Goal: Information Seeking & Learning: Learn about a topic

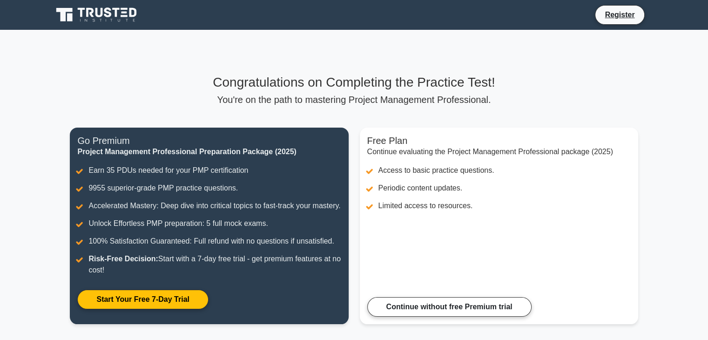
click at [656, 196] on main "Congratulations on Completing the Practice Test! You're on the path to masterin…" at bounding box center [354, 205] width 708 height 350
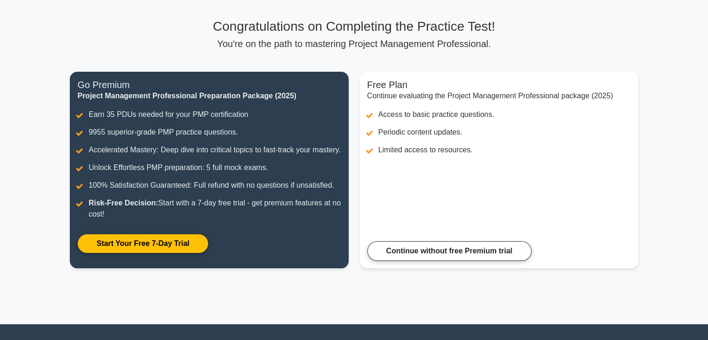
scroll to position [75, 0]
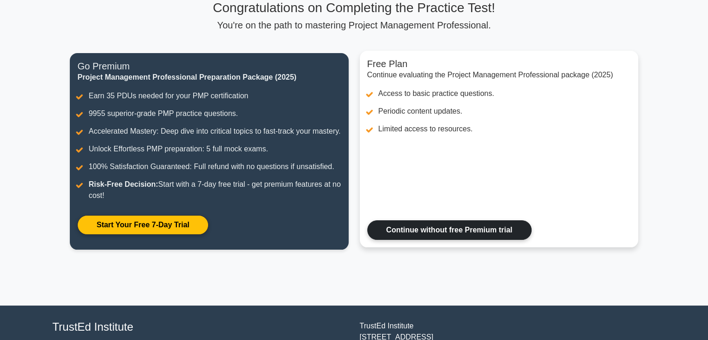
click at [464, 240] on link "Continue without free Premium trial" at bounding box center [449, 230] width 164 height 20
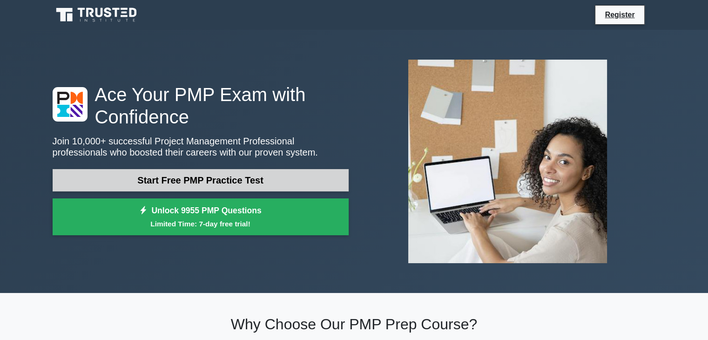
click at [257, 180] on link "Start Free PMP Practice Test" at bounding box center [201, 180] width 296 height 22
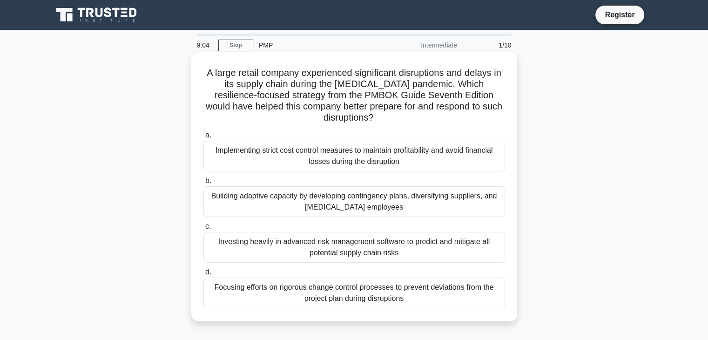
click at [267, 164] on div "Implementing strict cost control measures to maintain profitability and avoid f…" at bounding box center [355, 156] width 302 height 31
click at [204, 138] on input "a. Implementing strict cost control measures to maintain profitability and avoi…" at bounding box center [204, 135] width 0 height 6
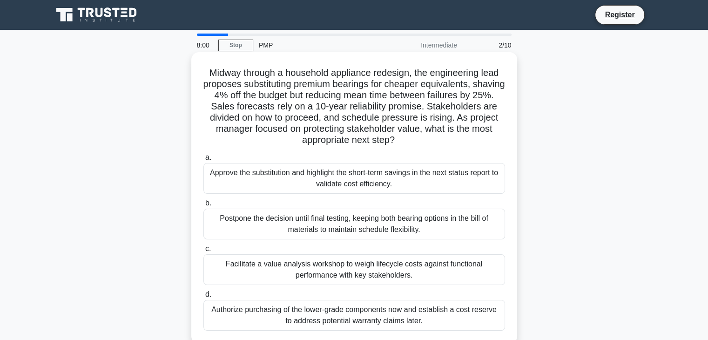
click at [395, 269] on div "Facilitate a value analysis workshop to weigh lifecycle costs against functiona…" at bounding box center [355, 269] width 302 height 31
click at [204, 252] on input "c. Facilitate a value analysis workshop to weigh lifecycle costs against functi…" at bounding box center [204, 249] width 0 height 6
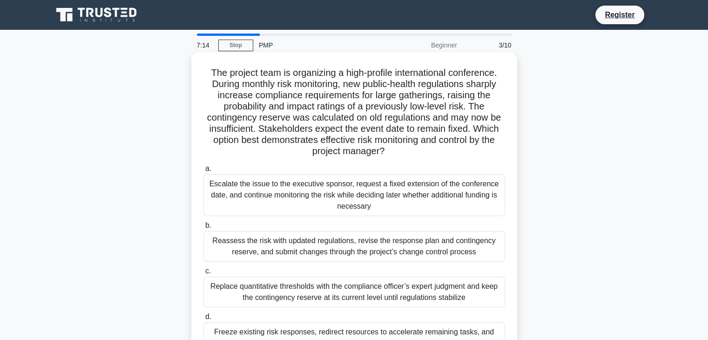
click at [415, 252] on div "Reassess the risk with updated regulations, revise the response plan and contin…" at bounding box center [355, 246] width 302 height 31
click at [204, 229] on input "b. Reassess the risk with updated regulations, revise the response plan and con…" at bounding box center [204, 226] width 0 height 6
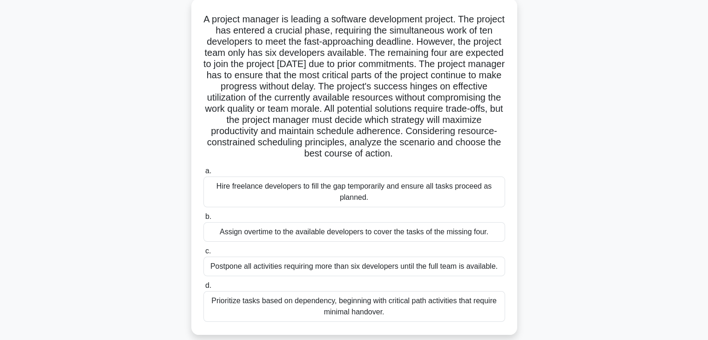
scroll to position [56, 0]
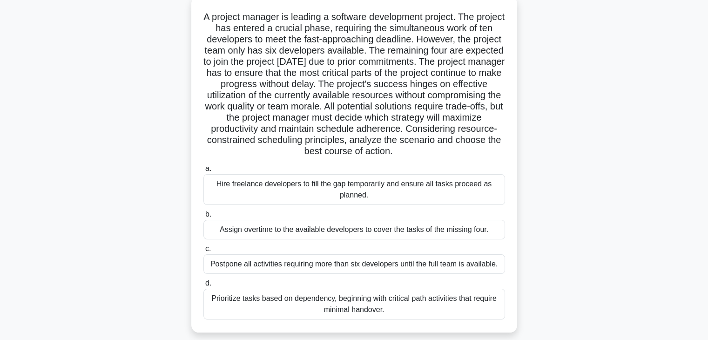
click at [397, 308] on div "Prioritize tasks based on dependency, beginning with critical path activities t…" at bounding box center [355, 304] width 302 height 31
click at [204, 286] on input "d. Prioritize tasks based on dependency, beginning with critical path activitie…" at bounding box center [204, 283] width 0 height 6
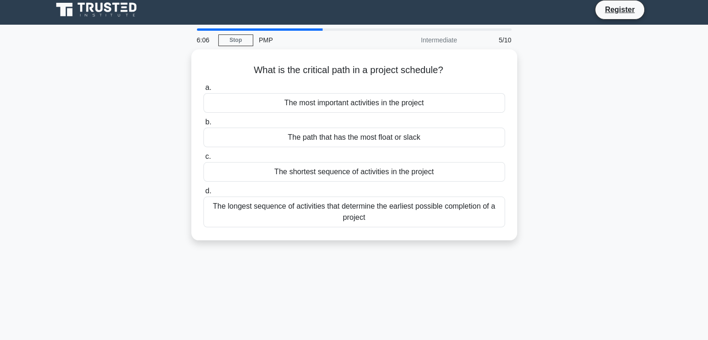
scroll to position [0, 0]
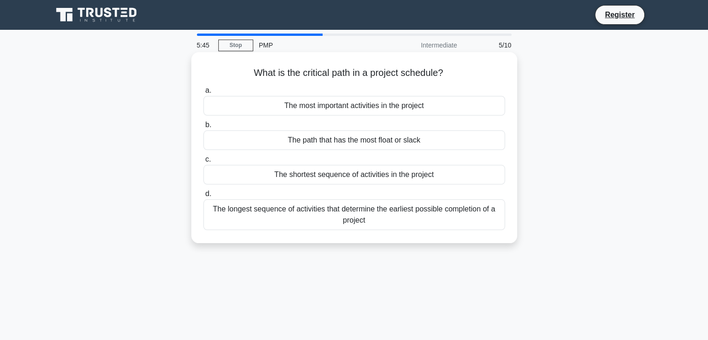
click at [400, 215] on div "The longest sequence of activities that determine the earliest possible complet…" at bounding box center [355, 214] width 302 height 31
click at [204, 197] on input "d. The longest sequence of activities that determine the earliest possible comp…" at bounding box center [204, 194] width 0 height 6
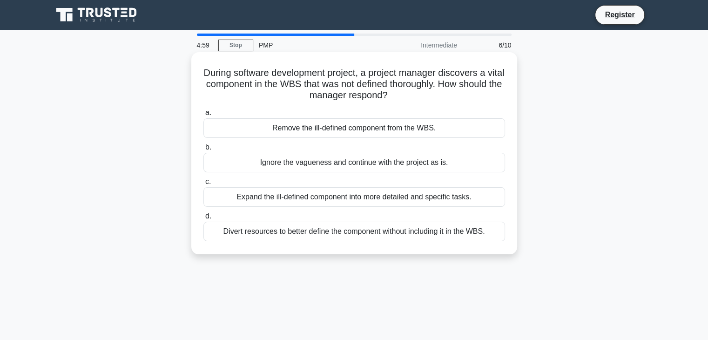
click at [361, 196] on div "Expand the ill-defined component into more detailed and specific tasks." at bounding box center [355, 197] width 302 height 20
click at [204, 185] on input "c. Expand the ill-defined component into more detailed and specific tasks." at bounding box center [204, 182] width 0 height 6
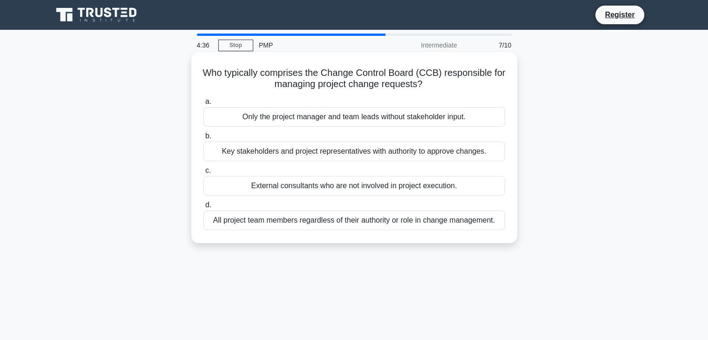
click at [374, 152] on div "Key stakeholders and project representatives with authority to approve changes." at bounding box center [355, 152] width 302 height 20
click at [204, 139] on input "b. Key stakeholders and project representatives with authority to approve chang…" at bounding box center [204, 136] width 0 height 6
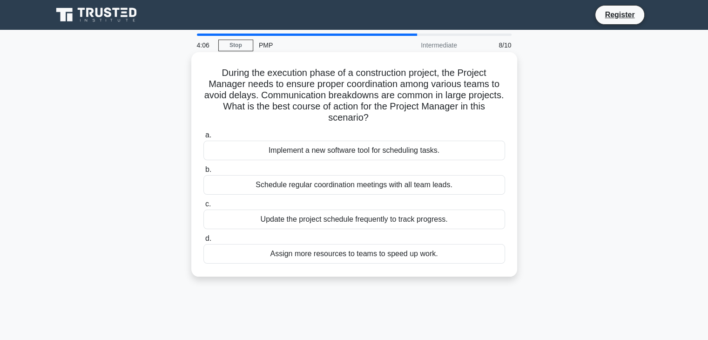
click at [373, 192] on div "Schedule regular coordination meetings with all team leads." at bounding box center [355, 185] width 302 height 20
click at [204, 173] on input "b. Schedule regular coordination meetings with all team leads." at bounding box center [204, 170] width 0 height 6
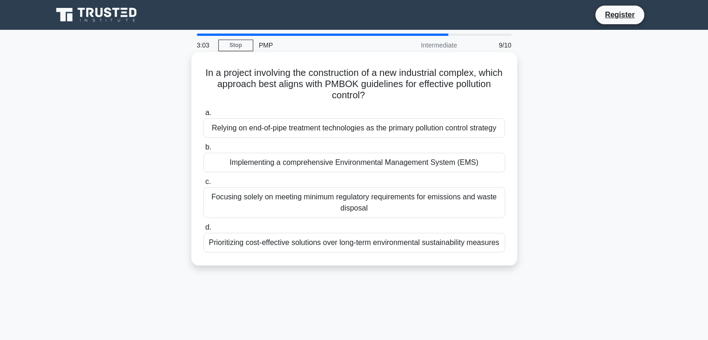
click at [391, 163] on div "Implementing a comprehensive Environmental Management System (EMS)" at bounding box center [355, 163] width 302 height 20
click at [204, 150] on input "b. Implementing a comprehensive Environmental Management System (EMS)" at bounding box center [204, 147] width 0 height 6
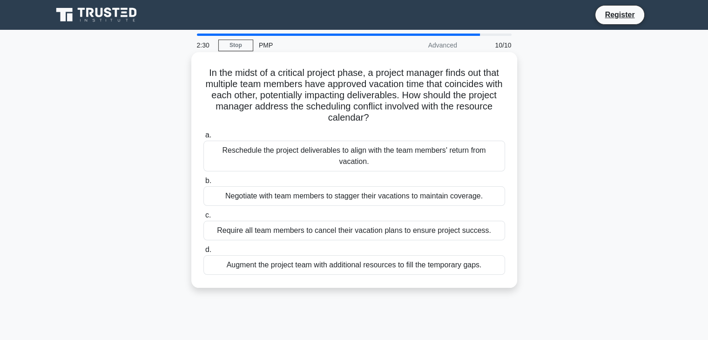
click at [429, 197] on div "Negotiate with team members to stagger their vacations to maintain coverage." at bounding box center [355, 196] width 302 height 20
click at [204, 184] on input "b. Negotiate with team members to stagger their vacations to maintain coverage." at bounding box center [204, 181] width 0 height 6
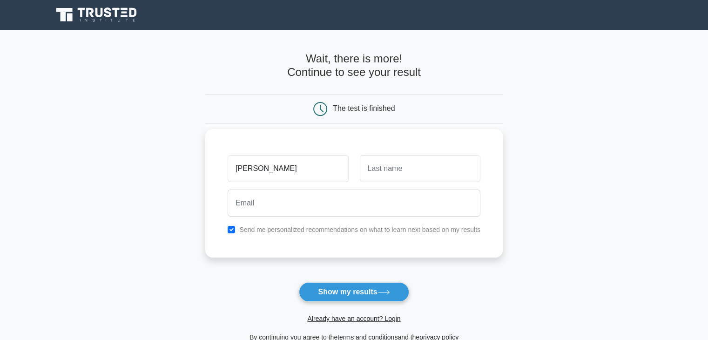
type input "[PERSON_NAME]"
click at [407, 170] on input "text" at bounding box center [420, 168] width 121 height 27
type input "Dave"
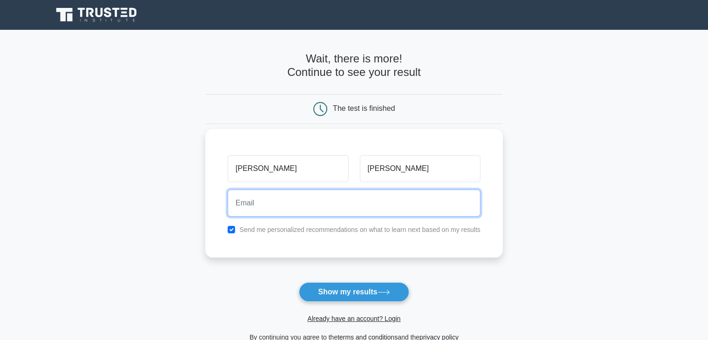
click at [334, 208] on input "email" at bounding box center [354, 203] width 253 height 27
type input "hitesh.m.dave@gmail.com"
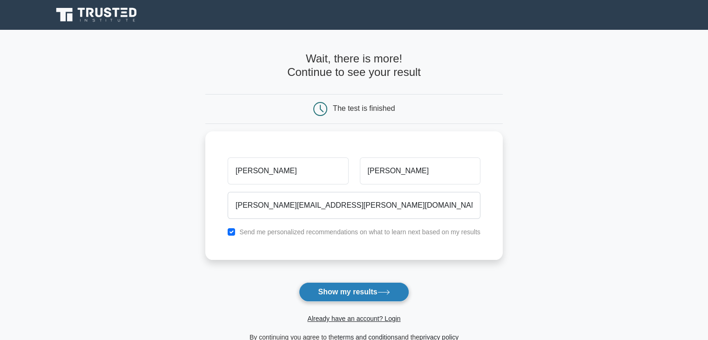
click at [365, 291] on button "Show my results" at bounding box center [354, 292] width 110 height 20
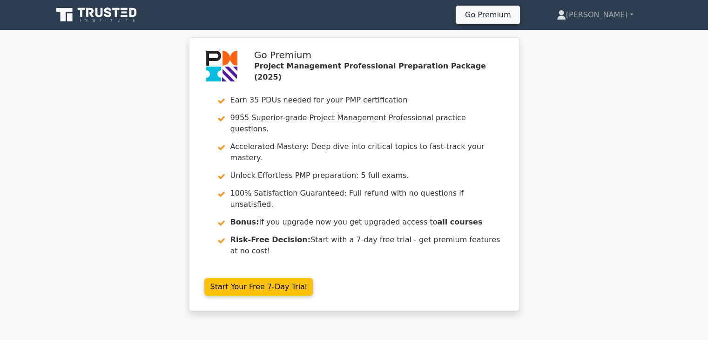
click at [607, 143] on div "Go Premium Project Management Professional Preparation Package (2025) Earn 35 P…" at bounding box center [354, 179] width 708 height 285
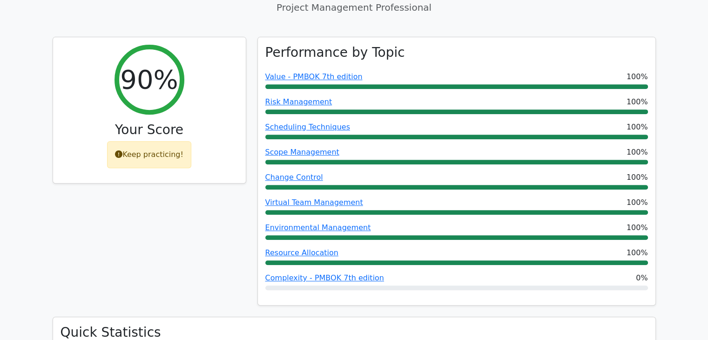
scroll to position [391, 0]
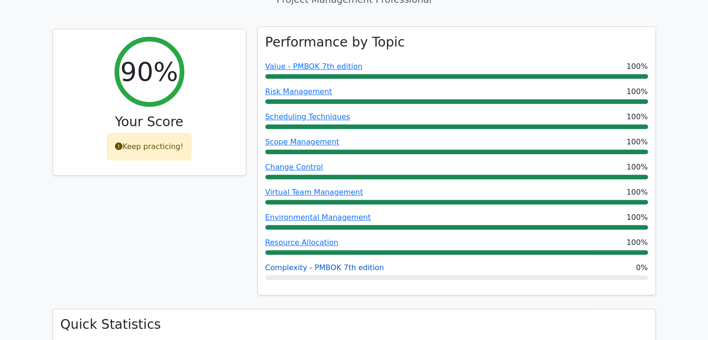
click at [326, 263] on link "Complexity - PMBOK 7th edition" at bounding box center [324, 267] width 119 height 9
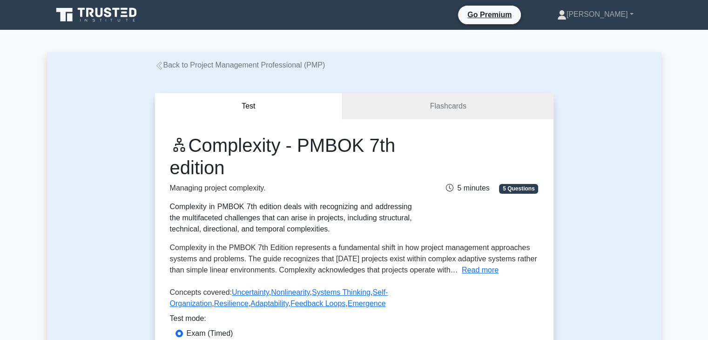
click at [94, 184] on div "Test Flashcards Complexity - PMBOK 7th edition Managing project complexity. Com…" at bounding box center [354, 245] width 615 height 349
click at [160, 68] on icon at bounding box center [159, 65] width 6 height 8
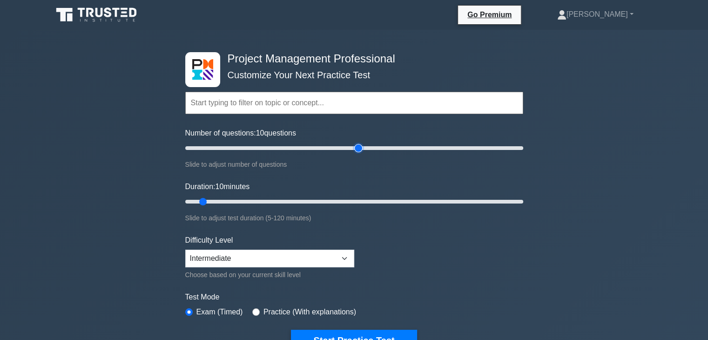
click at [362, 149] on input "Number of questions: 10 questions" at bounding box center [354, 148] width 338 height 11
click at [520, 149] on input "Number of questions: 200 questions" at bounding box center [354, 148] width 338 height 11
click at [497, 148] on input "Number of questions: 185 questions" at bounding box center [354, 148] width 338 height 11
type input "180"
click at [486, 148] on input "Number of questions: 180 questions" at bounding box center [354, 148] width 338 height 11
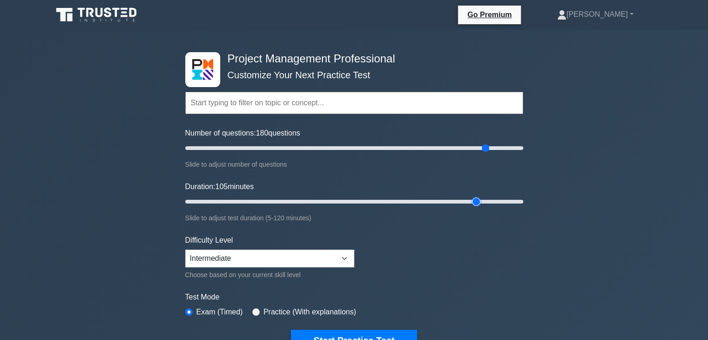
click at [474, 200] on input "Duration: 105 minutes" at bounding box center [354, 201] width 338 height 11
type input "120"
click at [521, 200] on input "Duration: 120 minutes" at bounding box center [354, 201] width 338 height 11
click at [373, 148] on input "Number of questions: 115 questions" at bounding box center [354, 148] width 338 height 11
click at [367, 149] on input "Number of questions: 110 questions" at bounding box center [354, 148] width 338 height 11
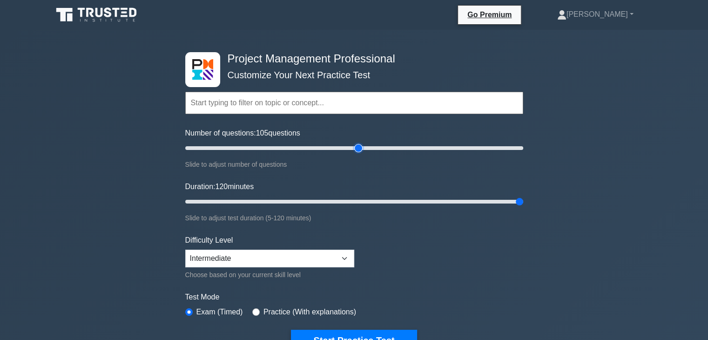
type input "105"
click at [360, 148] on input "Number of questions: 105 questions" at bounding box center [354, 148] width 338 height 11
click at [509, 177] on form "Topics Scope Management Time Management Cost Management Quality Management Risk…" at bounding box center [354, 207] width 338 height 288
click at [345, 257] on select "Beginner Intermediate Expert" at bounding box center [269, 259] width 169 height 18
click at [185, 250] on select "Beginner Intermediate Expert" at bounding box center [269, 259] width 169 height 18
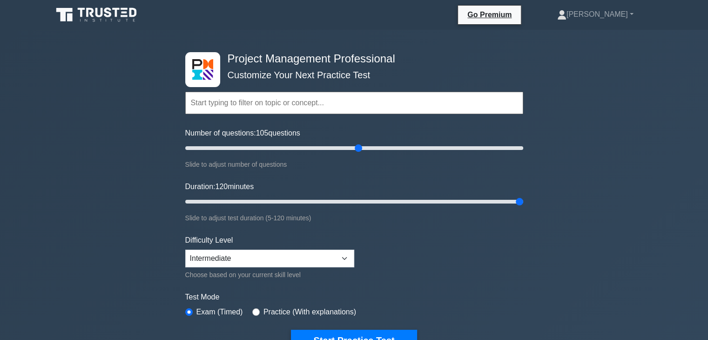
click at [445, 251] on form "Topics Scope Management Time Management Cost Management Quality Management Risk…" at bounding box center [354, 207] width 338 height 288
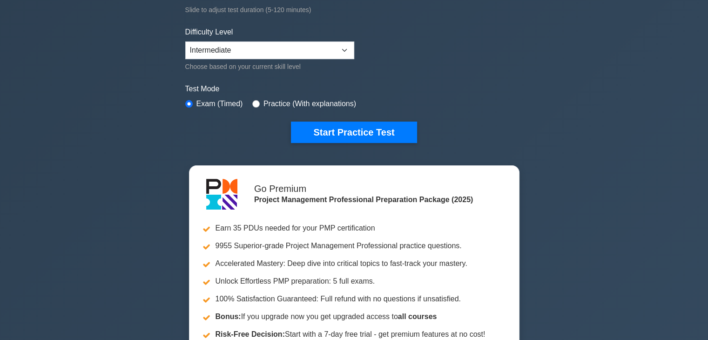
scroll to position [168, 0]
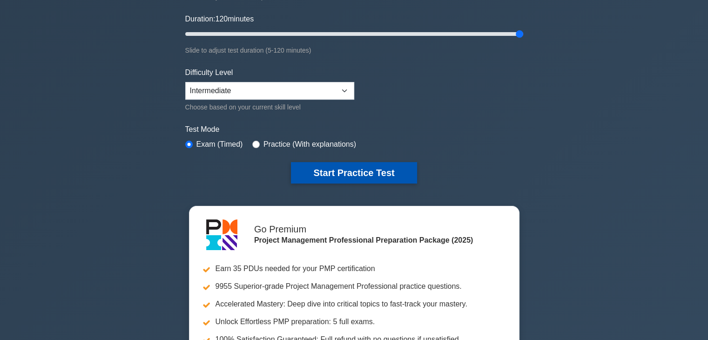
click at [346, 177] on button "Start Practice Test" at bounding box center [354, 172] width 126 height 21
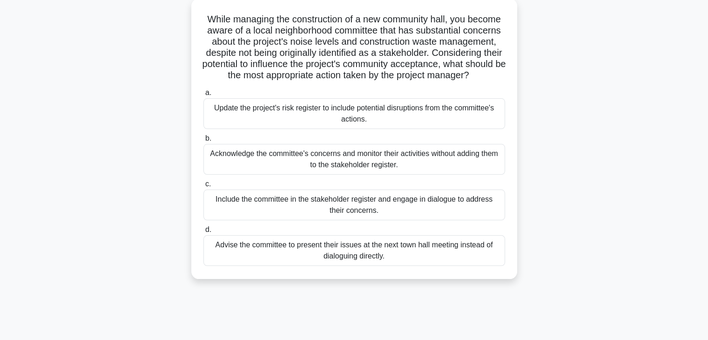
scroll to position [37, 0]
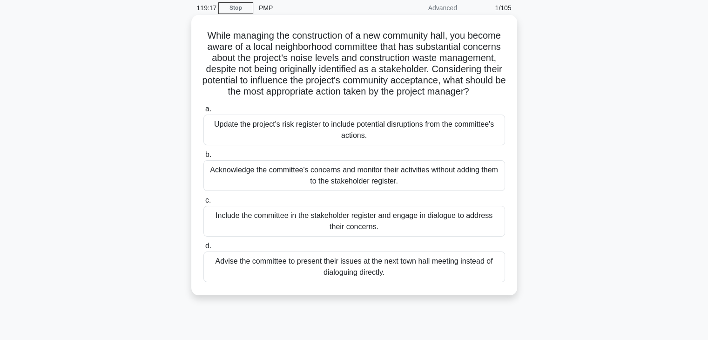
click at [360, 230] on div "Include the committee in the stakeholder register and engage in dialogue to add…" at bounding box center [355, 221] width 302 height 31
click at [204, 204] on input "c. Include the committee in the stakeholder register and engage in dialogue to …" at bounding box center [204, 200] width 0 height 6
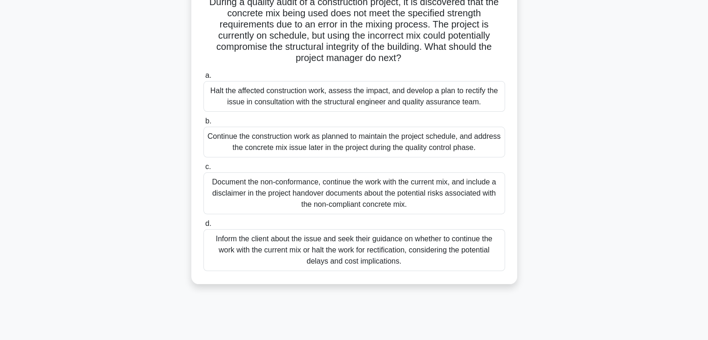
scroll to position [75, 0]
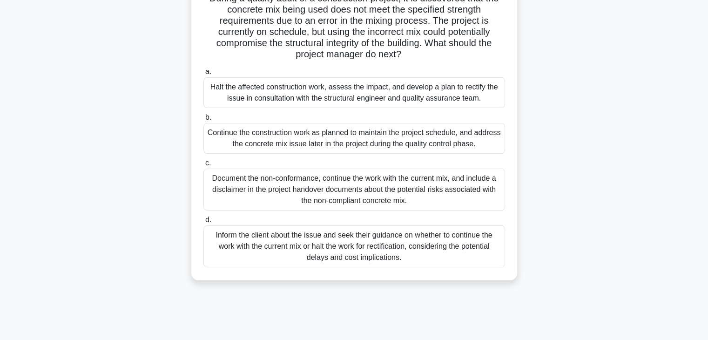
click at [391, 94] on div "Halt the affected construction work, assess the impact, and develop a plan to r…" at bounding box center [355, 92] width 302 height 31
click at [204, 75] on input "a. Halt the affected construction work, assess the impact, and develop a plan t…" at bounding box center [204, 72] width 0 height 6
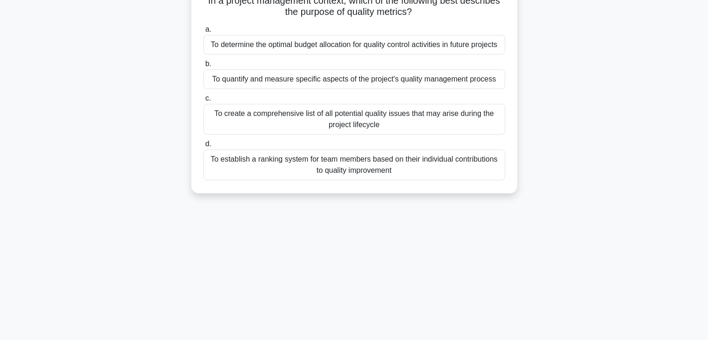
scroll to position [0, 0]
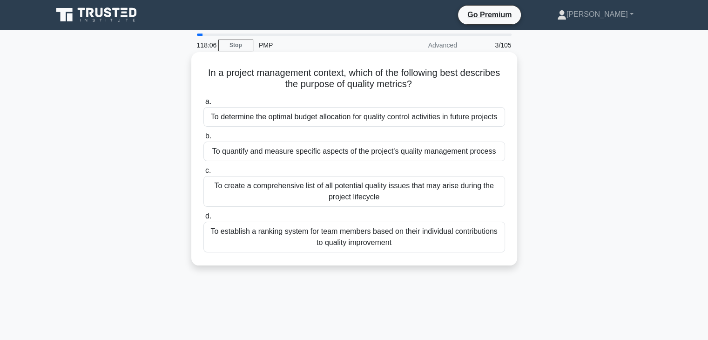
click at [403, 155] on div "To quantify and measure specific aspects of the project's quality management pr…" at bounding box center [355, 152] width 302 height 20
click at [204, 139] on input "b. To quantify and measure specific aspects of the project's quality management…" at bounding box center [204, 136] width 0 height 6
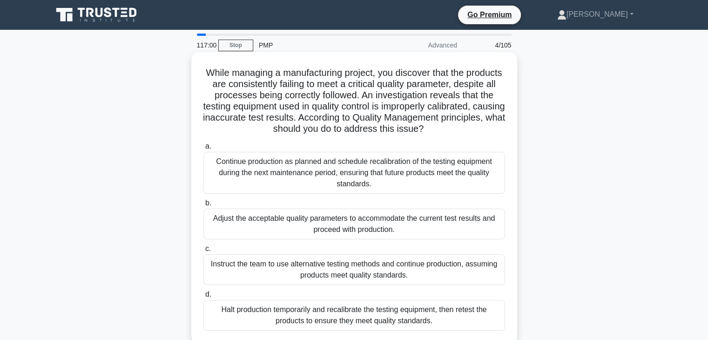
click at [374, 321] on div "Halt production temporarily and recalibrate the testing equipment, then retest …" at bounding box center [355, 315] width 302 height 31
click at [204, 298] on input "d. Halt production temporarily and recalibrate the testing equipment, then rete…" at bounding box center [204, 295] width 0 height 6
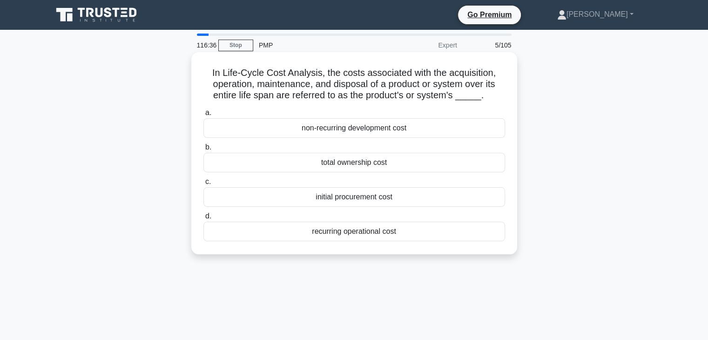
click at [352, 166] on div "total ownership cost" at bounding box center [355, 163] width 302 height 20
click at [204, 150] on input "b. total ownership cost" at bounding box center [204, 147] width 0 height 6
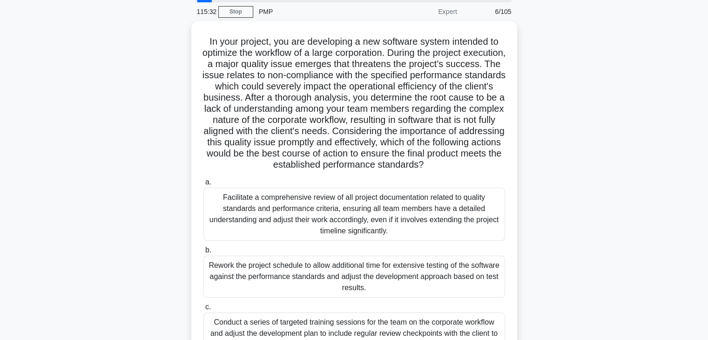
scroll to position [30, 0]
click at [443, 219] on div "Facilitate a comprehensive review of all project documentation related to quali…" at bounding box center [355, 215] width 302 height 53
click at [204, 186] on input "a. Facilitate a comprehensive review of all project documentation related to qu…" at bounding box center [204, 183] width 0 height 6
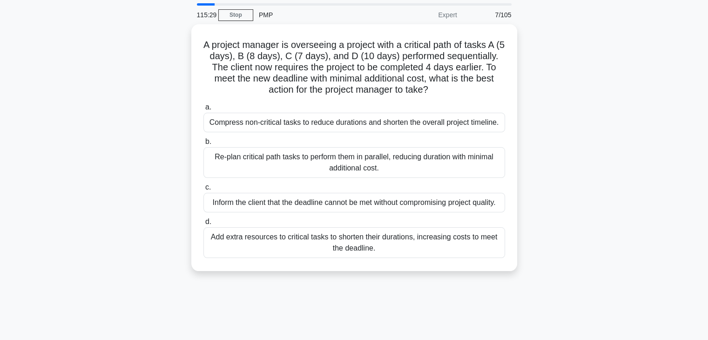
scroll to position [0, 0]
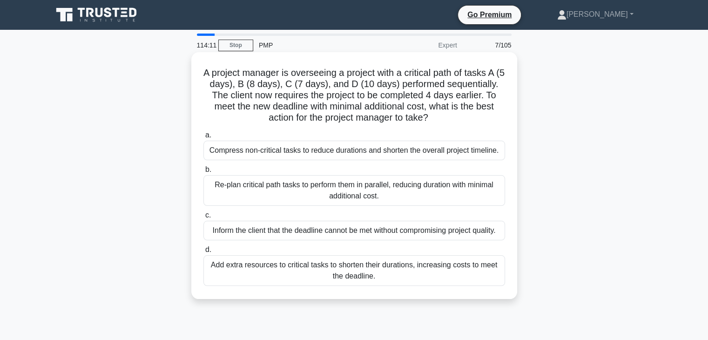
click at [380, 192] on div "Re-plan critical path tasks to perform them in parallel, reducing duration with…" at bounding box center [355, 190] width 302 height 31
click at [204, 173] on input "b. Re-plan critical path tasks to perform them in parallel, reducing duration w…" at bounding box center [204, 170] width 0 height 6
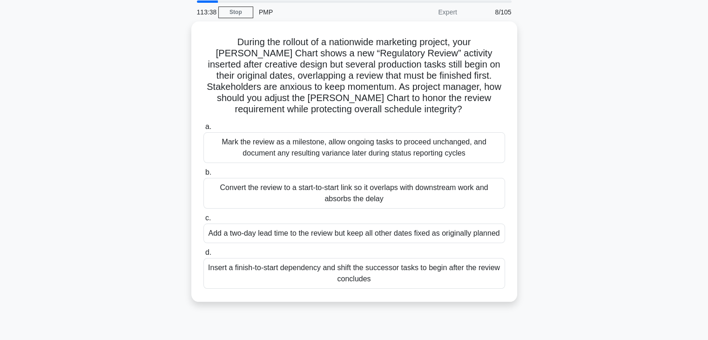
scroll to position [32, 0]
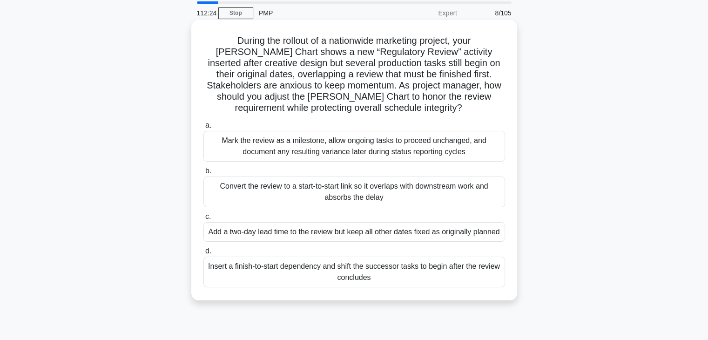
click at [393, 194] on div "Convert the review to a start-to-start link so it overlaps with downstream work…" at bounding box center [355, 192] width 302 height 31
click at [204, 174] on input "b. Convert the review to a start-to-start link so it overlaps with downstream w…" at bounding box center [204, 171] width 0 height 6
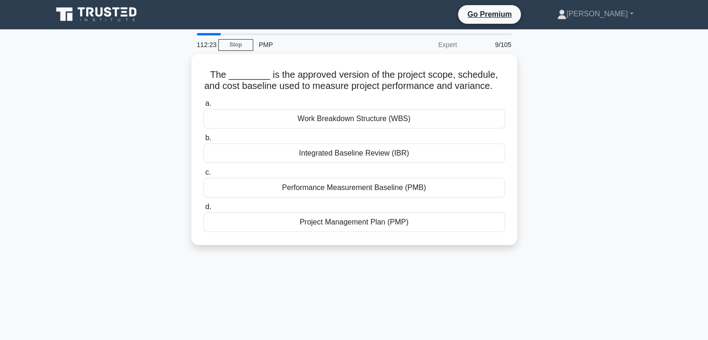
scroll to position [0, 0]
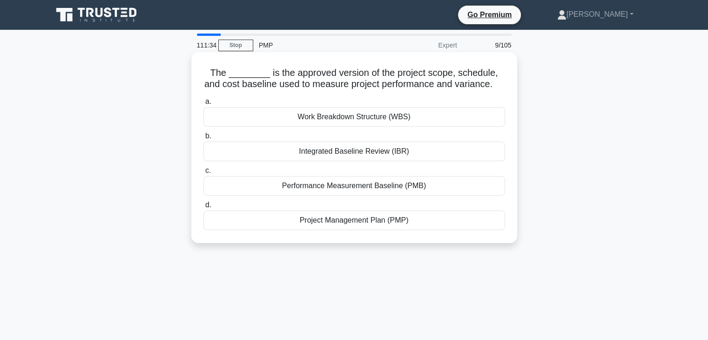
click at [358, 185] on div "Performance Measurement Baseline (PMB)" at bounding box center [355, 186] width 302 height 20
click at [204, 174] on input "c. Performance Measurement Baseline (PMB)" at bounding box center [204, 171] width 0 height 6
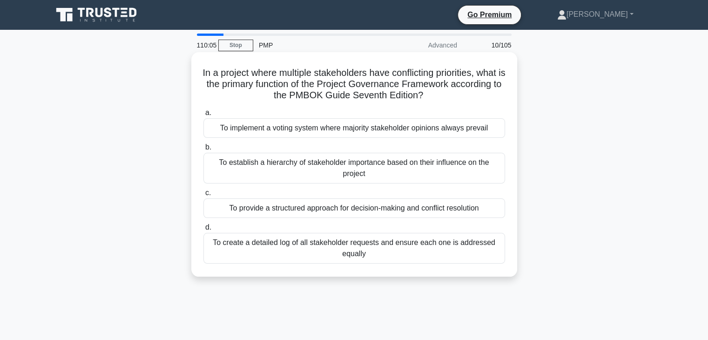
click at [382, 213] on div "To provide a structured approach for decision-making and conflict resolution" at bounding box center [355, 208] width 302 height 20
click at [204, 196] on input "c. To provide a structured approach for decision-making and conflict resolution" at bounding box center [204, 193] width 0 height 6
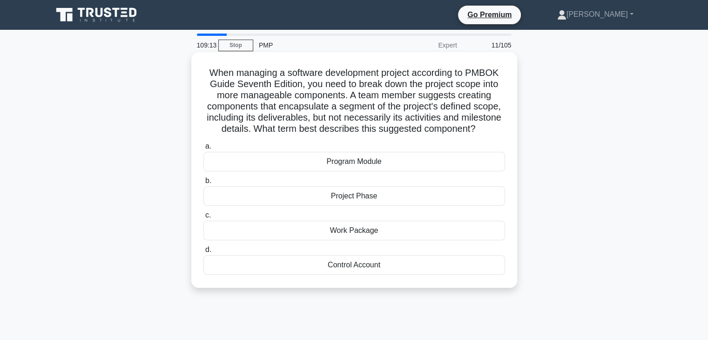
click at [363, 234] on div "Work Package" at bounding box center [355, 231] width 302 height 20
click at [204, 218] on input "c. Work Package" at bounding box center [204, 215] width 0 height 6
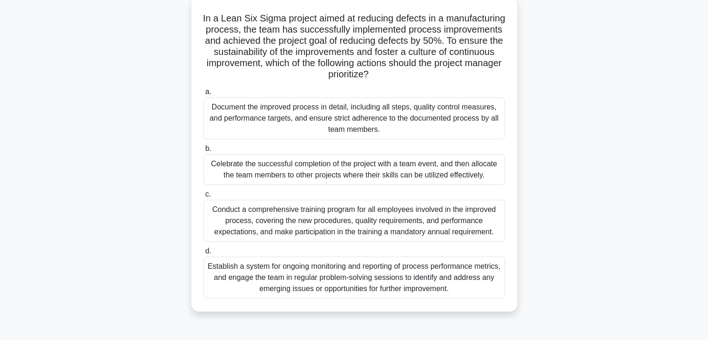
scroll to position [57, 0]
click at [682, 179] on main "108:01 Stop PMP Expert 12/105 In a Lean Six Sigma project aimed at reducing def…" at bounding box center [354, 209] width 708 height 473
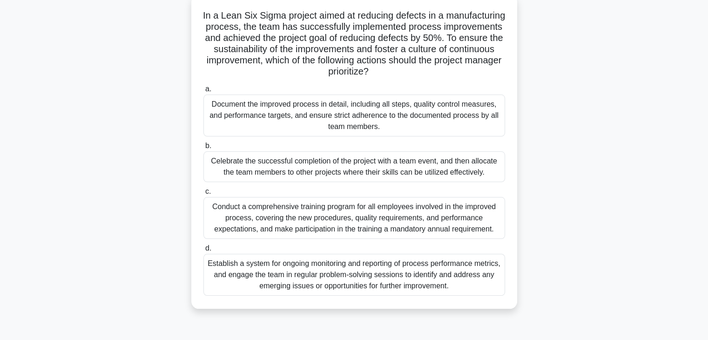
click at [393, 219] on div "Conduct a comprehensive training program for all employees involved in the impr…" at bounding box center [355, 218] width 302 height 42
click at [204, 195] on input "c. Conduct a comprehensive training program for all employees involved in the i…" at bounding box center [204, 192] width 0 height 6
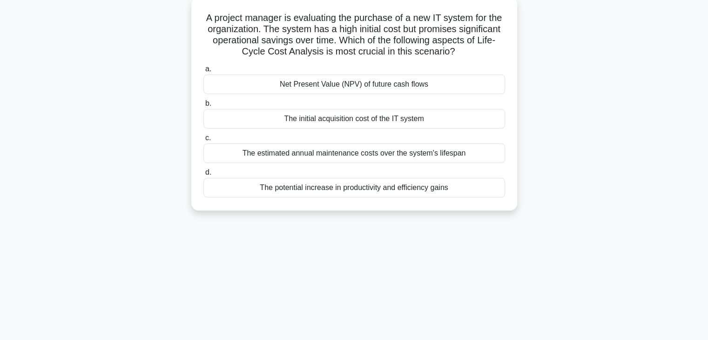
scroll to position [0, 0]
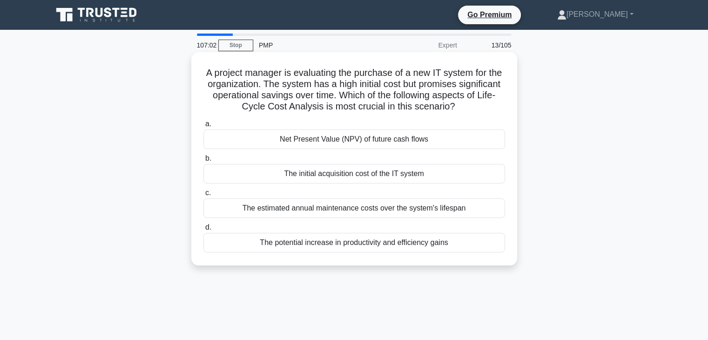
click at [391, 140] on div "Net Present Value (NPV) of future cash flows" at bounding box center [355, 139] width 302 height 20
click at [204, 127] on input "a. Net Present Value (NPV) of future cash flows" at bounding box center [204, 124] width 0 height 6
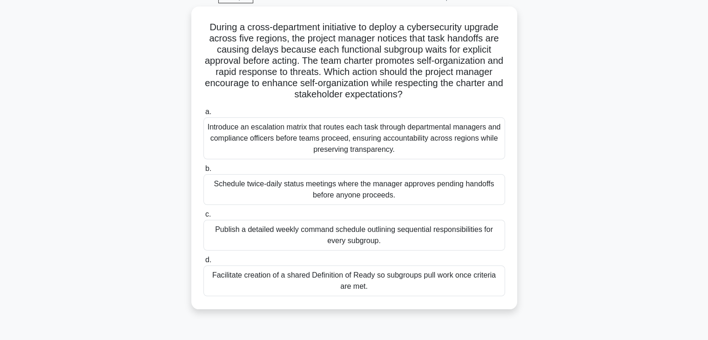
scroll to position [50, 0]
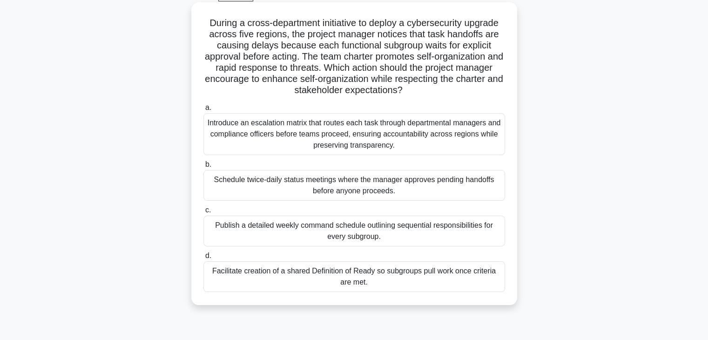
click at [363, 278] on div "Facilitate creation of a shared Definition of Ready so subgroups pull work once…" at bounding box center [355, 276] width 302 height 31
click at [204, 259] on input "d. Facilitate creation of a shared Definition of Ready so subgroups pull work o…" at bounding box center [204, 256] width 0 height 6
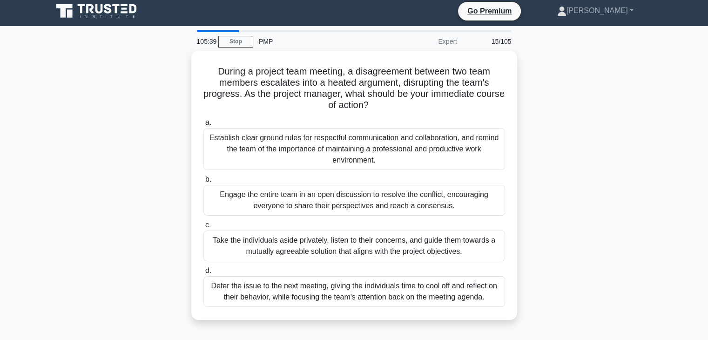
scroll to position [0, 0]
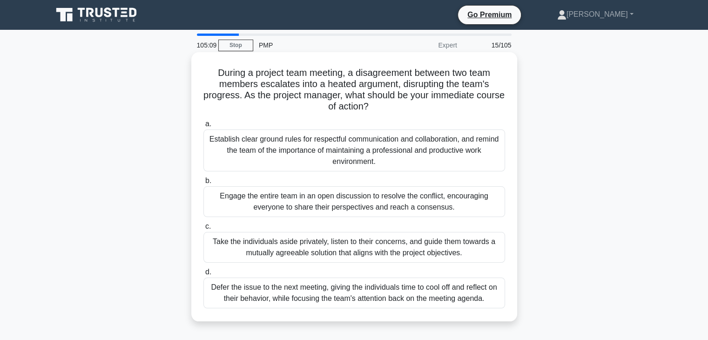
click at [378, 243] on div "Take the individuals aside privately, listen to their concerns, and guide them …" at bounding box center [355, 247] width 302 height 31
click at [204, 230] on input "c. Take the individuals aside privately, listen to their concerns, and guide th…" at bounding box center [204, 227] width 0 height 6
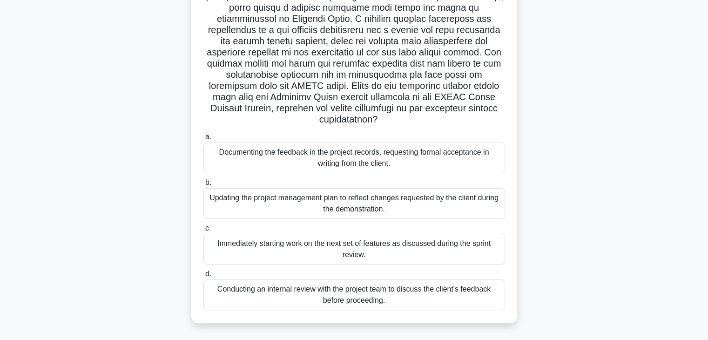
scroll to position [147, 0]
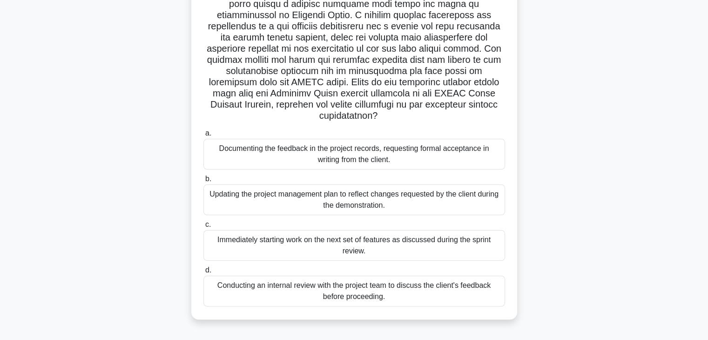
click at [406, 251] on div "Immediately starting work on the next set of features as discussed during the s…" at bounding box center [355, 245] width 302 height 31
click at [204, 228] on input "c. Immediately starting work on the next set of features as discussed during th…" at bounding box center [204, 225] width 0 height 6
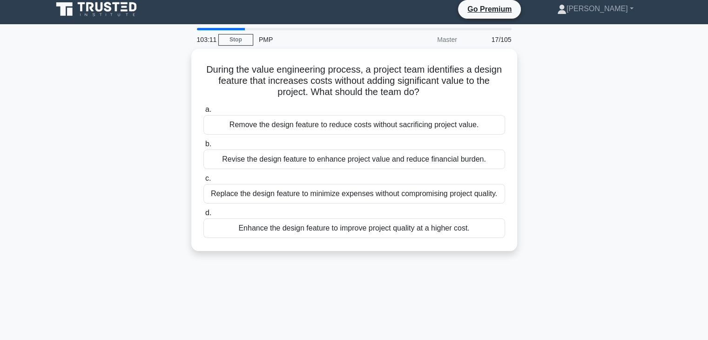
scroll to position [0, 0]
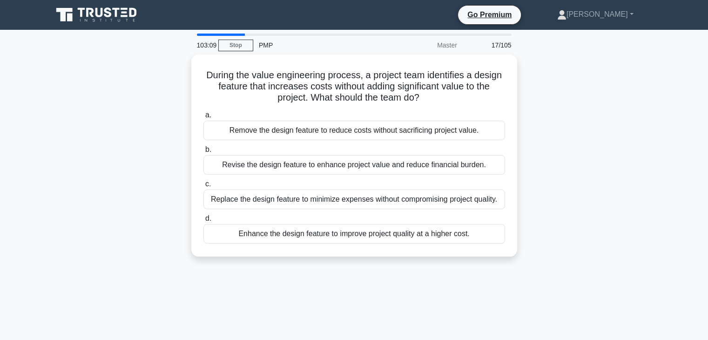
click at [406, 251] on div "During the value engineering process, a project team identifies a design featur…" at bounding box center [354, 155] width 326 height 202
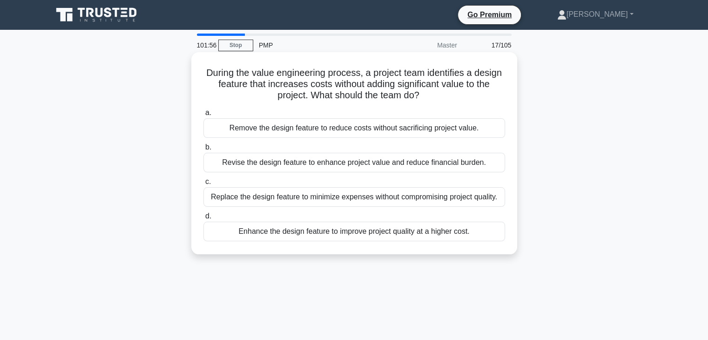
click at [392, 199] on div "Replace the design feature to minimize expenses without compromising project qu…" at bounding box center [355, 197] width 302 height 20
click at [204, 185] on input "c. Replace the design feature to minimize expenses without compromising project…" at bounding box center [204, 182] width 0 height 6
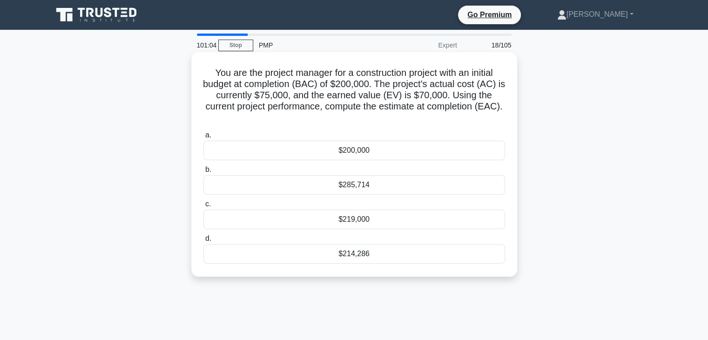
click at [345, 254] on div "$214,286" at bounding box center [355, 254] width 302 height 20
click at [204, 242] on input "d. $214,286" at bounding box center [204, 239] width 0 height 6
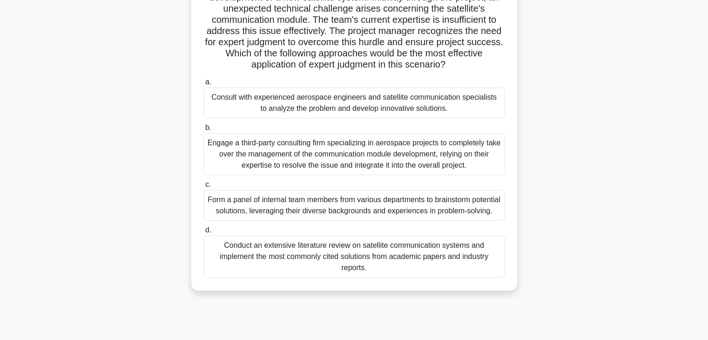
scroll to position [89, 0]
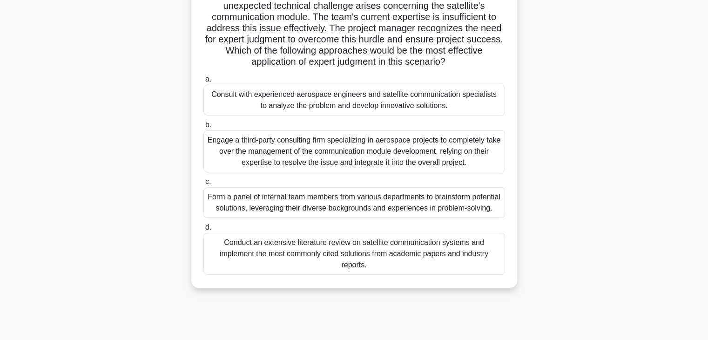
click at [379, 98] on div "Consult with experienced aerospace engineers and satellite communication specia…" at bounding box center [355, 100] width 302 height 31
click at [204, 82] on input "a. Consult with experienced aerospace engineers and satellite communication spe…" at bounding box center [204, 79] width 0 height 6
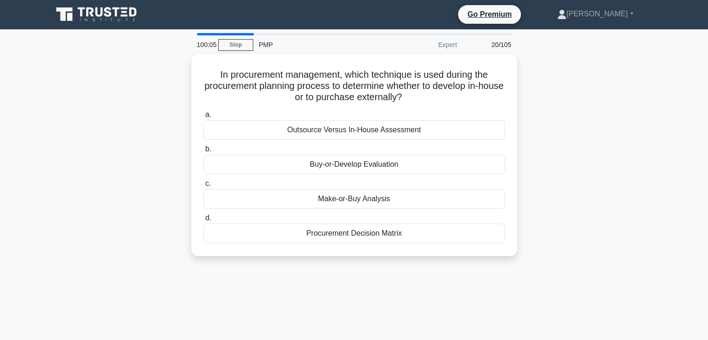
scroll to position [0, 0]
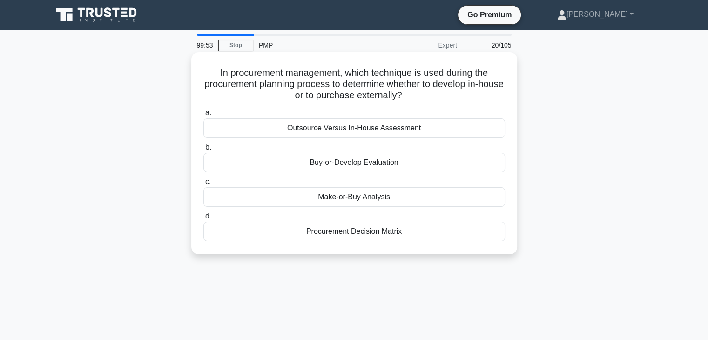
click at [399, 194] on div "Make-or-Buy Analysis" at bounding box center [355, 197] width 302 height 20
click at [204, 185] on input "c. Make-or-Buy Analysis" at bounding box center [204, 182] width 0 height 6
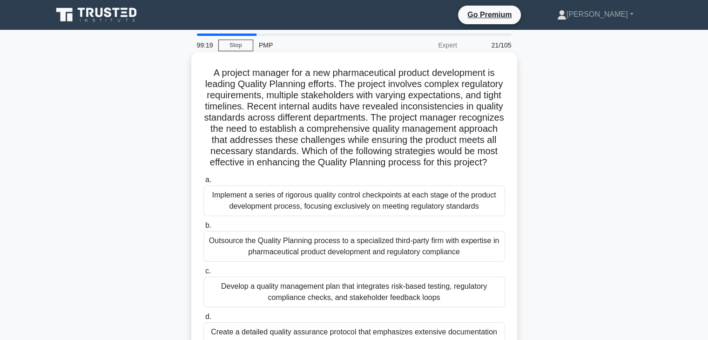
click at [449, 139] on h5 "A project manager for a new pharmaceutical product development is leading Quali…" at bounding box center [355, 118] width 304 height 102
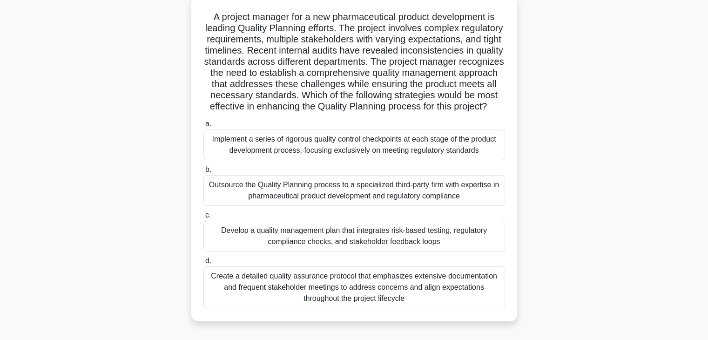
scroll to position [75, 0]
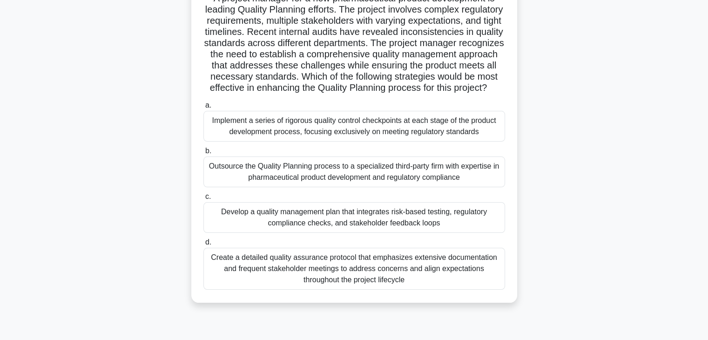
click at [402, 138] on div "Implement a series of rigorous quality control checkpoints at each stage of the…" at bounding box center [355, 126] width 302 height 31
click at [204, 109] on input "a. Implement a series of rigorous quality control checkpoints at each stage of …" at bounding box center [204, 105] width 0 height 6
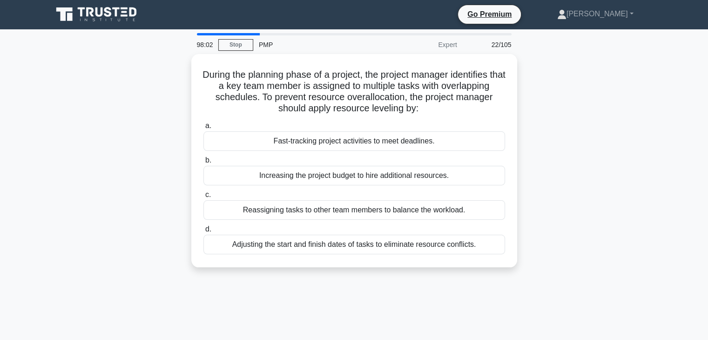
scroll to position [0, 0]
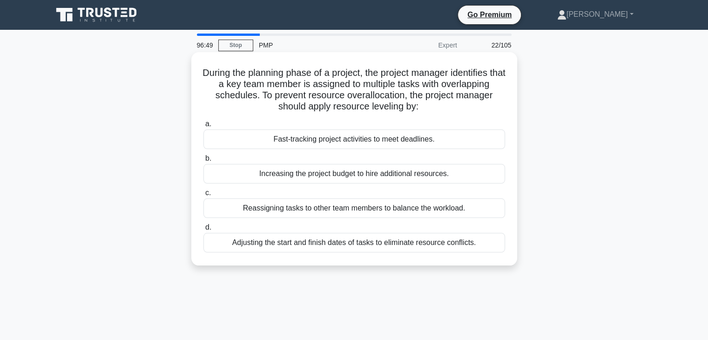
click at [385, 245] on div "Adjusting the start and finish dates of tasks to eliminate resource conflicts." at bounding box center [355, 243] width 302 height 20
click at [204, 231] on input "d. Adjusting the start and finish dates of tasks to eliminate resource conflict…" at bounding box center [204, 227] width 0 height 6
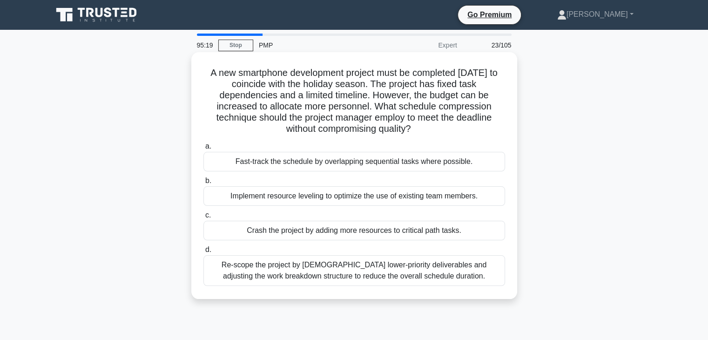
click at [335, 163] on div "Fast-track the schedule by overlapping sequential tasks where possible." at bounding box center [355, 162] width 302 height 20
click at [204, 150] on input "a. Fast-track the schedule by overlapping sequential tasks where possible." at bounding box center [204, 146] width 0 height 6
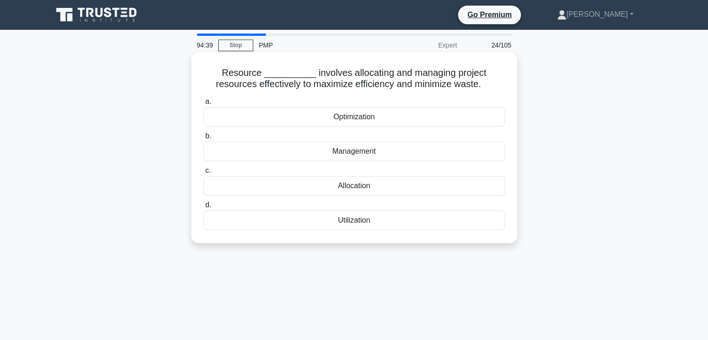
click at [348, 120] on div "Optimization" at bounding box center [355, 117] width 302 height 20
click at [204, 105] on input "a. Optimization" at bounding box center [204, 102] width 0 height 6
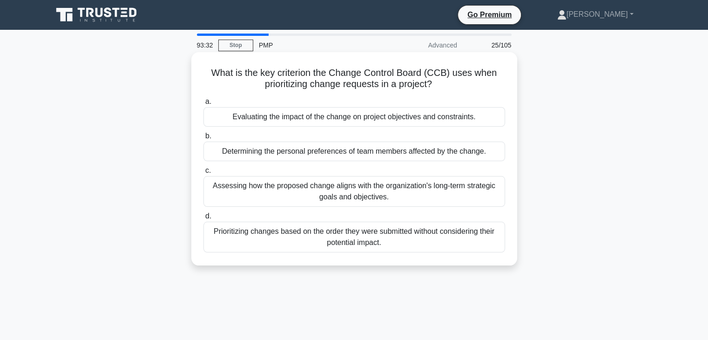
click at [360, 120] on div "Evaluating the impact of the change on project objectives and constraints." at bounding box center [355, 117] width 302 height 20
click at [204, 105] on input "a. Evaluating the impact of the change on project objectives and constraints." at bounding box center [204, 102] width 0 height 6
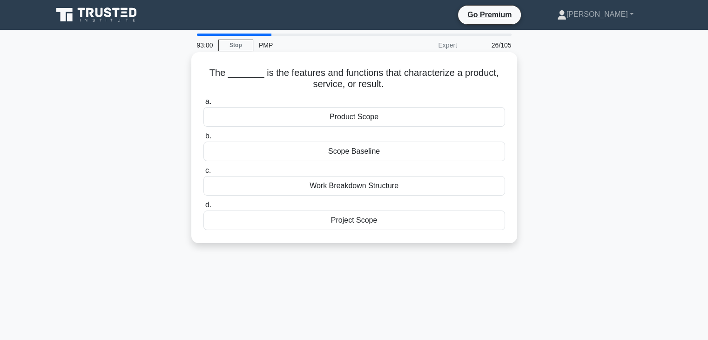
click at [353, 223] on div "Project Scope" at bounding box center [355, 221] width 302 height 20
click at [204, 208] on input "d. Project Scope" at bounding box center [204, 205] width 0 height 6
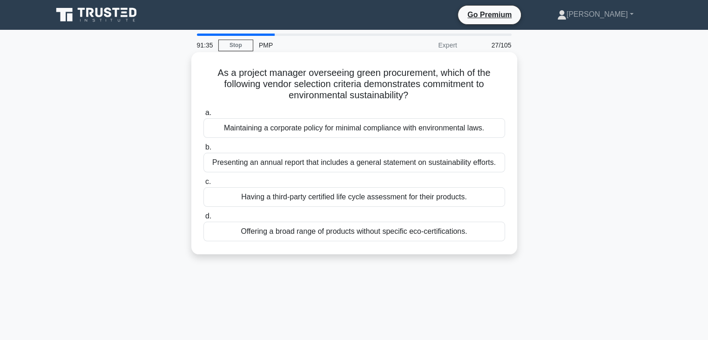
click at [354, 199] on div "Having a third-party certified life cycle assessment for their products." at bounding box center [355, 197] width 302 height 20
click at [204, 185] on input "c. Having a third-party certified life cycle assessment for their products." at bounding box center [204, 182] width 0 height 6
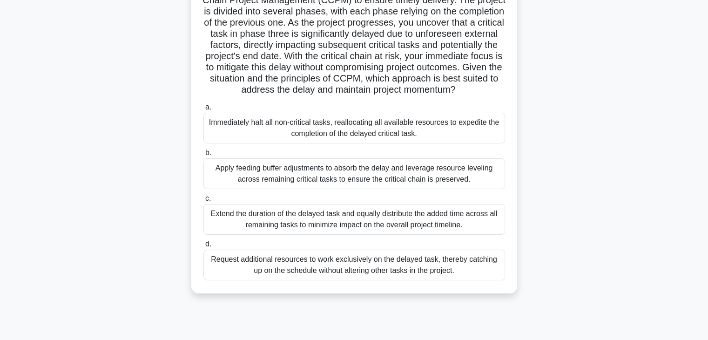
scroll to position [87, 0]
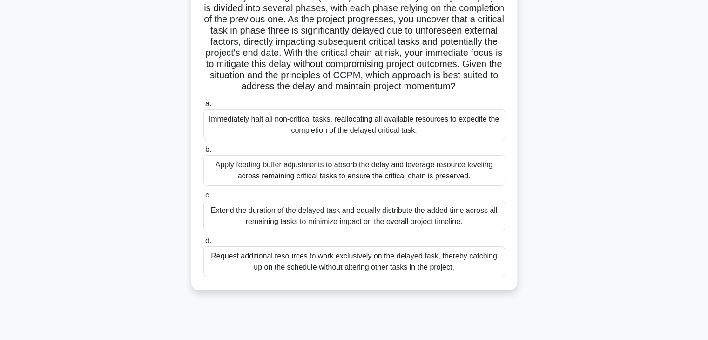
click at [404, 183] on div "Apply feeding buffer adjustments to absorb the delay and leverage resource leve…" at bounding box center [355, 170] width 302 height 31
click at [204, 153] on input "b. Apply feeding buffer adjustments to absorb the delay and leverage resource l…" at bounding box center [204, 150] width 0 height 6
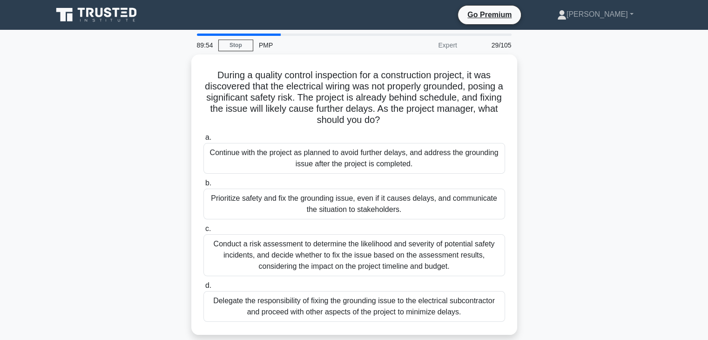
scroll to position [0, 0]
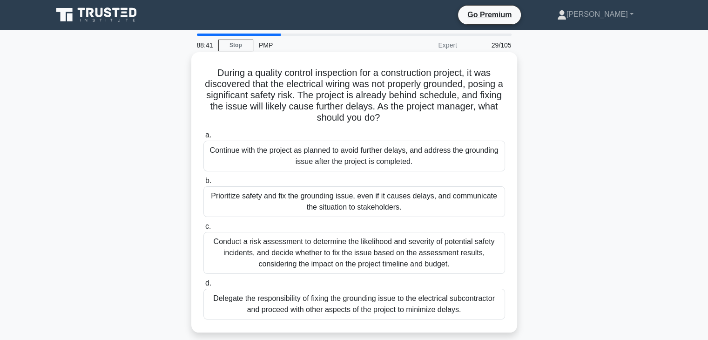
click at [314, 205] on div "Prioritize safety and fix the grounding issue, even if it causes delays, and co…" at bounding box center [355, 201] width 302 height 31
click at [204, 184] on input "b. Prioritize safety and fix the grounding issue, even if it causes delays, and…" at bounding box center [204, 181] width 0 height 6
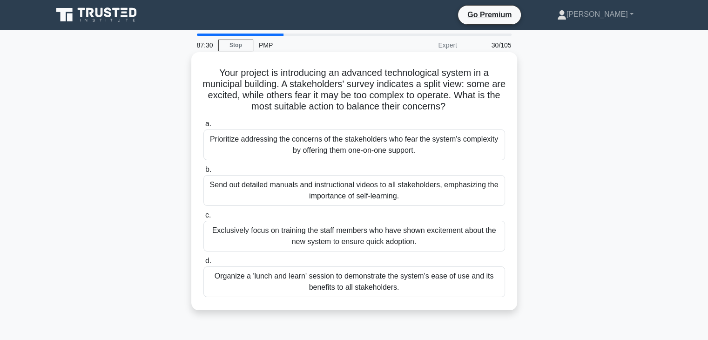
click at [345, 148] on div "Prioritize addressing the concerns of the stakeholders who fear the system's co…" at bounding box center [355, 144] width 302 height 31
click at [204, 127] on input "a. Prioritize addressing the concerns of the stakeholders who fear the system's…" at bounding box center [204, 124] width 0 height 6
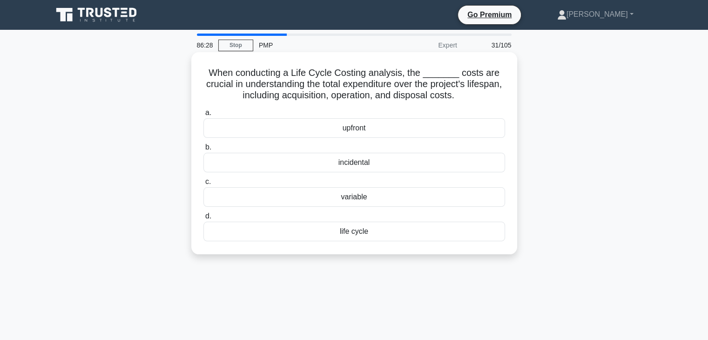
click at [365, 200] on div "variable" at bounding box center [355, 197] width 302 height 20
click at [204, 185] on input "c. variable" at bounding box center [204, 182] width 0 height 6
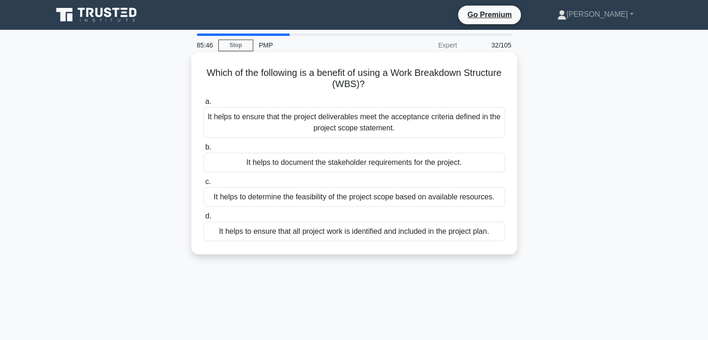
click at [353, 233] on div "It helps to ensure that all project work is identified and included in the proj…" at bounding box center [355, 232] width 302 height 20
click at [204, 219] on input "d. It helps to ensure that all project work is identified and included in the p…" at bounding box center [204, 216] width 0 height 6
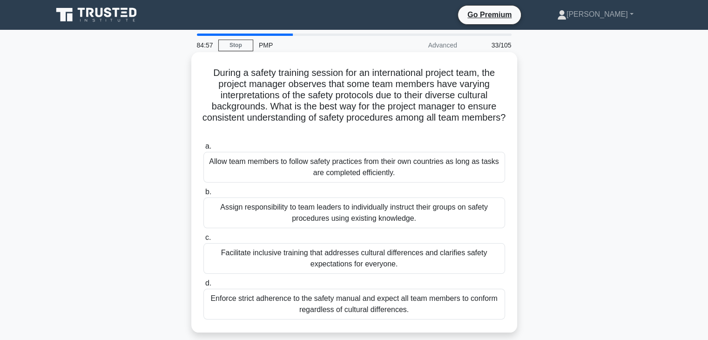
click at [369, 262] on div "Facilitate inclusive training that addresses cultural differences and clarifies…" at bounding box center [355, 258] width 302 height 31
click at [204, 241] on input "c. Facilitate inclusive training that addresses cultural differences and clarif…" at bounding box center [204, 238] width 0 height 6
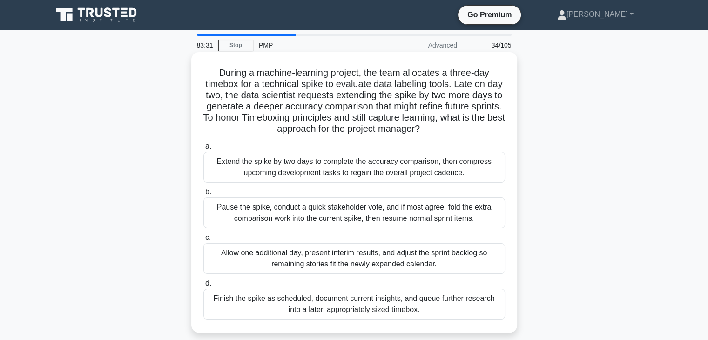
click at [347, 305] on div "Finish the spike as scheduled, document current insights, and queue further res…" at bounding box center [355, 304] width 302 height 31
click at [204, 286] on input "d. Finish the spike as scheduled, document current insights, and queue further …" at bounding box center [204, 283] width 0 height 6
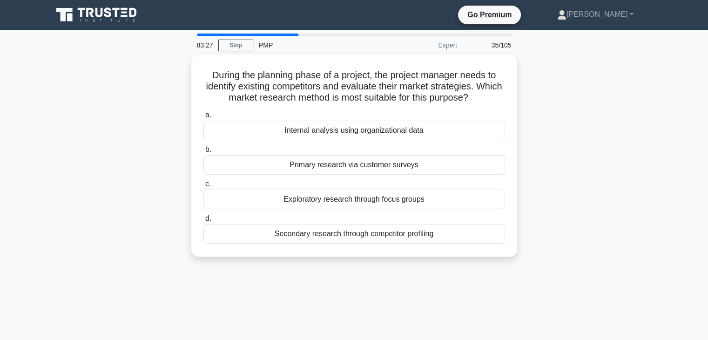
click at [347, 305] on div "83:27 Stop PMP Expert 35/105 During the planning phase of a project, the projec…" at bounding box center [354, 267] width 615 height 466
click at [256, 290] on div "83:24 Stop PMP Expert 35/105 During the planning phase of a project, the projec…" at bounding box center [354, 267] width 615 height 466
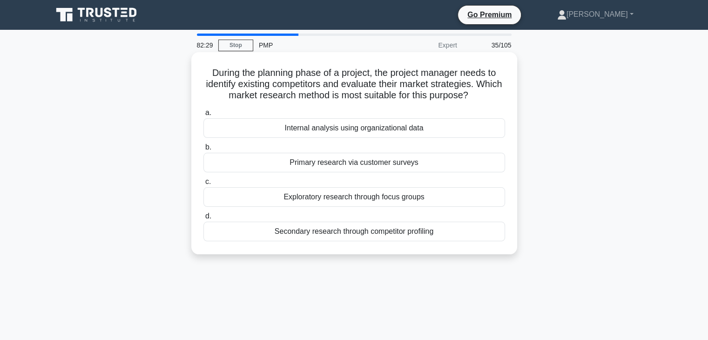
click at [357, 199] on div "Exploratory research through focus groups" at bounding box center [355, 197] width 302 height 20
click at [204, 185] on input "c. Exploratory research through focus groups" at bounding box center [204, 182] width 0 height 6
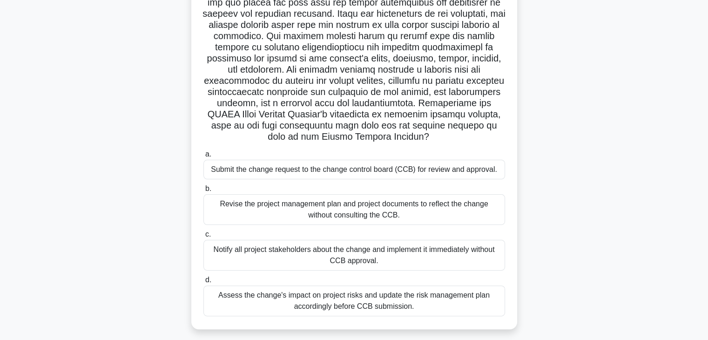
scroll to position [166, 0]
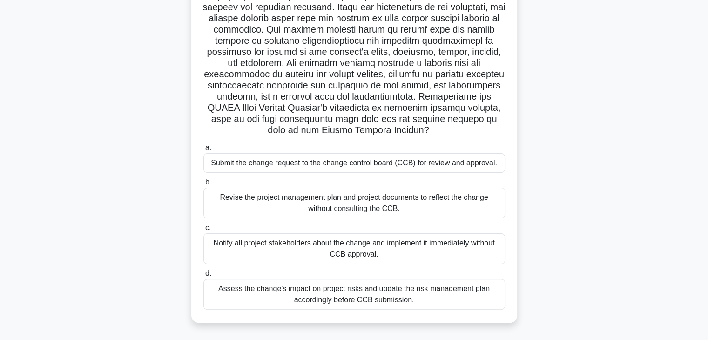
click at [391, 165] on div "Submit the change request to the change control board (CCB) for review and appr…" at bounding box center [355, 163] width 302 height 20
click at [204, 151] on input "a. Submit the change request to the change control board (CCB) for review and a…" at bounding box center [204, 148] width 0 height 6
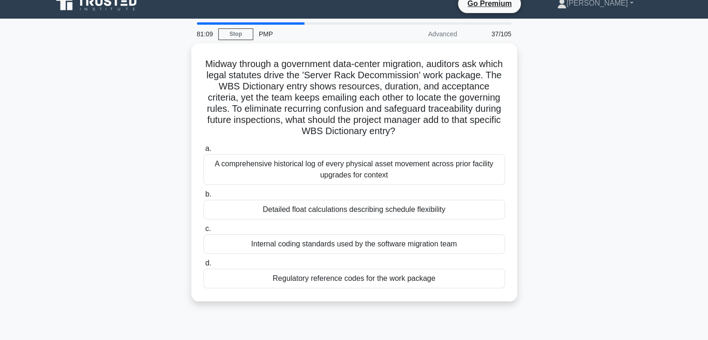
scroll to position [0, 0]
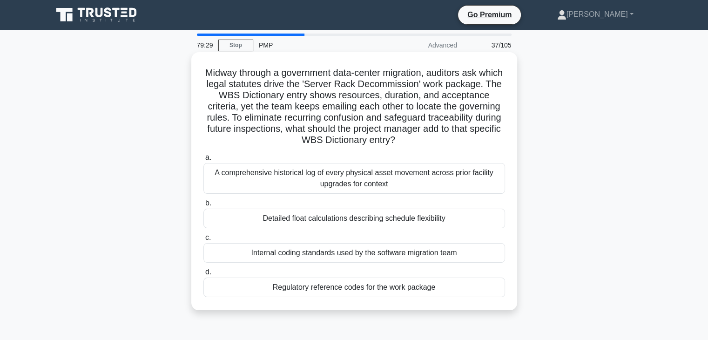
click at [335, 286] on div "Regulatory reference codes for the work package" at bounding box center [355, 288] width 302 height 20
click at [204, 275] on input "d. Regulatory reference codes for the work package" at bounding box center [204, 272] width 0 height 6
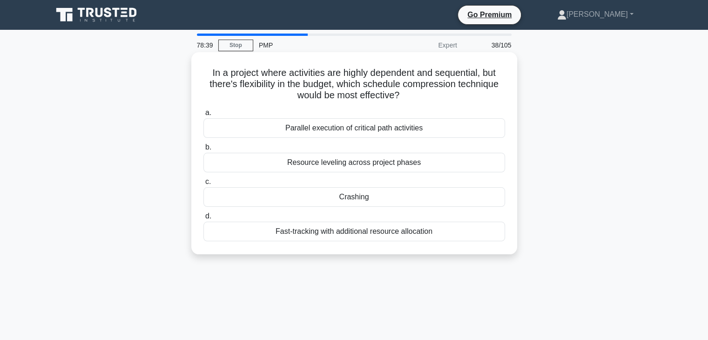
click at [361, 200] on div "Crashing" at bounding box center [355, 197] width 302 height 20
click at [204, 185] on input "c. Crashing" at bounding box center [204, 182] width 0 height 6
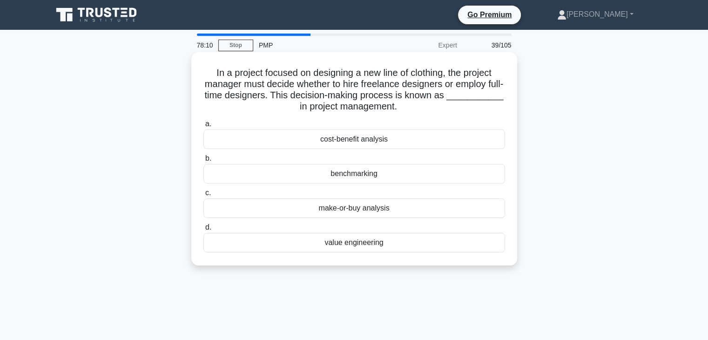
click at [352, 143] on div "cost-benefit analysis" at bounding box center [355, 139] width 302 height 20
click at [204, 127] on input "a. cost-benefit analysis" at bounding box center [204, 124] width 0 height 6
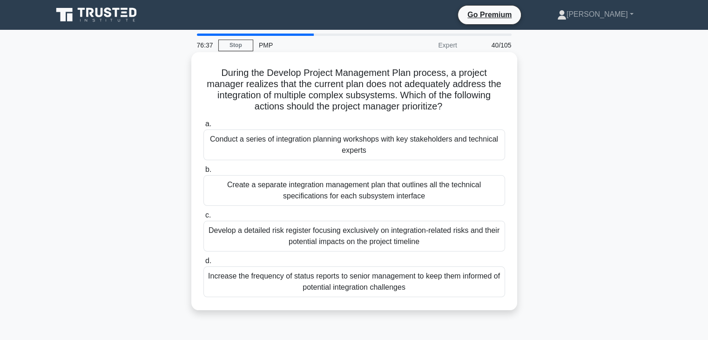
click at [354, 147] on div "Conduct a series of integration planning workshops with key stakeholders and te…" at bounding box center [355, 144] width 302 height 31
click at [204, 127] on input "a. Conduct a series of integration planning workshops with key stakeholders and…" at bounding box center [204, 124] width 0 height 6
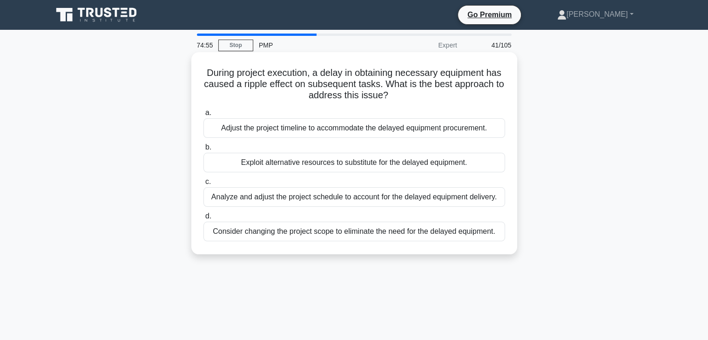
click at [352, 194] on div "Analyze and adjust the project schedule to account for the delayed equipment de…" at bounding box center [355, 197] width 302 height 20
click at [204, 185] on input "c. Analyze and adjust the project schedule to account for the delayed equipment…" at bounding box center [204, 182] width 0 height 6
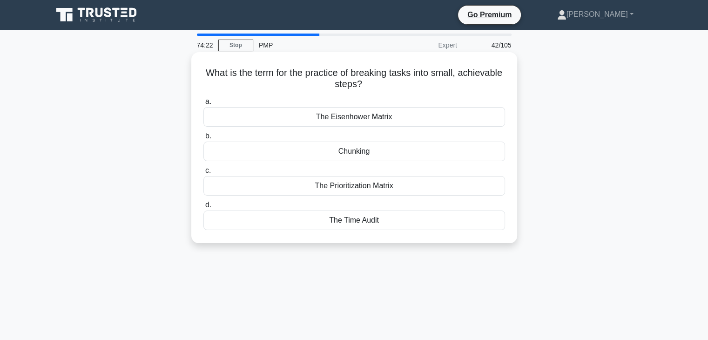
click at [341, 154] on div "Chunking" at bounding box center [355, 152] width 302 height 20
click at [204, 139] on input "b. Chunking" at bounding box center [204, 136] width 0 height 6
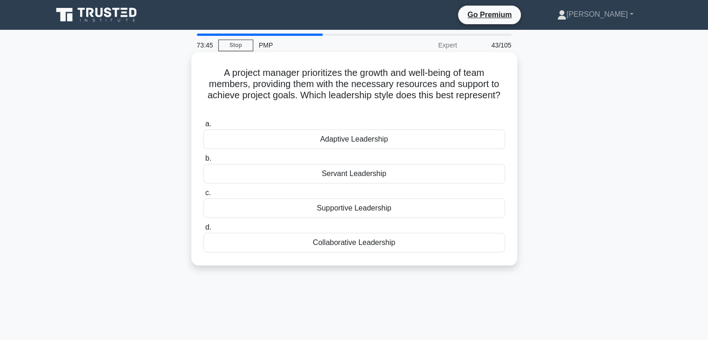
click at [360, 174] on div "Servant Leadership" at bounding box center [355, 174] width 302 height 20
click at [204, 162] on input "b. Servant Leadership" at bounding box center [204, 159] width 0 height 6
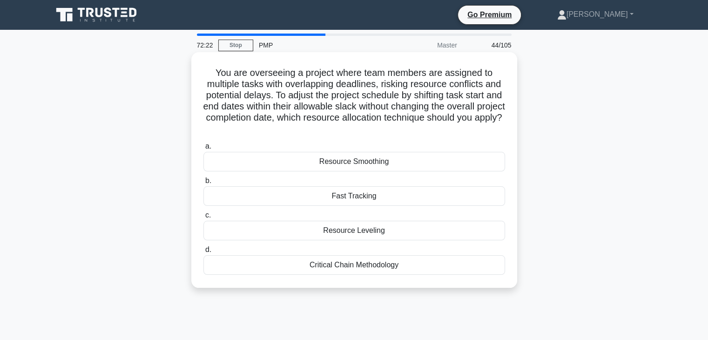
click at [363, 267] on div "Critical Chain Methodology" at bounding box center [355, 265] width 302 height 20
click at [204, 253] on input "d. Critical Chain Methodology" at bounding box center [204, 250] width 0 height 6
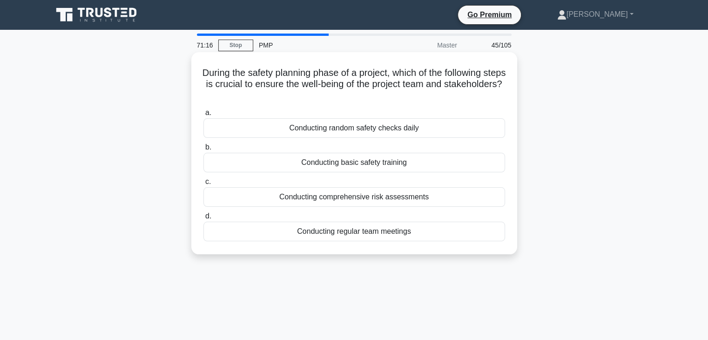
click at [356, 131] on div "Conducting random safety checks daily" at bounding box center [355, 128] width 302 height 20
click at [204, 116] on input "a. Conducting random safety checks daily" at bounding box center [204, 113] width 0 height 6
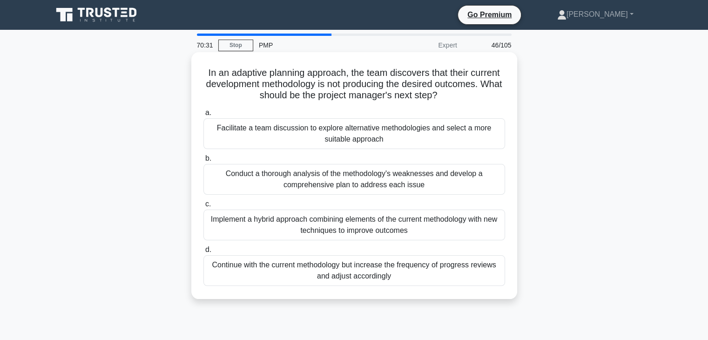
click at [389, 132] on div "Facilitate a team discussion to explore alternative methodologies and select a …" at bounding box center [355, 133] width 302 height 31
click at [204, 116] on input "a. Facilitate a team discussion to explore alternative methodologies and select…" at bounding box center [204, 113] width 0 height 6
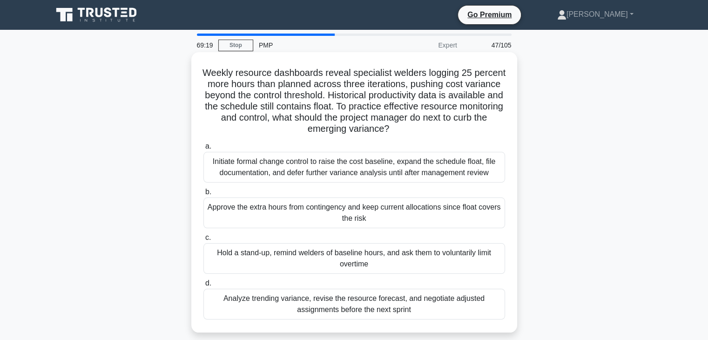
click at [354, 310] on div "Analyze trending variance, revise the resource forecast, and negotiate adjusted…" at bounding box center [355, 304] width 302 height 31
click at [204, 286] on input "d. Analyze trending variance, revise the resource forecast, and negotiate adjus…" at bounding box center [204, 283] width 0 height 6
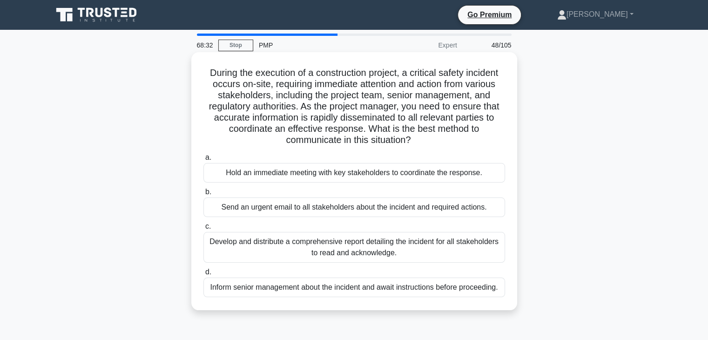
click at [395, 176] on div "Hold an immediate meeting with key stakeholders to coordinate the response." at bounding box center [355, 173] width 302 height 20
click at [204, 161] on input "a. Hold an immediate meeting with key stakeholders to coordinate the response." at bounding box center [204, 158] width 0 height 6
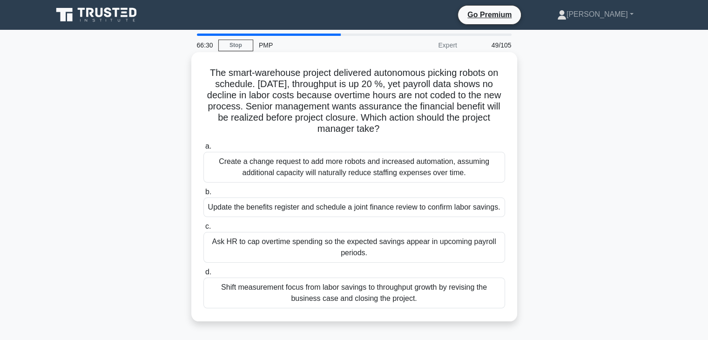
click at [279, 209] on div "Update the benefits register and schedule a joint finance review to confirm lab…" at bounding box center [355, 207] width 302 height 20
click at [204, 195] on input "b. Update the benefits register and schedule a joint finance review to confirm …" at bounding box center [204, 192] width 0 height 6
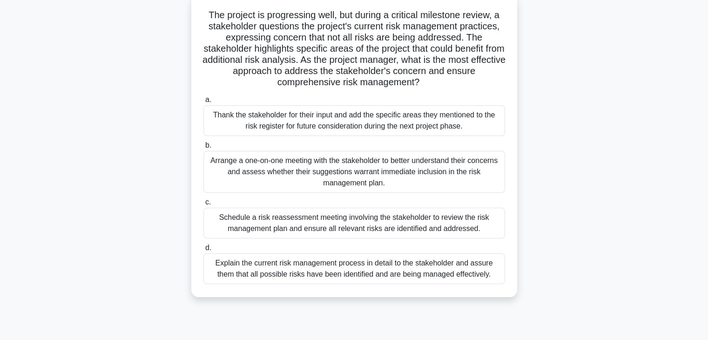
scroll to position [61, 0]
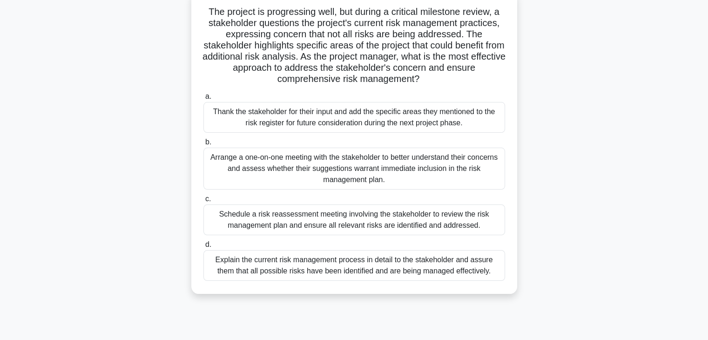
click at [361, 163] on div "Arrange a one-on-one meeting with the stakeholder to better understand their co…" at bounding box center [355, 169] width 302 height 42
click at [204, 145] on input "b. Arrange a one-on-one meeting with the stakeholder to better understand their…" at bounding box center [204, 142] width 0 height 6
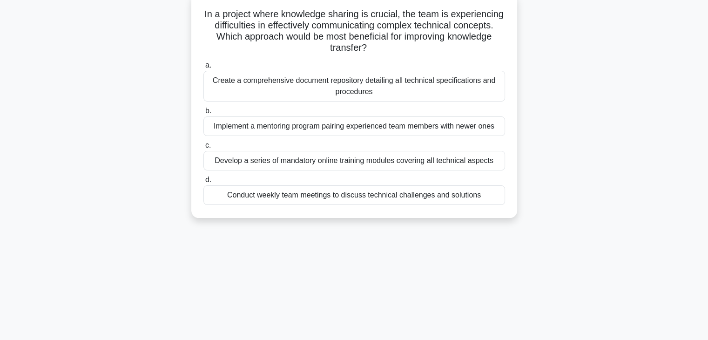
scroll to position [0, 0]
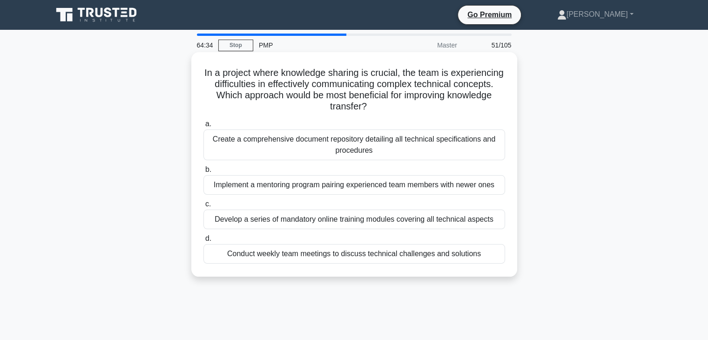
click at [346, 258] on div "Conduct weekly team meetings to discuss technical challenges and solutions" at bounding box center [355, 254] width 302 height 20
click at [204, 242] on input "d. Conduct weekly team meetings to discuss technical challenges and solutions" at bounding box center [204, 239] width 0 height 6
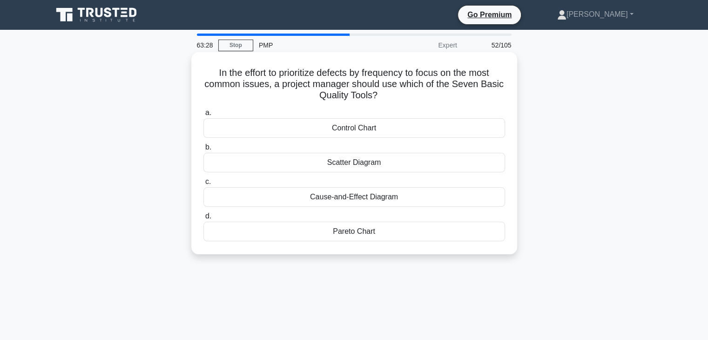
click at [332, 200] on div "Cause-and-Effect Diagram" at bounding box center [355, 197] width 302 height 20
click at [204, 185] on input "c. Cause-and-Effect Diagram" at bounding box center [204, 182] width 0 height 6
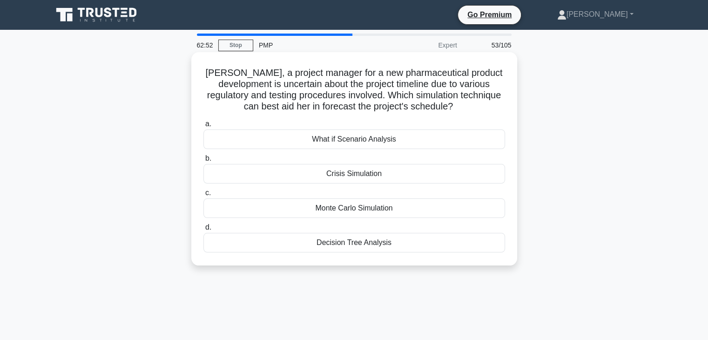
click at [376, 145] on div "What if Scenario Analysis" at bounding box center [355, 139] width 302 height 20
click at [204, 127] on input "a. What if Scenario Analysis" at bounding box center [204, 124] width 0 height 6
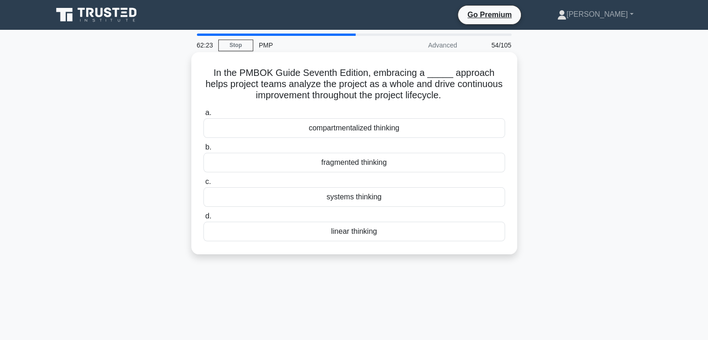
click at [371, 130] on div "compartmentalized thinking" at bounding box center [355, 128] width 302 height 20
click at [204, 116] on input "a. compartmentalized thinking" at bounding box center [204, 113] width 0 height 6
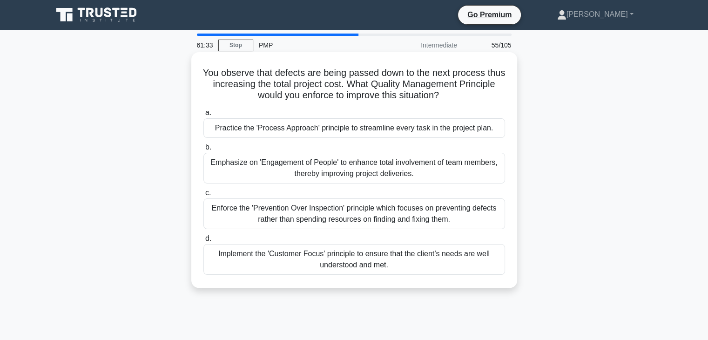
click at [343, 218] on div "Enforce the 'Prevention Over Inspection' principle which focuses on preventing …" at bounding box center [355, 213] width 302 height 31
click at [204, 196] on input "c. Enforce the 'Prevention Over Inspection' principle which focuses on preventi…" at bounding box center [204, 193] width 0 height 6
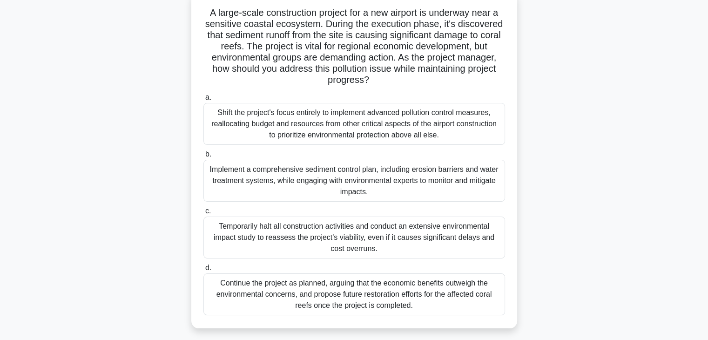
scroll to position [68, 0]
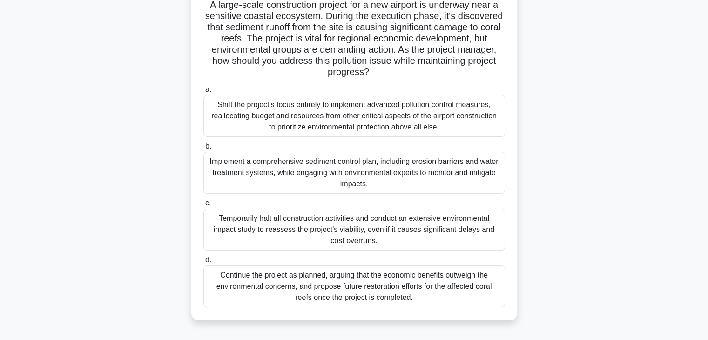
click at [343, 174] on div "Implement a comprehensive sediment control plan, including erosion barriers and…" at bounding box center [355, 173] width 302 height 42
click at [204, 150] on input "b. Implement a comprehensive sediment control plan, including erosion barriers …" at bounding box center [204, 146] width 0 height 6
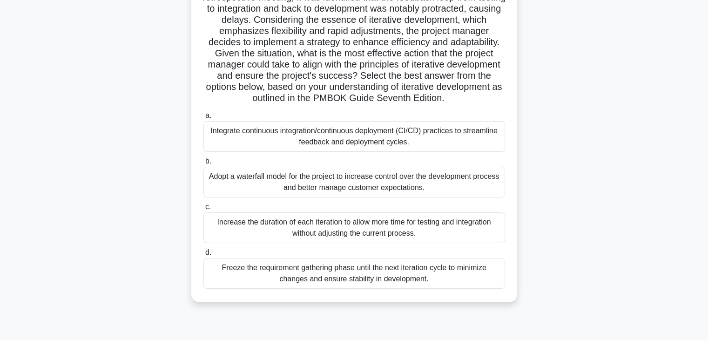
scroll to position [124, 0]
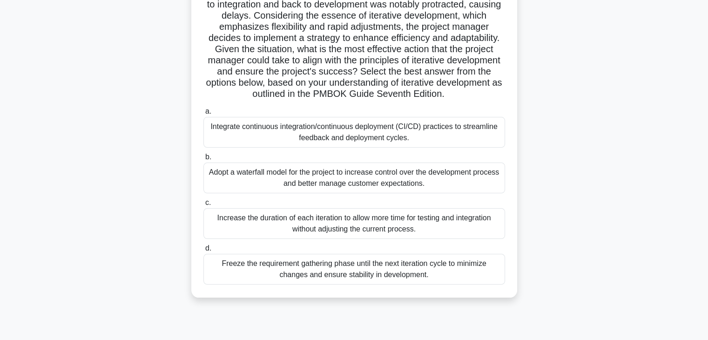
click at [362, 135] on div "Integrate continuous integration/continuous deployment (CI/CD) practices to str…" at bounding box center [355, 132] width 302 height 31
click at [204, 115] on input "a. Integrate continuous integration/continuous deployment (CI/CD) practices to …" at bounding box center [204, 112] width 0 height 6
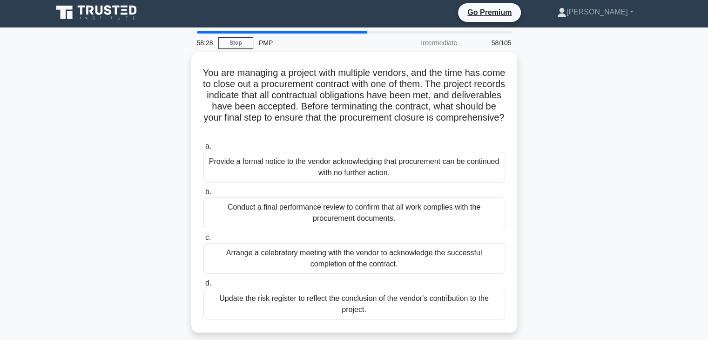
scroll to position [0, 0]
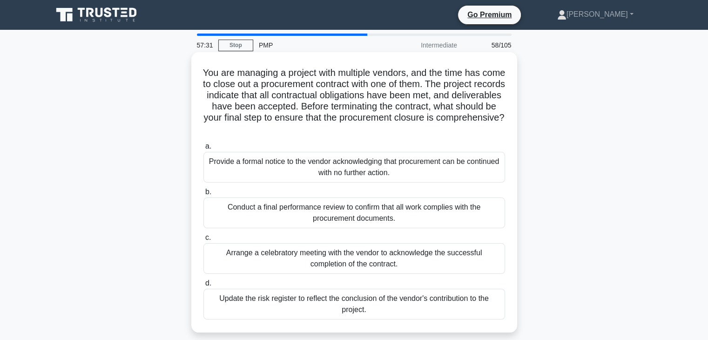
click at [374, 216] on div "Conduct a final performance review to confirm that all work complies with the p…" at bounding box center [355, 212] width 302 height 31
click at [204, 195] on input "b. Conduct a final performance review to confirm that all work complies with th…" at bounding box center [204, 192] width 0 height 6
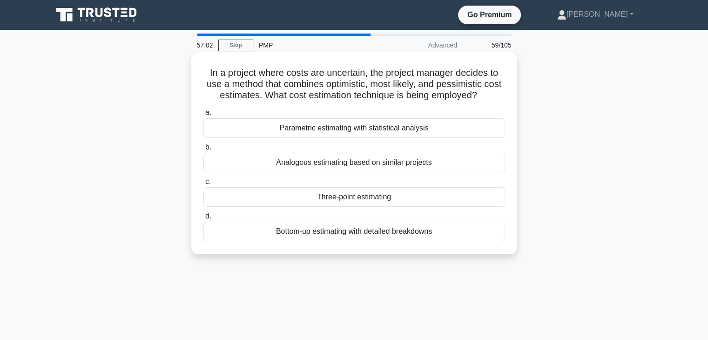
click at [356, 200] on div "Three-point estimating" at bounding box center [355, 197] width 302 height 20
click at [204, 185] on input "c. Three-point estimating" at bounding box center [204, 182] width 0 height 6
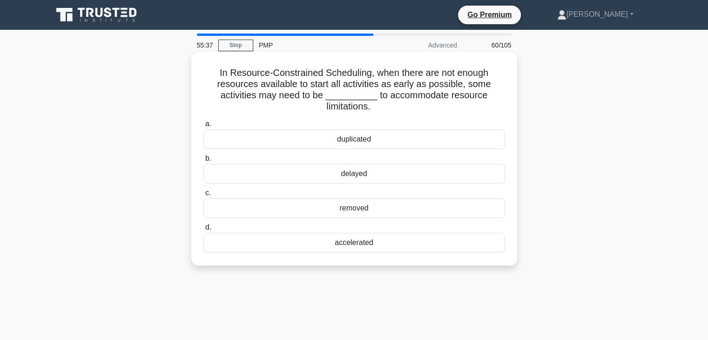
click at [347, 243] on div "accelerated" at bounding box center [355, 243] width 302 height 20
click at [204, 231] on input "d. accelerated" at bounding box center [204, 227] width 0 height 6
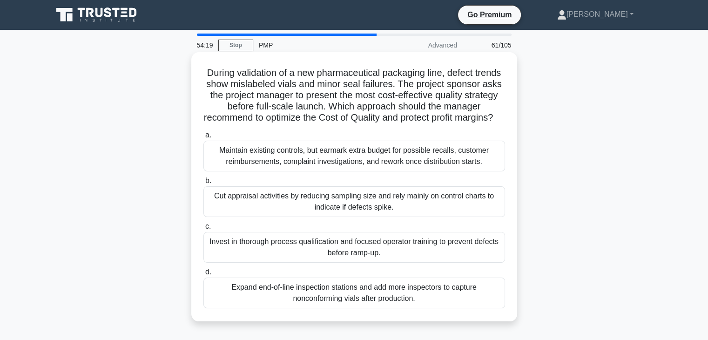
click at [353, 263] on div "Invest in thorough process qualification and focused operator training to preve…" at bounding box center [355, 247] width 302 height 31
click at [204, 230] on input "c. Invest in thorough process qualification and focused operator training to pr…" at bounding box center [204, 227] width 0 height 6
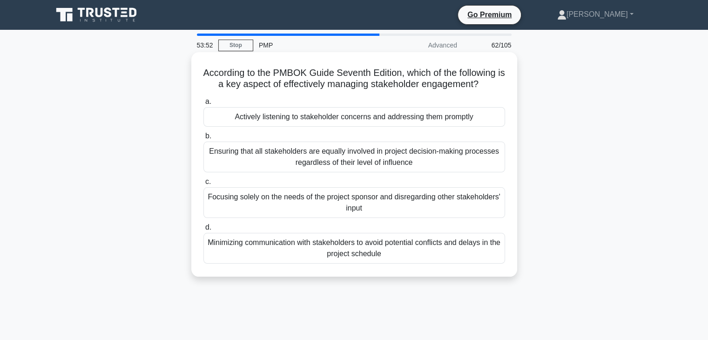
click at [367, 115] on div "Actively listening to stakeholder concerns and addressing them promptly" at bounding box center [355, 117] width 302 height 20
click at [204, 105] on input "a. Actively listening to stakeholder concerns and addressing them promptly" at bounding box center [204, 102] width 0 height 6
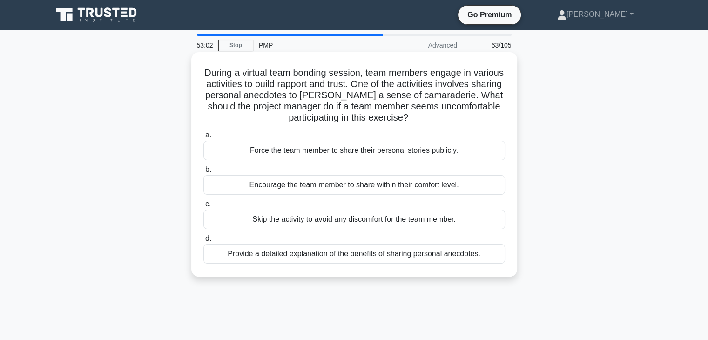
click at [353, 186] on div "Encourage the team member to share within their comfort level." at bounding box center [355, 185] width 302 height 20
click at [204, 173] on input "b. Encourage the team member to share within their comfort level." at bounding box center [204, 170] width 0 height 6
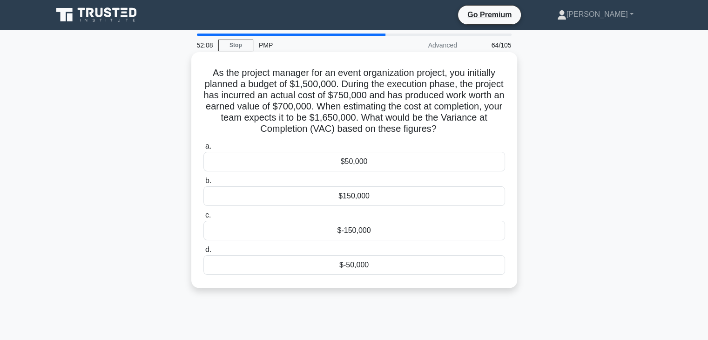
click at [345, 197] on div "$150,000" at bounding box center [355, 196] width 302 height 20
click at [204, 184] on input "b. $150,000" at bounding box center [204, 181] width 0 height 6
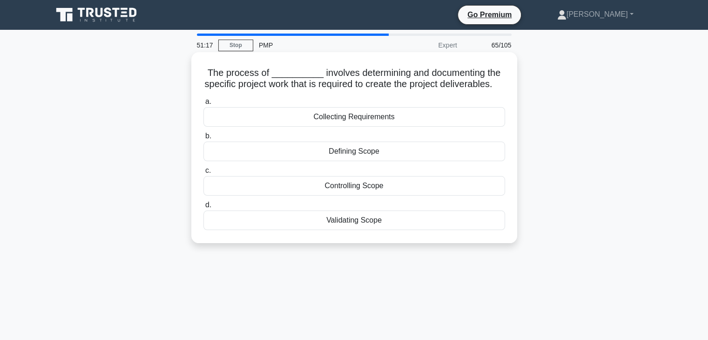
click at [354, 161] on div "Defining Scope" at bounding box center [355, 152] width 302 height 20
click at [204, 139] on input "b. Defining Scope" at bounding box center [204, 136] width 0 height 6
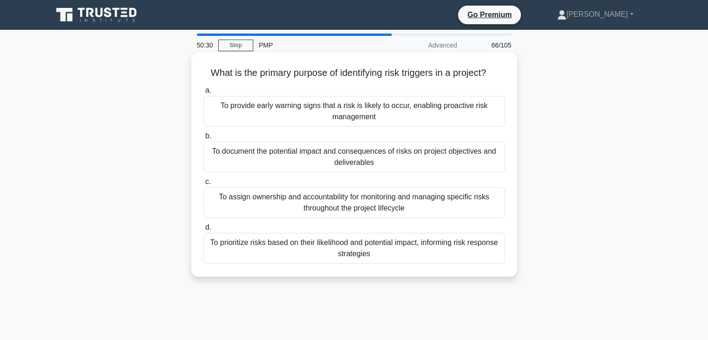
click at [341, 117] on div "To provide early warning signs that a risk is likely to occur, enabling proacti…" at bounding box center [355, 111] width 302 height 31
click at [204, 94] on input "a. To provide early warning signs that a risk is likely to occur, enabling proa…" at bounding box center [204, 91] width 0 height 6
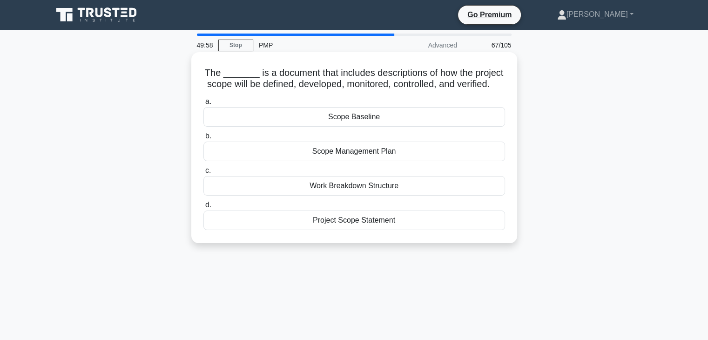
click at [362, 161] on div "Scope Management Plan" at bounding box center [355, 152] width 302 height 20
click at [204, 139] on input "b. Scope Management Plan" at bounding box center [204, 136] width 0 height 6
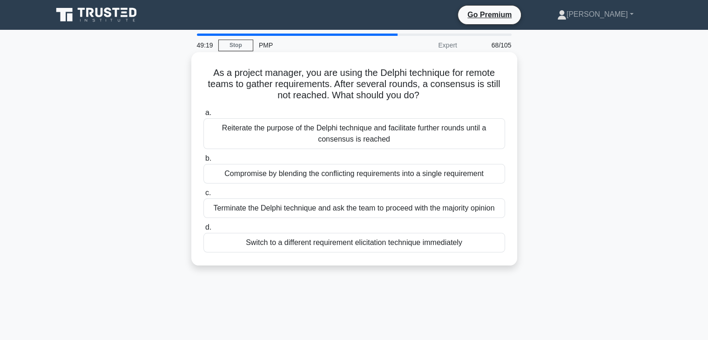
click at [347, 136] on div "Reiterate the purpose of the Delphi technique and facilitate further rounds unt…" at bounding box center [355, 133] width 302 height 31
click at [204, 116] on input "a. Reiterate the purpose of the Delphi technique and facilitate further rounds …" at bounding box center [204, 113] width 0 height 6
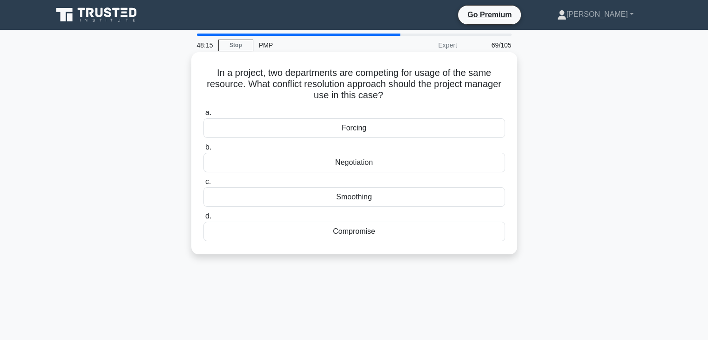
click at [370, 163] on div "Negotiation" at bounding box center [355, 163] width 302 height 20
click at [204, 150] on input "b. Negotiation" at bounding box center [204, 147] width 0 height 6
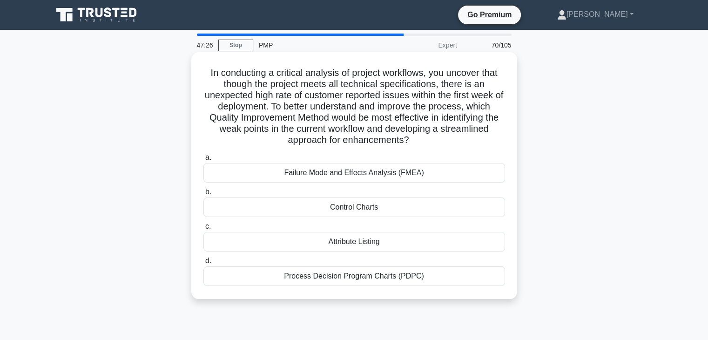
click at [383, 176] on div "Failure Mode and Effects Analysis (FMEA)" at bounding box center [355, 173] width 302 height 20
click at [204, 161] on input "a. Failure Mode and Effects Analysis (FMEA)" at bounding box center [204, 158] width 0 height 6
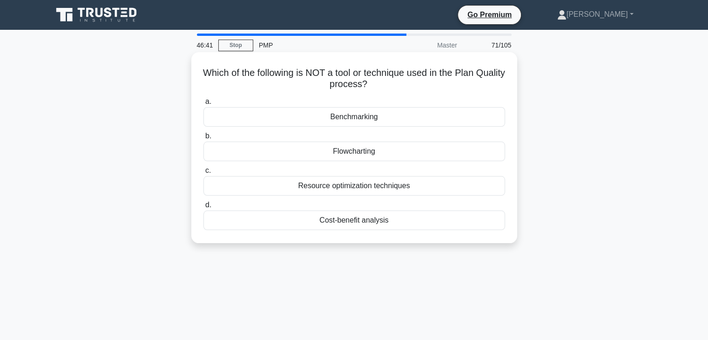
click at [370, 190] on div "Resource optimization techniques" at bounding box center [355, 186] width 302 height 20
click at [204, 174] on input "c. Resource optimization techniques" at bounding box center [204, 171] width 0 height 6
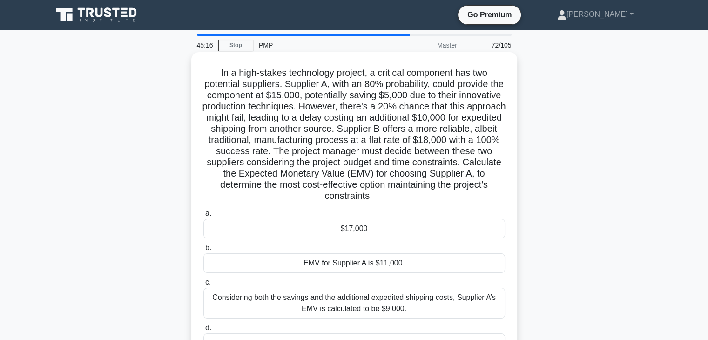
click at [332, 127] on h5 "In a high-stakes technology project, a critical component has two potential sup…" at bounding box center [355, 134] width 304 height 135
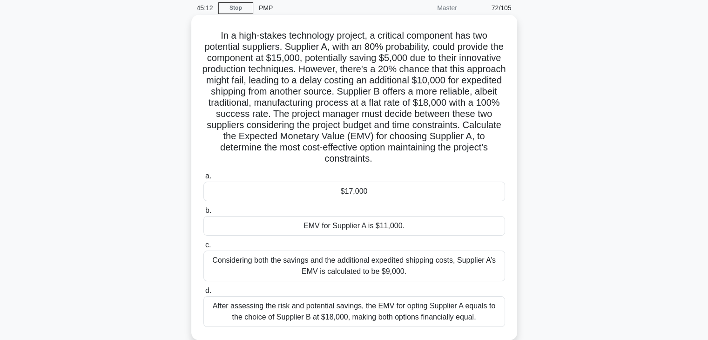
scroll to position [56, 0]
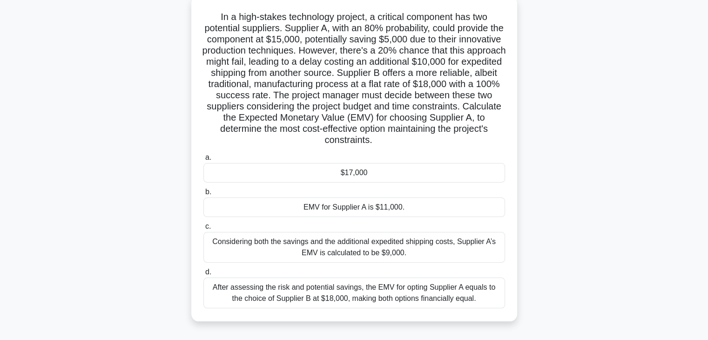
click at [339, 211] on div "EMV for Supplier A is $11,000." at bounding box center [355, 207] width 302 height 20
click at [204, 195] on input "b. EMV for Supplier A is $11,000." at bounding box center [204, 192] width 0 height 6
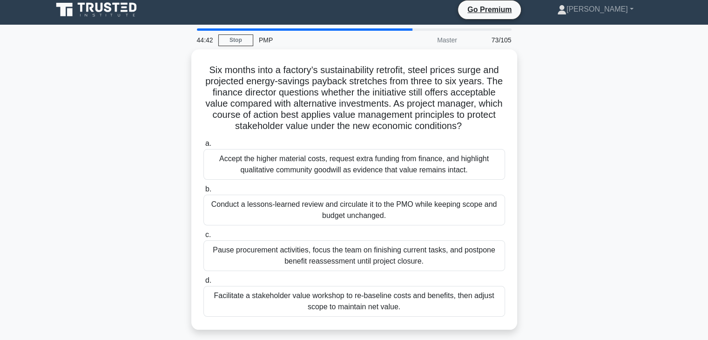
scroll to position [0, 0]
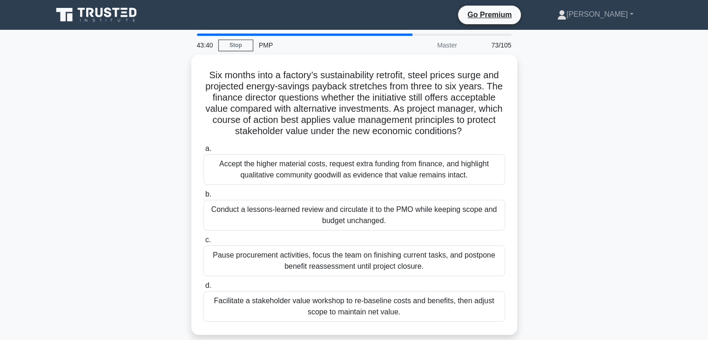
click at [607, 232] on div "Six months into a factory’s sustainability retrofit, steel prices surge and pro…" at bounding box center [354, 200] width 615 height 292
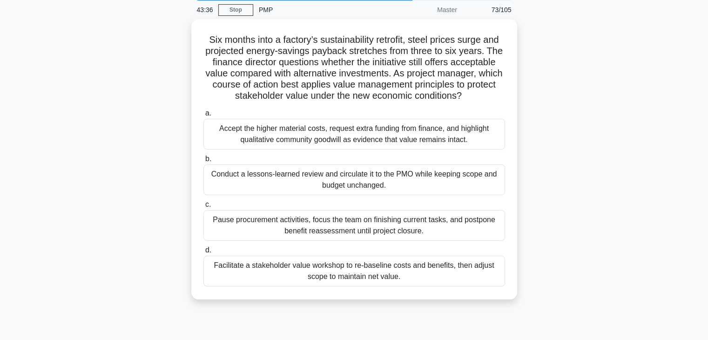
scroll to position [37, 0]
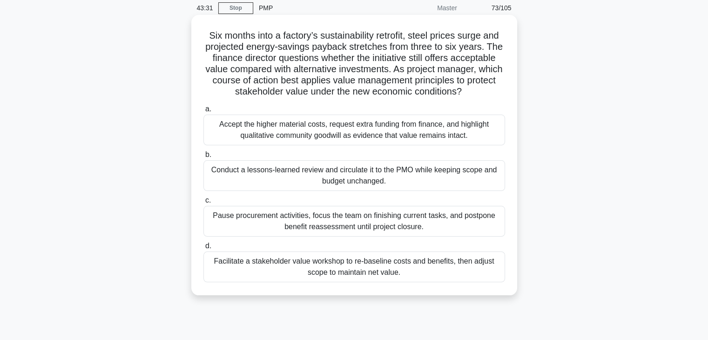
click at [408, 267] on div "Facilitate a stakeholder value workshop to re-baseline costs and benefits, then…" at bounding box center [355, 267] width 302 height 31
click at [204, 249] on input "d. Facilitate a stakeholder value workshop to re-baseline costs and benefits, t…" at bounding box center [204, 246] width 0 height 6
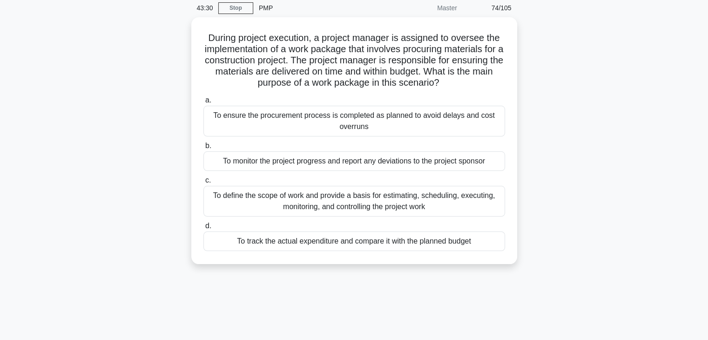
scroll to position [0, 0]
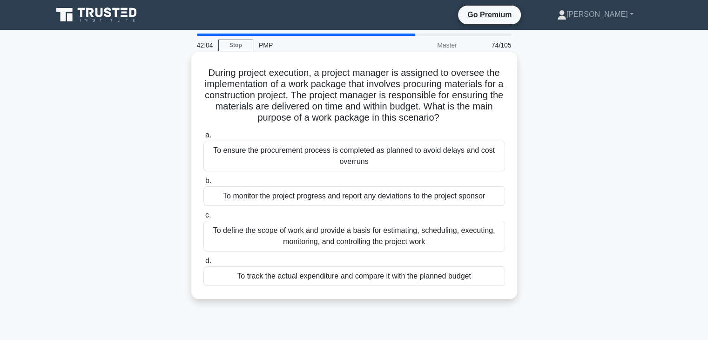
click at [386, 160] on div "To ensure the procurement process is completed as planned to avoid delays and c…" at bounding box center [355, 156] width 302 height 31
click at [204, 138] on input "a. To ensure the procurement process is completed as planned to avoid delays an…" at bounding box center [204, 135] width 0 height 6
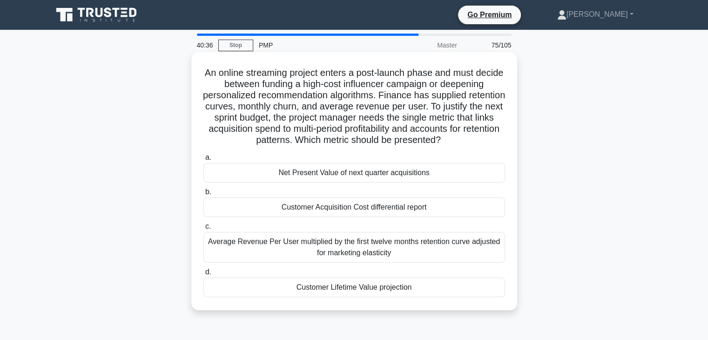
click at [374, 252] on div "Average Revenue Per User multiplied by the first twelve months retention curve …" at bounding box center [355, 247] width 302 height 31
click at [204, 230] on input "c. Average Revenue Per User multiplied by the first twelve months retention cur…" at bounding box center [204, 227] width 0 height 6
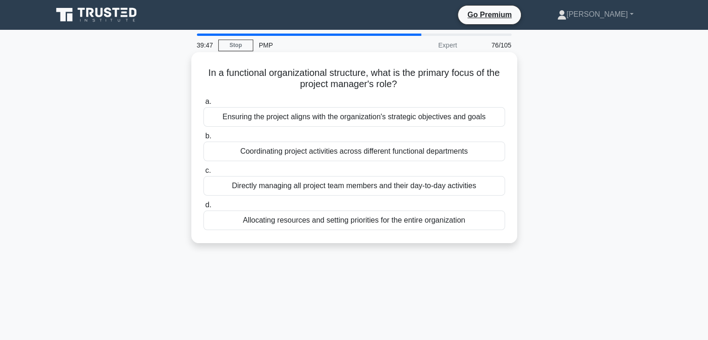
click at [361, 120] on div "Ensuring the project aligns with the organization's strategic objectives and go…" at bounding box center [355, 117] width 302 height 20
click at [204, 105] on input "a. Ensuring the project aligns with the organization's strategic objectives and…" at bounding box center [204, 102] width 0 height 6
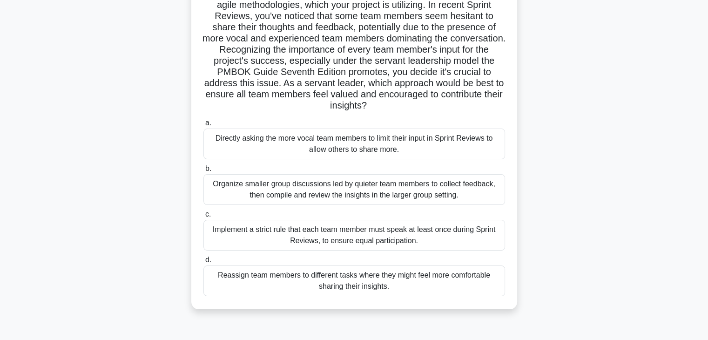
scroll to position [116, 0]
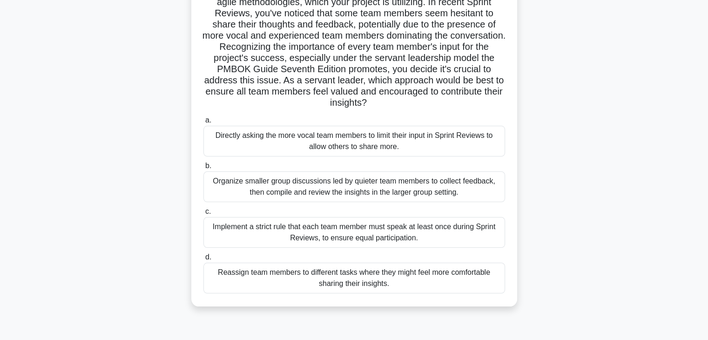
click at [345, 236] on div "Implement a strict rule that each team member must speak at least once during S…" at bounding box center [355, 232] width 302 height 31
click at [204, 215] on input "c. Implement a strict rule that each team member must speak at least once durin…" at bounding box center [204, 212] width 0 height 6
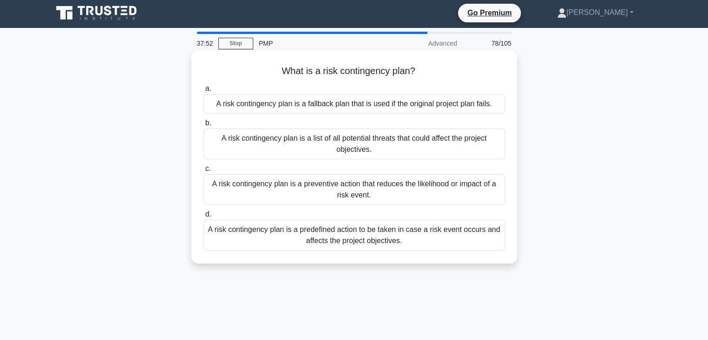
scroll to position [0, 0]
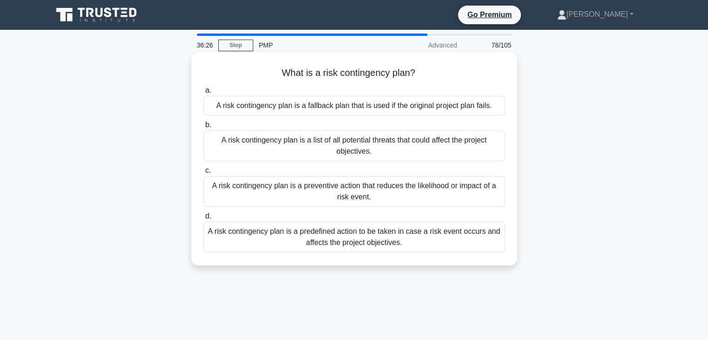
click at [352, 237] on div "A risk contingency plan is a predefined action to be taken in case a risk event…" at bounding box center [355, 237] width 302 height 31
click at [204, 219] on input "d. A risk contingency plan is a predefined action to be taken in case a risk ev…" at bounding box center [204, 216] width 0 height 6
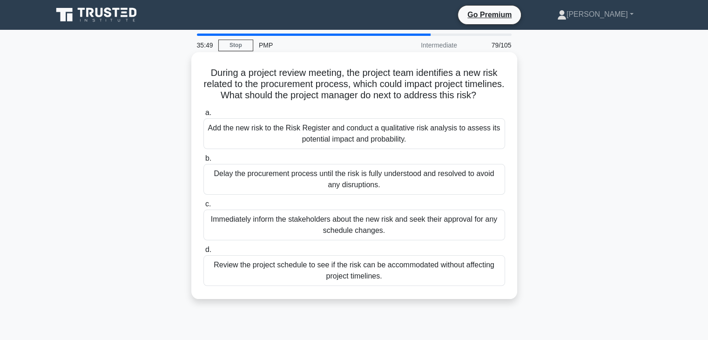
click at [373, 148] on div "Add the new risk to the Risk Register and conduct a qualitative risk analysis t…" at bounding box center [355, 133] width 302 height 31
click at [204, 116] on input "a. Add the new risk to the Risk Register and conduct a qualitative risk analysi…" at bounding box center [204, 113] width 0 height 6
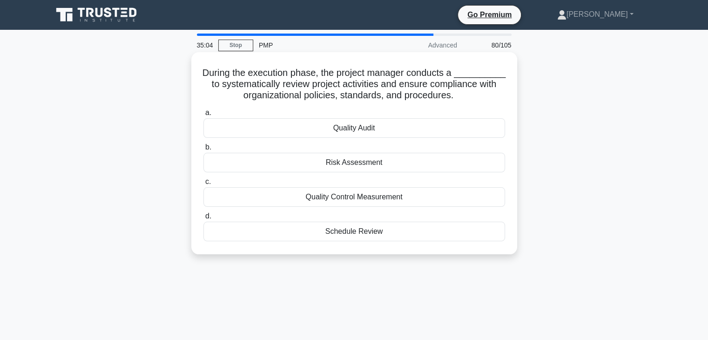
click at [360, 129] on div "Quality Audit" at bounding box center [355, 128] width 302 height 20
click at [204, 116] on input "a. Quality Audit" at bounding box center [204, 113] width 0 height 6
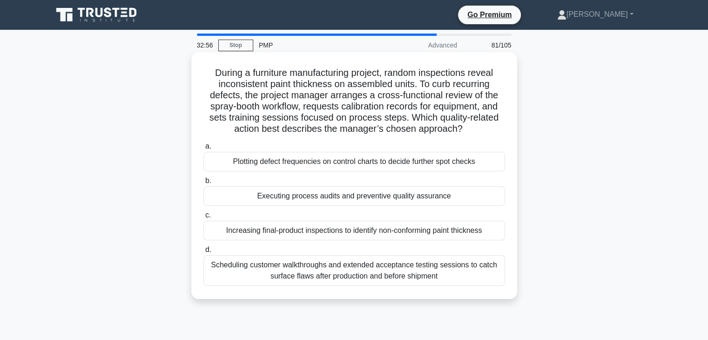
click at [347, 199] on div "Executing process audits and preventive quality assurance" at bounding box center [355, 196] width 302 height 20
click at [204, 184] on input "b. Executing process audits and preventive quality assurance" at bounding box center [204, 181] width 0 height 6
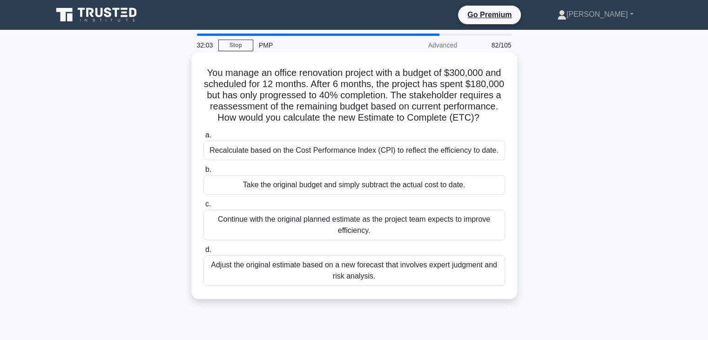
click at [391, 160] on div "Recalculate based on the Cost Performance Index (CPI) to reflect the efficiency…" at bounding box center [355, 151] width 302 height 20
click at [204, 138] on input "a. Recalculate based on the Cost Performance Index (CPI) to reflect the efficie…" at bounding box center [204, 135] width 0 height 6
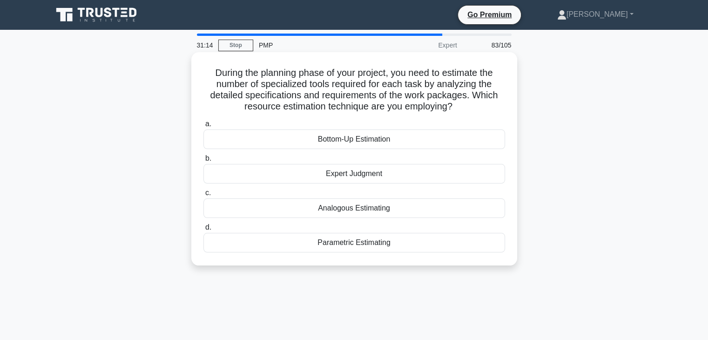
click at [360, 211] on div "Analogous Estimating" at bounding box center [355, 208] width 302 height 20
click at [204, 196] on input "c. Analogous Estimating" at bounding box center [204, 193] width 0 height 6
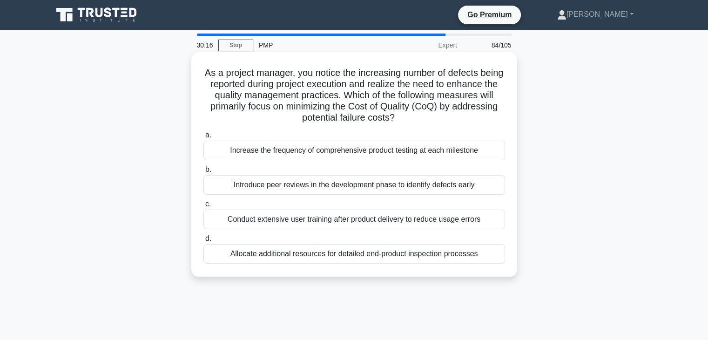
click at [350, 153] on div "Increase the frequency of comprehensive product testing at each milestone" at bounding box center [355, 151] width 302 height 20
click at [204, 138] on input "a. Increase the frequency of comprehensive product testing at each milestone" at bounding box center [204, 135] width 0 height 6
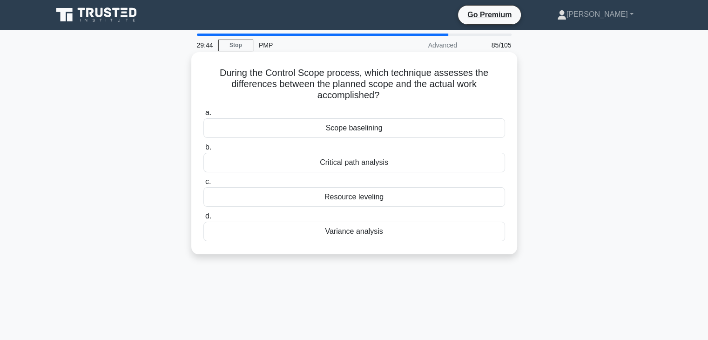
click at [353, 234] on div "Variance analysis" at bounding box center [355, 232] width 302 height 20
click at [204, 219] on input "d. Variance analysis" at bounding box center [204, 216] width 0 height 6
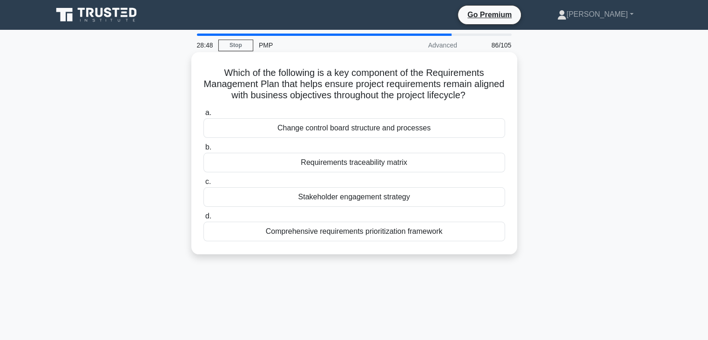
click at [360, 231] on div "Comprehensive requirements prioritization framework" at bounding box center [355, 232] width 302 height 20
click at [204, 219] on input "d. Comprehensive requirements prioritization framework" at bounding box center [204, 216] width 0 height 6
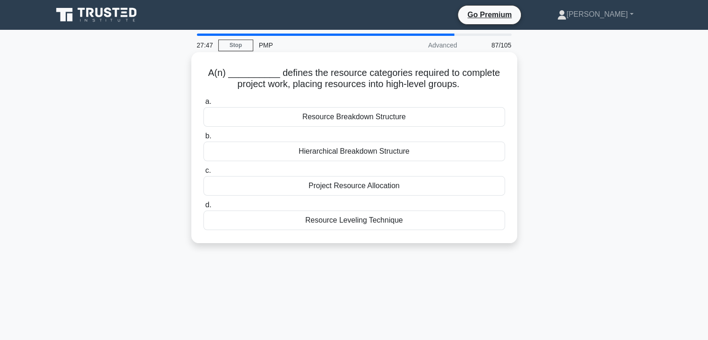
click at [365, 117] on div "Resource Breakdown Structure" at bounding box center [355, 117] width 302 height 20
click at [204, 105] on input "a. Resource Breakdown Structure" at bounding box center [204, 102] width 0 height 6
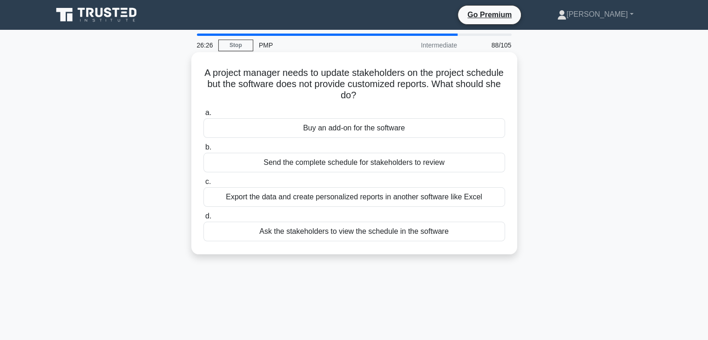
click at [343, 201] on div "Export the data and create personalized reports in another software like Excel" at bounding box center [355, 197] width 302 height 20
click at [204, 185] on input "c. Export the data and create personalized reports in another software like Exc…" at bounding box center [204, 182] width 0 height 6
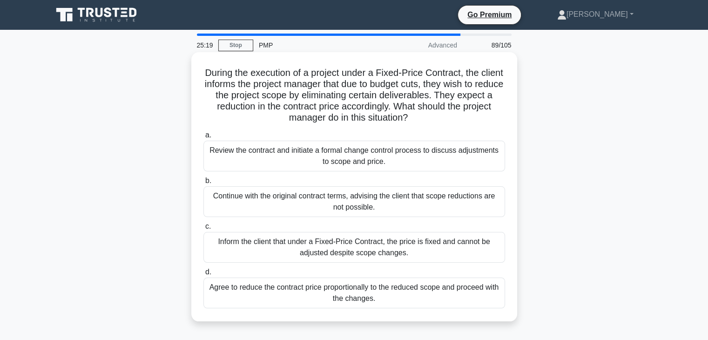
click at [389, 245] on div "Inform the client that under a Fixed-Price Contract, the price is fixed and can…" at bounding box center [355, 247] width 302 height 31
click at [204, 230] on input "c. Inform the client that under a Fixed-Price Contract, the price is fixed and …" at bounding box center [204, 227] width 0 height 6
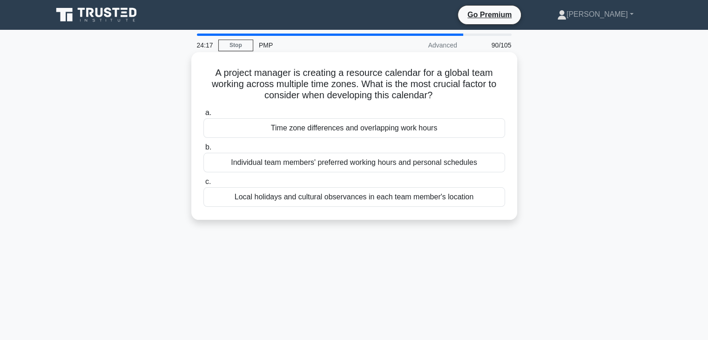
click at [357, 131] on div "Time zone differences and overlapping work hours" at bounding box center [355, 128] width 302 height 20
click at [204, 116] on input "a. Time zone differences and overlapping work hours" at bounding box center [204, 113] width 0 height 6
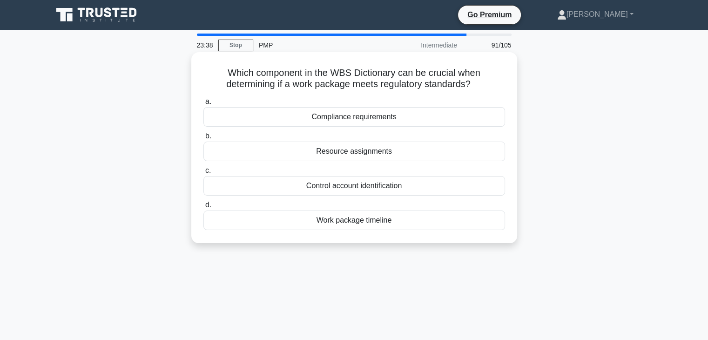
click at [369, 120] on div "Compliance requirements" at bounding box center [355, 117] width 302 height 20
click at [204, 105] on input "a. Compliance requirements" at bounding box center [204, 102] width 0 height 6
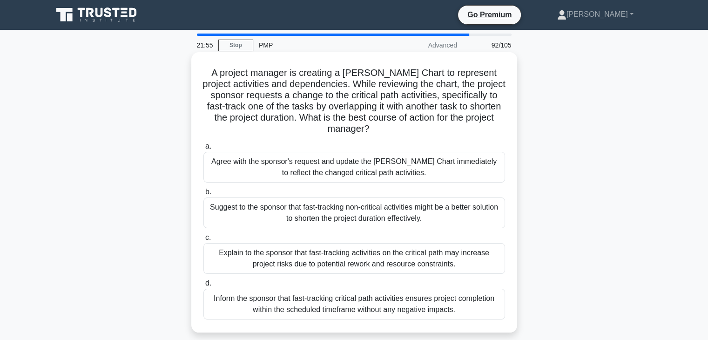
click at [333, 213] on div "Suggest to the sponsor that fast-tracking non-critical activities might be a be…" at bounding box center [355, 212] width 302 height 31
click at [204, 195] on input "b. Suggest to the sponsor that fast-tracking non-critical activities might be a…" at bounding box center [204, 192] width 0 height 6
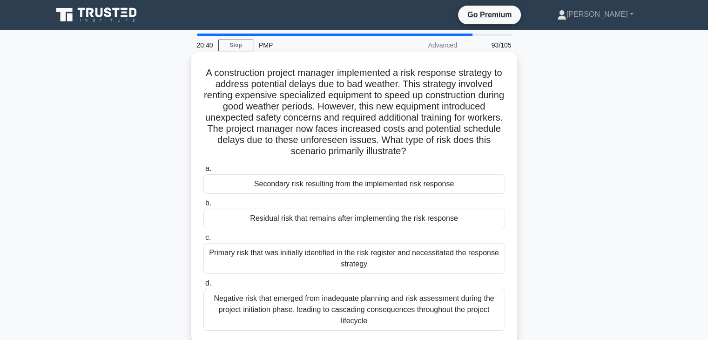
click at [342, 190] on div "Secondary risk resulting from the implemented risk response" at bounding box center [355, 184] width 302 height 20
click at [204, 172] on input "a. Secondary risk resulting from the implemented risk response" at bounding box center [204, 169] width 0 height 6
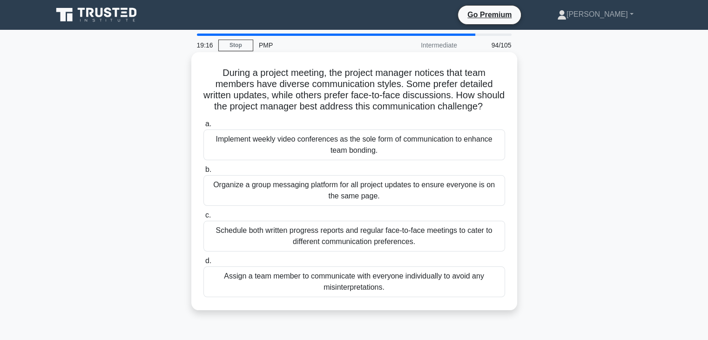
click at [369, 252] on div "Schedule both written progress reports and regular face-to-face meetings to cat…" at bounding box center [355, 236] width 302 height 31
click at [204, 218] on input "c. Schedule both written progress reports and regular face-to-face meetings to …" at bounding box center [204, 215] width 0 height 6
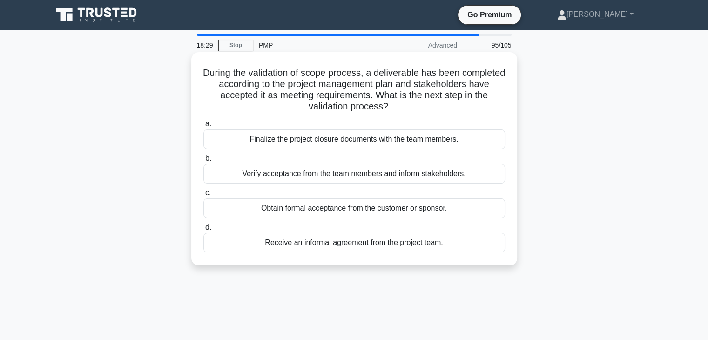
click at [360, 212] on div "Obtain formal acceptance from the customer or sponsor." at bounding box center [355, 208] width 302 height 20
click at [204, 196] on input "c. Obtain formal acceptance from the customer or sponsor." at bounding box center [204, 193] width 0 height 6
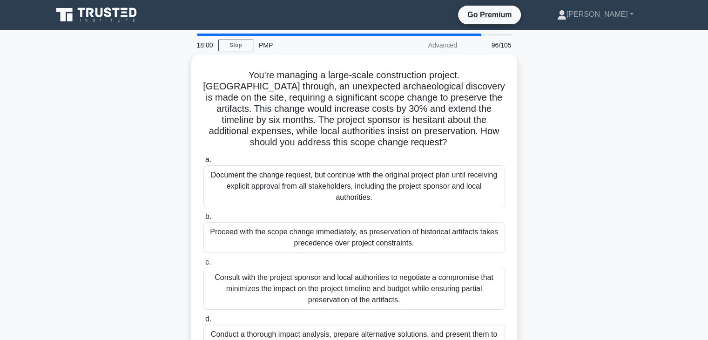
click at [550, 129] on div "You're managing a large-scale construction project. Midway through, an unexpect…" at bounding box center [354, 216] width 615 height 325
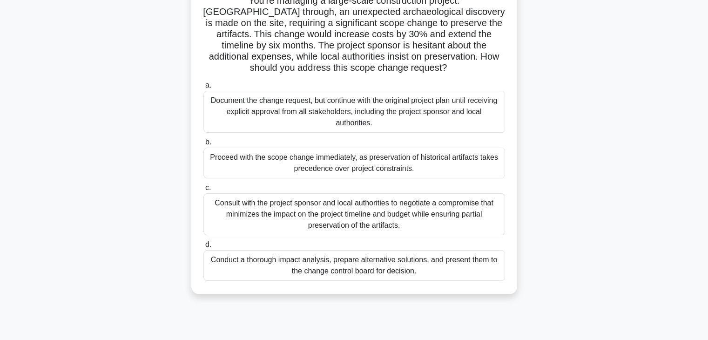
scroll to position [93, 0]
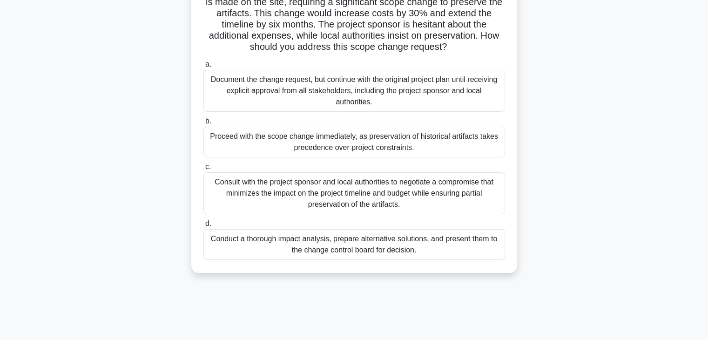
click at [386, 245] on div "Conduct a thorough impact analysis, prepare alternative solutions, and present …" at bounding box center [355, 244] width 302 height 31
click at [204, 227] on input "d. Conduct a thorough impact analysis, prepare alternative solutions, and prese…" at bounding box center [204, 224] width 0 height 6
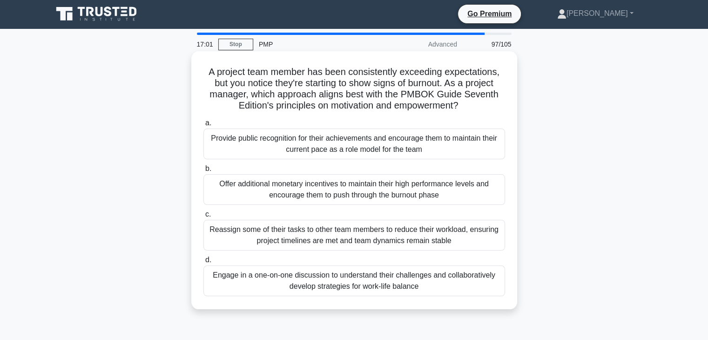
scroll to position [0, 0]
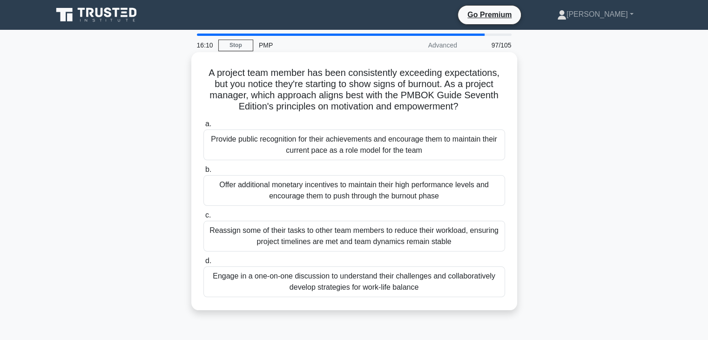
click at [383, 286] on div "Engage in a one-on-one discussion to understand their challenges and collaborat…" at bounding box center [355, 281] width 302 height 31
click at [204, 264] on input "d. Engage in a one-on-one discussion to understand their challenges and collabo…" at bounding box center [204, 261] width 0 height 6
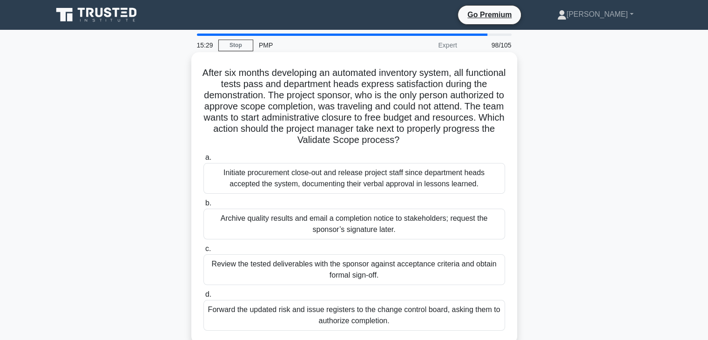
click at [406, 133] on h5 "After six months developing an automated inventory system, all functional tests…" at bounding box center [355, 106] width 304 height 79
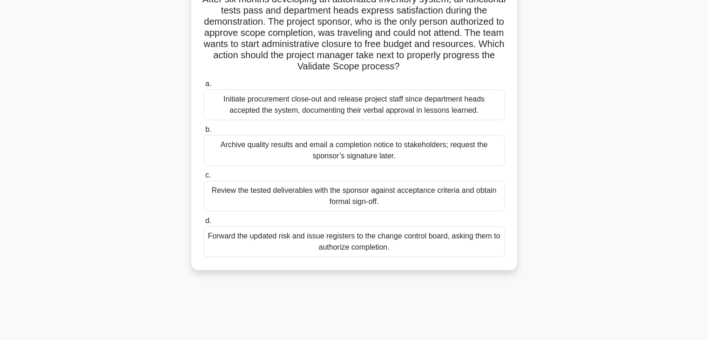
scroll to position [75, 0]
click at [354, 197] on div "Review the tested deliverables with the sponsor against acceptance criteria and…" at bounding box center [355, 195] width 302 height 31
click at [204, 177] on input "c. Review the tested deliverables with the sponsor against acceptance criteria …" at bounding box center [204, 174] width 0 height 6
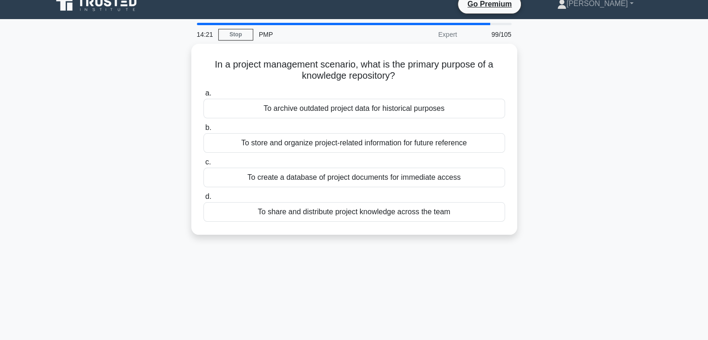
scroll to position [0, 0]
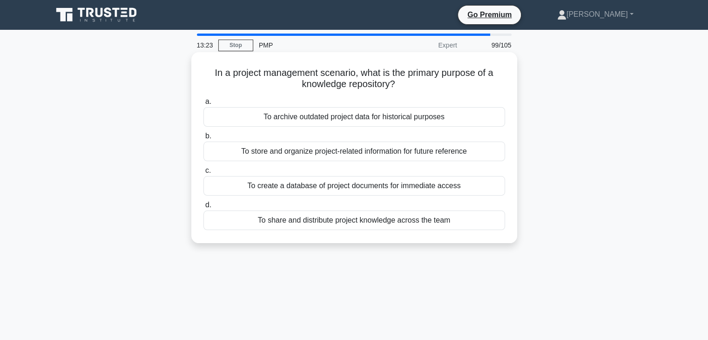
click at [393, 151] on div "To store and organize project-related information for future reference" at bounding box center [355, 152] width 302 height 20
click at [204, 139] on input "b. To store and organize project-related information for future reference" at bounding box center [204, 136] width 0 height 6
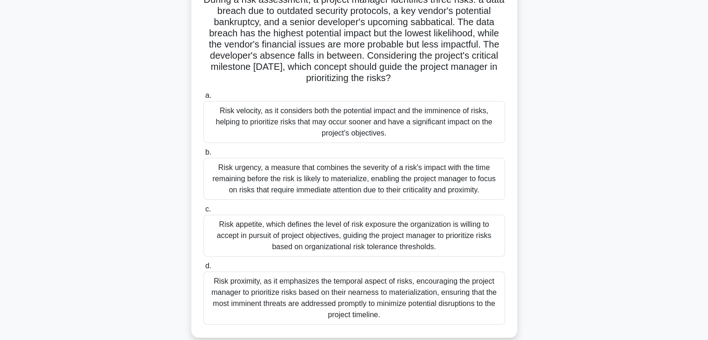
scroll to position [75, 0]
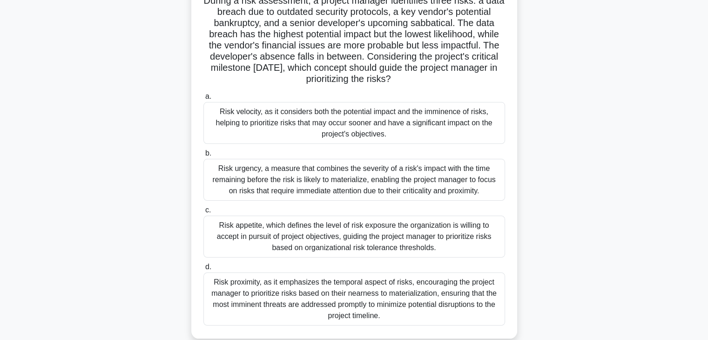
click at [155, 138] on div "During a risk assessment, a project manager identifies three risks: a data brea…" at bounding box center [354, 165] width 615 height 370
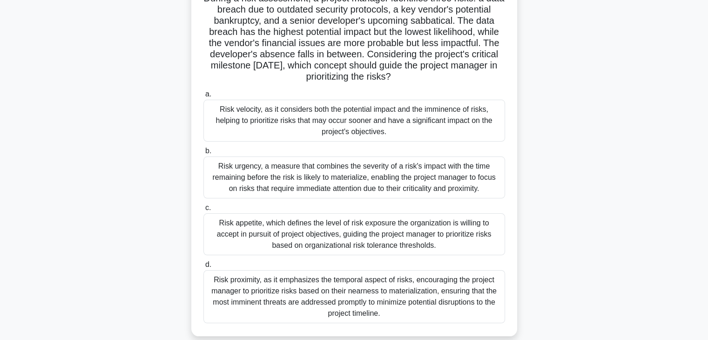
click at [323, 299] on div "Risk proximity, as it emphasizes the temporal aspect of risks, encouraging the …" at bounding box center [355, 296] width 302 height 53
click at [204, 268] on input "d. Risk proximity, as it emphasizes the temporal aspect of risks, encouraging t…" at bounding box center [204, 265] width 0 height 6
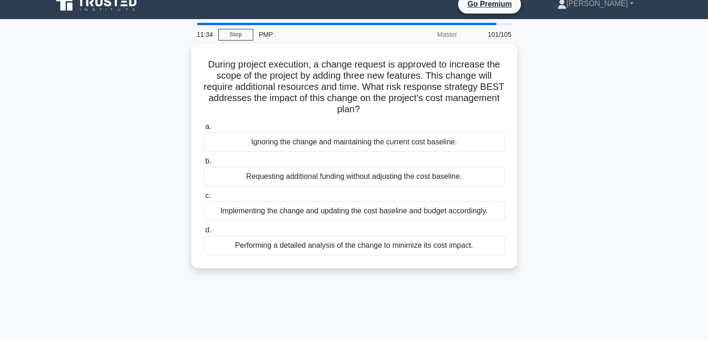
scroll to position [0, 0]
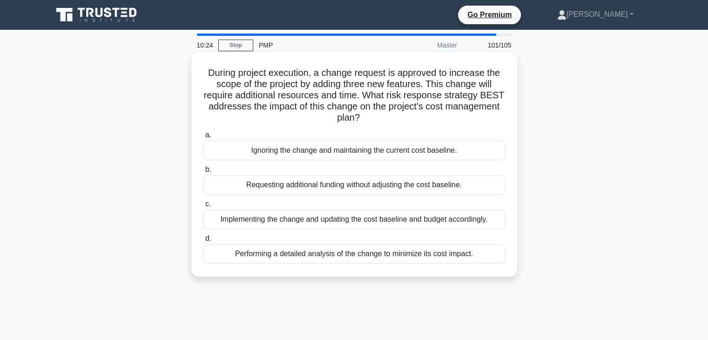
click at [378, 219] on div "Implementing the change and updating the cost baseline and budget accordingly." at bounding box center [355, 220] width 302 height 20
click at [204, 207] on input "c. Implementing the change and updating the cost baseline and budget accordingl…" at bounding box center [204, 204] width 0 height 6
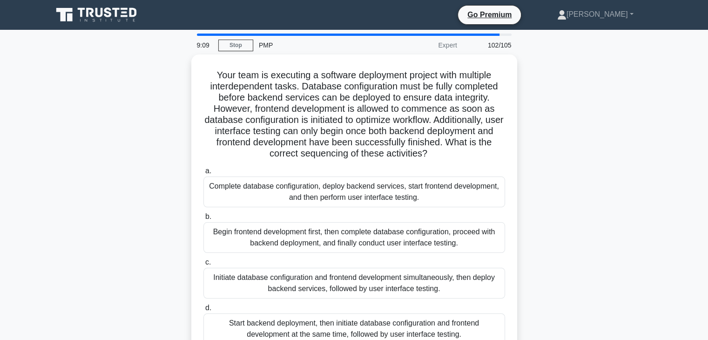
click at [547, 152] on div "Your team is executing a software deployment project with multiple interdepende…" at bounding box center [354, 211] width 615 height 314
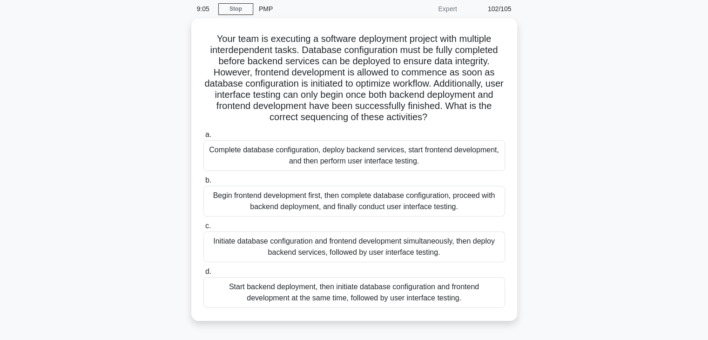
scroll to position [37, 0]
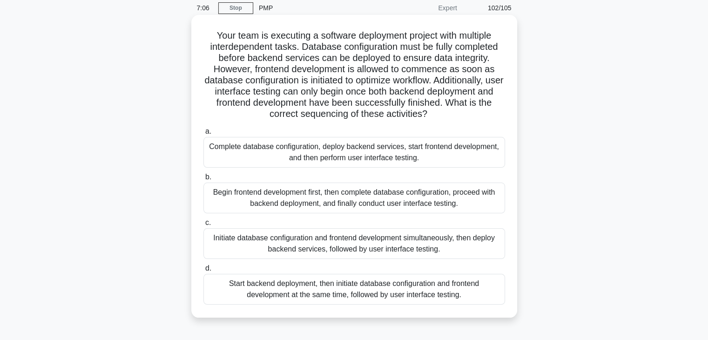
click at [332, 200] on div "Begin frontend development first, then complete database configuration, proceed…" at bounding box center [355, 198] width 302 height 31
click at [204, 180] on input "b. Begin frontend development first, then complete database configuration, proc…" at bounding box center [204, 177] width 0 height 6
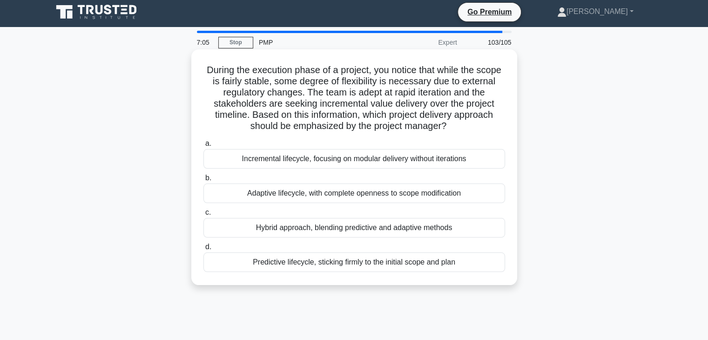
scroll to position [0, 0]
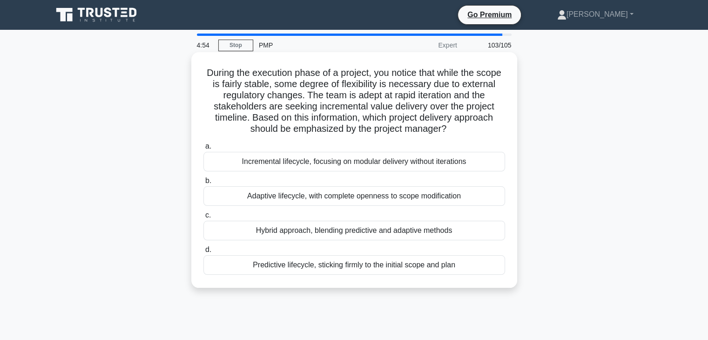
click at [347, 164] on div "Incremental lifecycle, focusing on modular delivery without iterations" at bounding box center [355, 162] width 302 height 20
click at [204, 150] on input "a. Incremental lifecycle, focusing on modular delivery without iterations" at bounding box center [204, 146] width 0 height 6
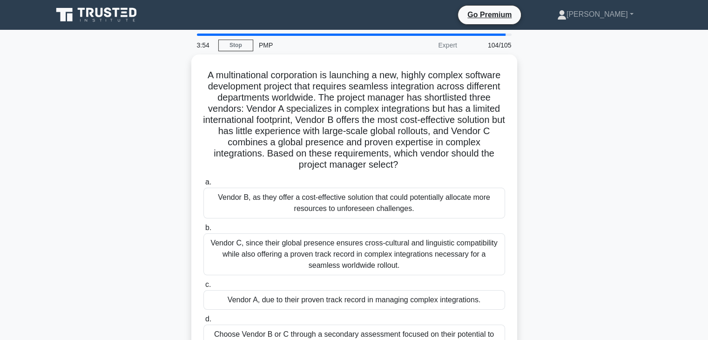
click at [577, 232] on div "A multinational corporation is launching a new, highly complex software develop…" at bounding box center [354, 216] width 615 height 325
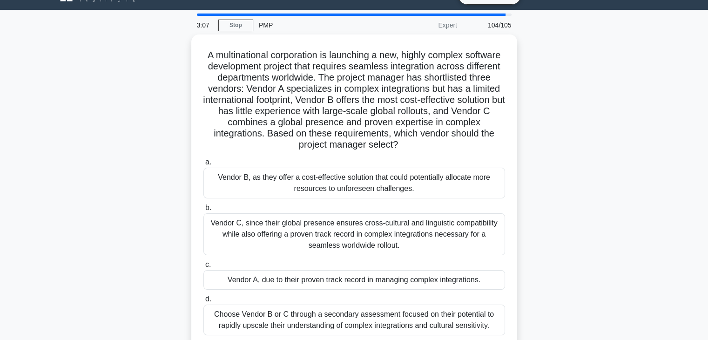
scroll to position [19, 0]
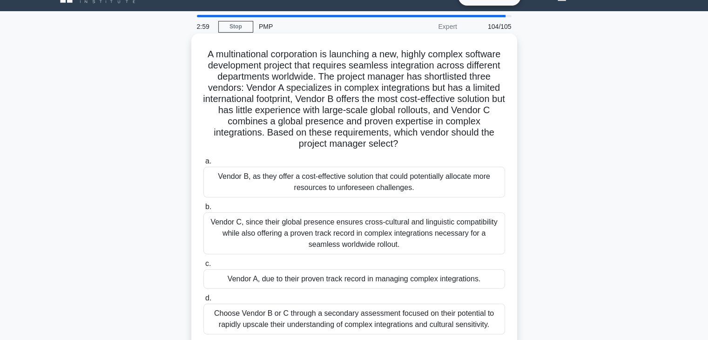
click at [384, 245] on div "Vendor C, since their global presence ensures cross-cultural and linguistic com…" at bounding box center [355, 233] width 302 height 42
click at [204, 210] on input "b. Vendor C, since their global presence ensures cross-cultural and linguistic …" at bounding box center [204, 207] width 0 height 6
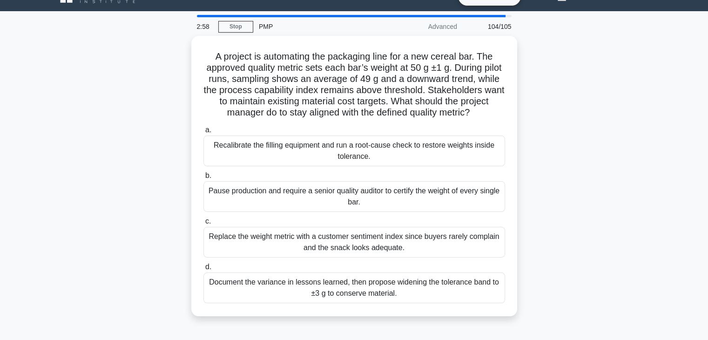
scroll to position [0, 0]
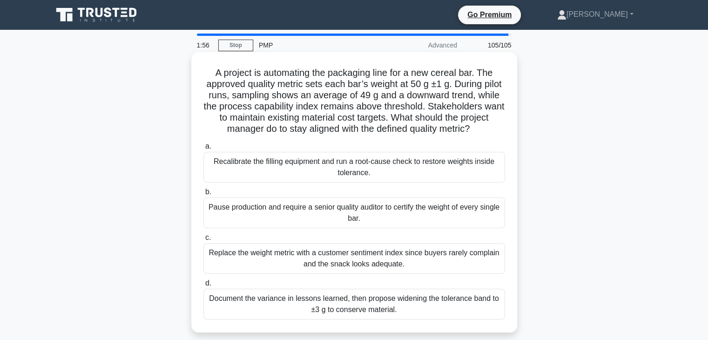
click at [395, 180] on div "Recalibrate the filling equipment and run a root-cause check to restore weights…" at bounding box center [355, 167] width 302 height 31
click at [204, 150] on input "a. Recalibrate the filling equipment and run a root-cause check to restore weig…" at bounding box center [204, 146] width 0 height 6
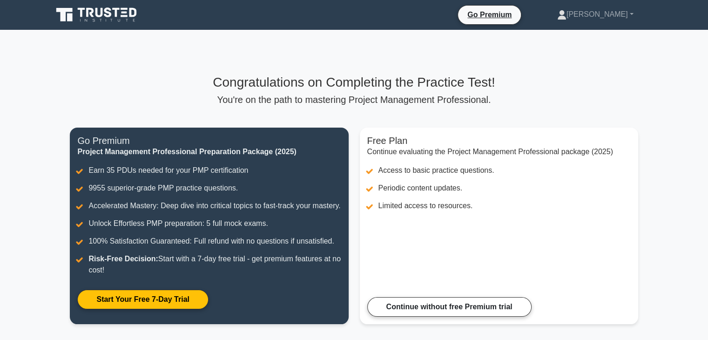
click at [657, 98] on main "Congratulations on Completing the Practice Test! You're on the path to masterin…" at bounding box center [354, 205] width 708 height 350
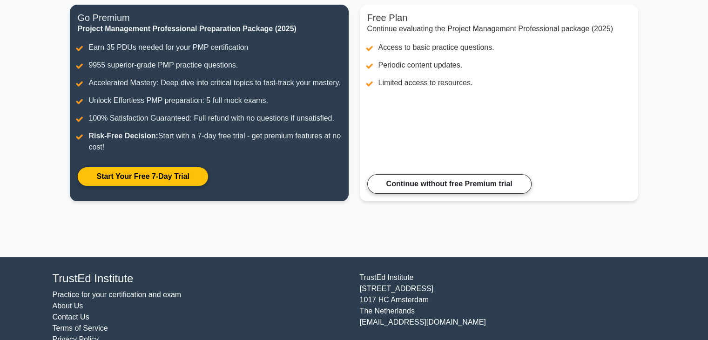
scroll to position [154, 0]
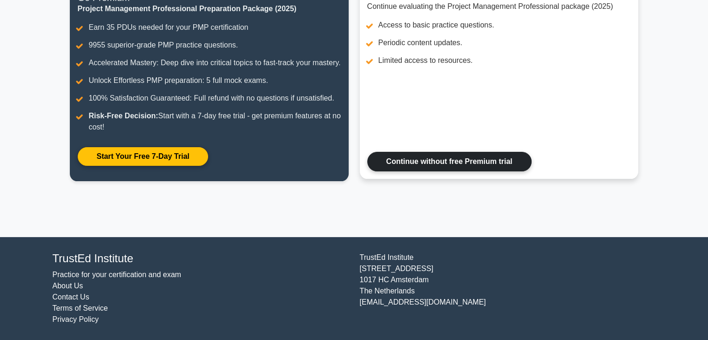
click at [455, 162] on link "Continue without free Premium trial" at bounding box center [449, 162] width 164 height 20
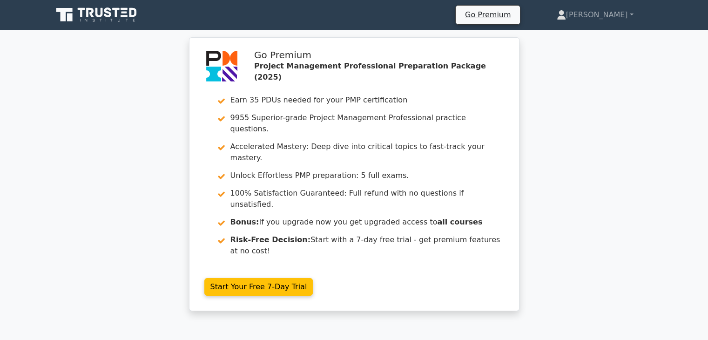
click at [584, 155] on div "Go Premium Project Management Professional Preparation Package (2025) Earn 35 P…" at bounding box center [354, 179] width 708 height 285
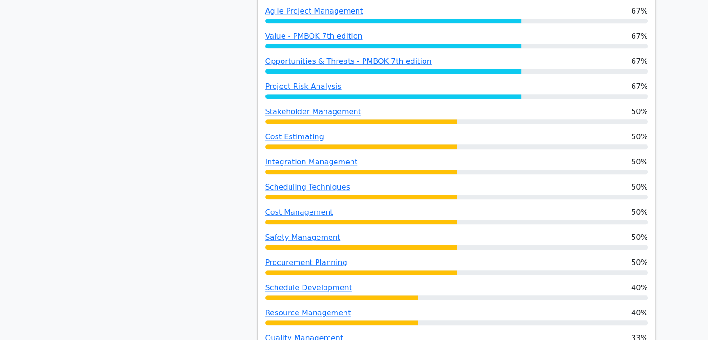
scroll to position [950, 0]
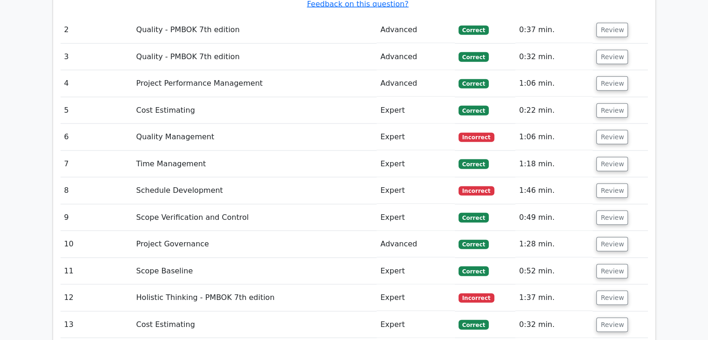
scroll to position [2236, 0]
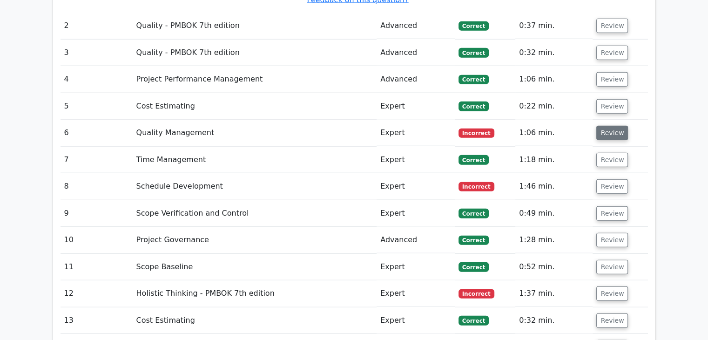
click at [612, 126] on button "Review" at bounding box center [613, 133] width 32 height 14
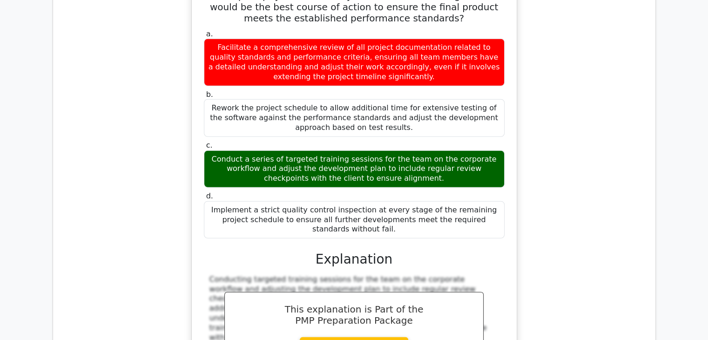
scroll to position [2830, 0]
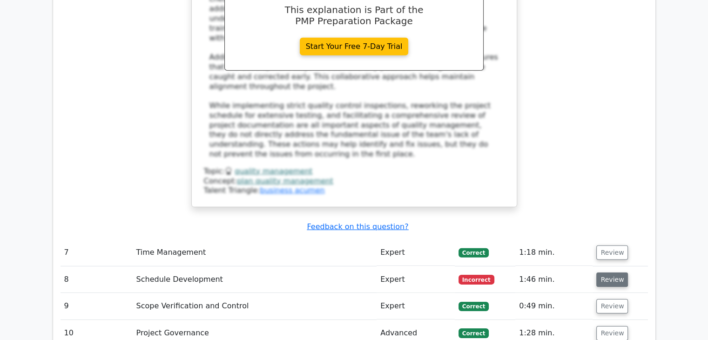
click at [614, 272] on button "Review" at bounding box center [613, 279] width 32 height 14
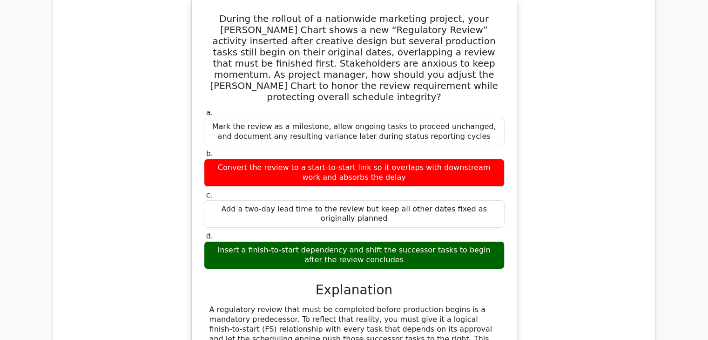
scroll to position [3425, 0]
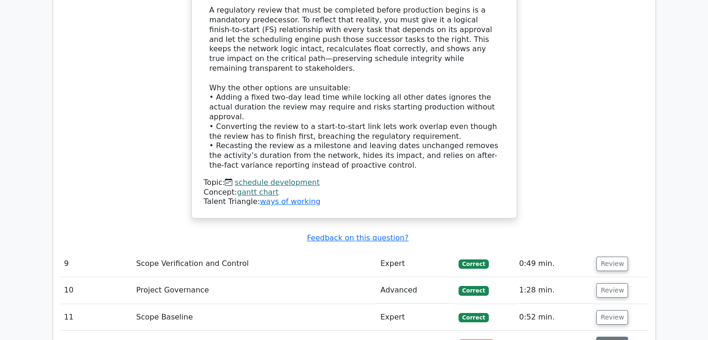
click at [605, 337] on button "Review" at bounding box center [613, 344] width 32 height 14
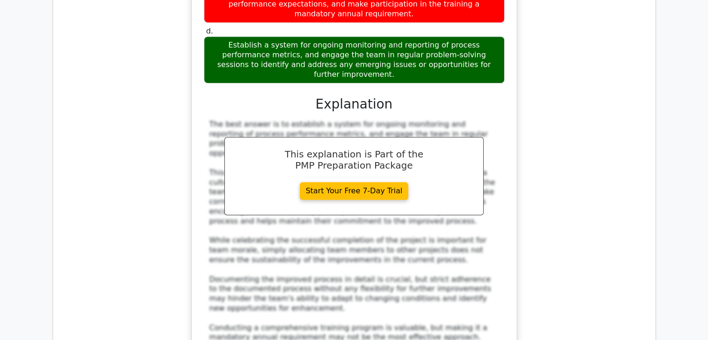
scroll to position [4317, 0]
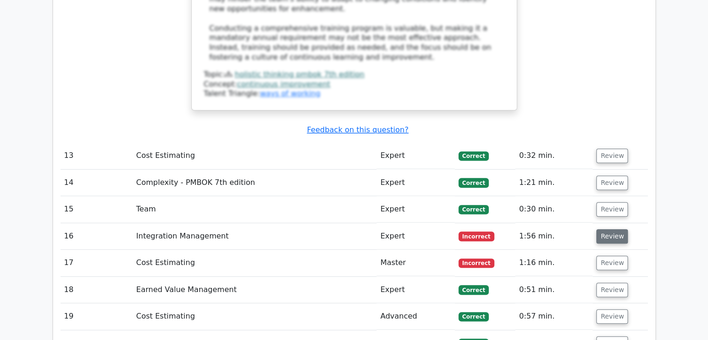
click at [606, 229] on button "Review" at bounding box center [613, 236] width 32 height 14
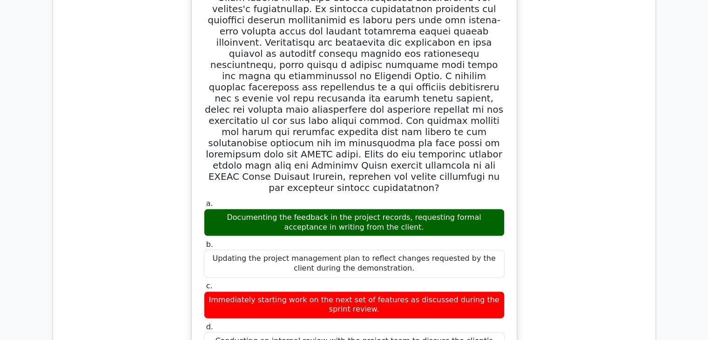
scroll to position [4912, 0]
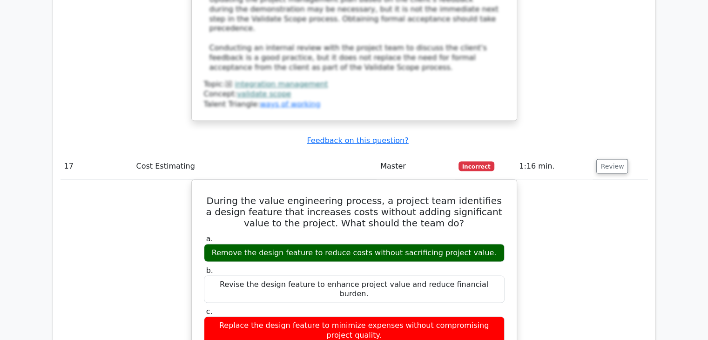
scroll to position [5506, 0]
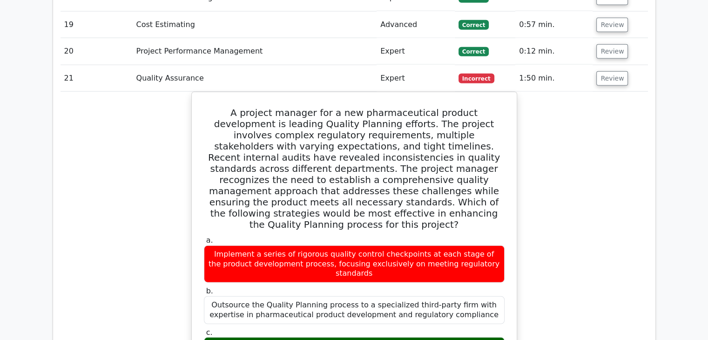
scroll to position [6101, 0]
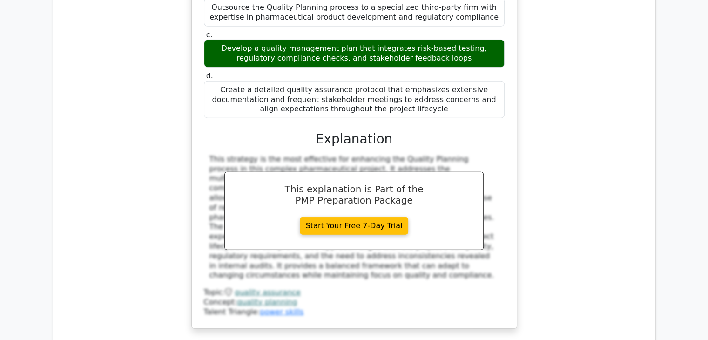
scroll to position [6398, 0]
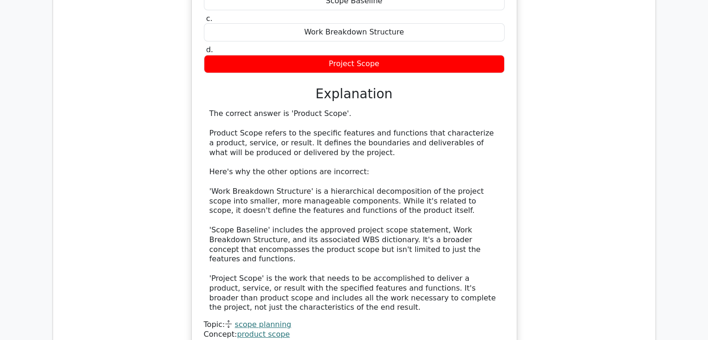
scroll to position [7173, 0]
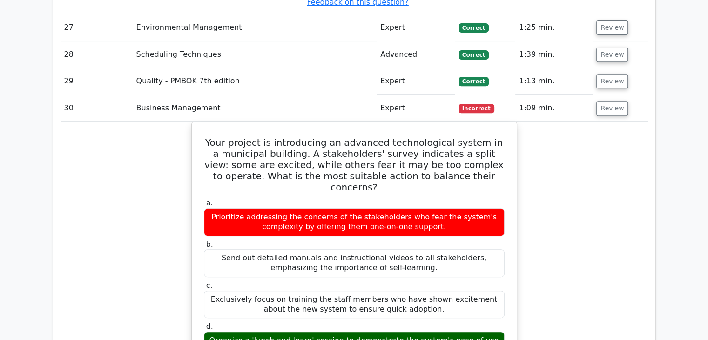
scroll to position [7768, 0]
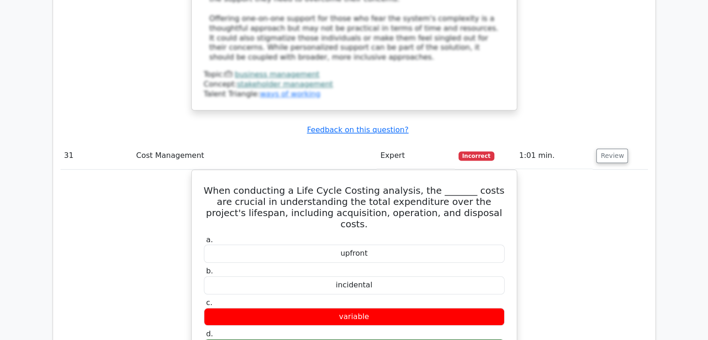
scroll to position [8362, 0]
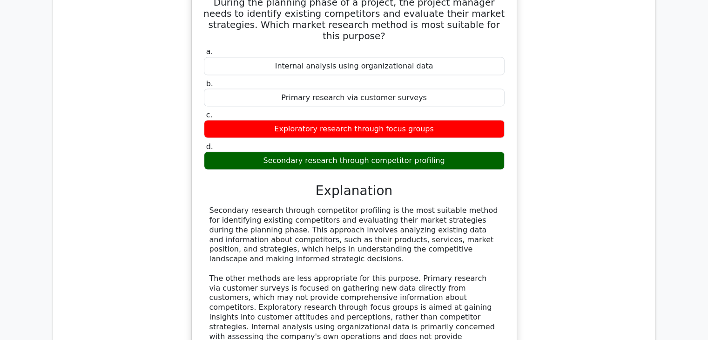
scroll to position [8815, 0]
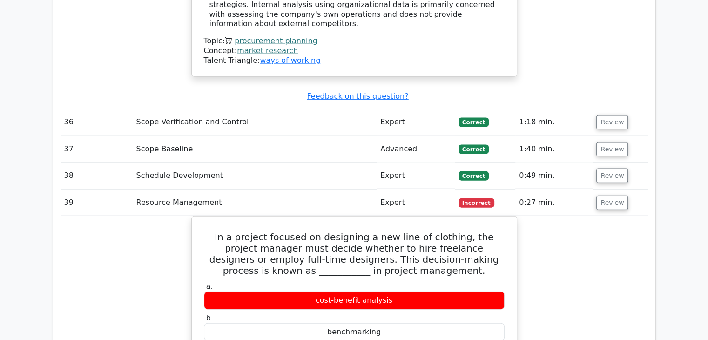
scroll to position [9410, 0]
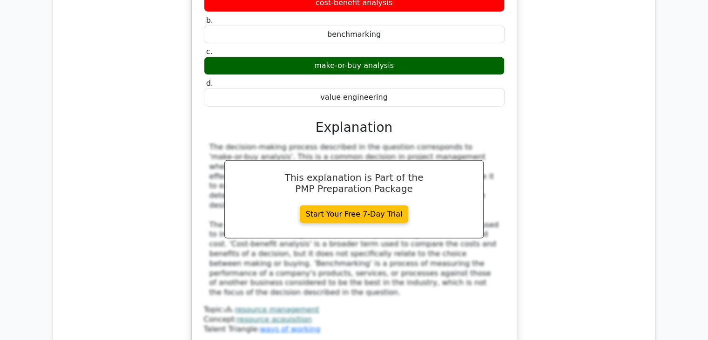
scroll to position [9707, 0]
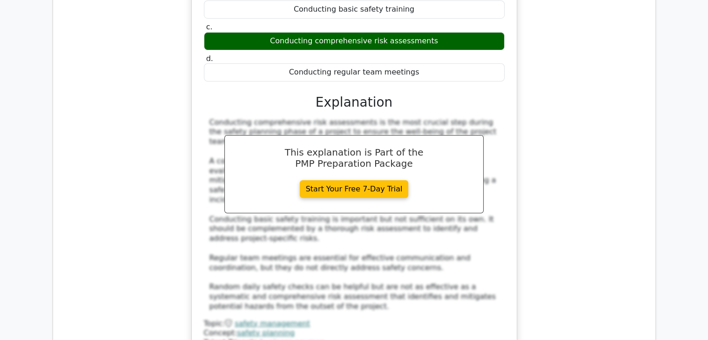
scroll to position [10463, 0]
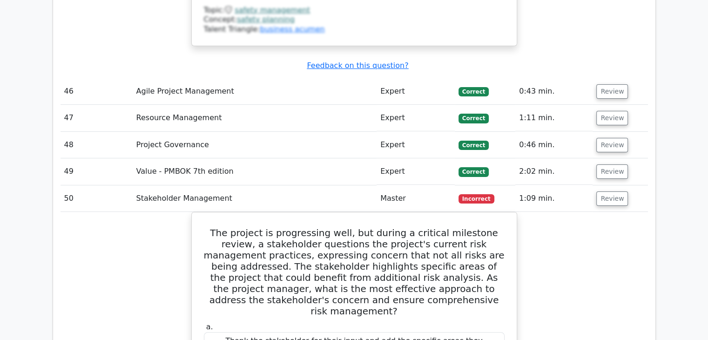
scroll to position [11058, 0]
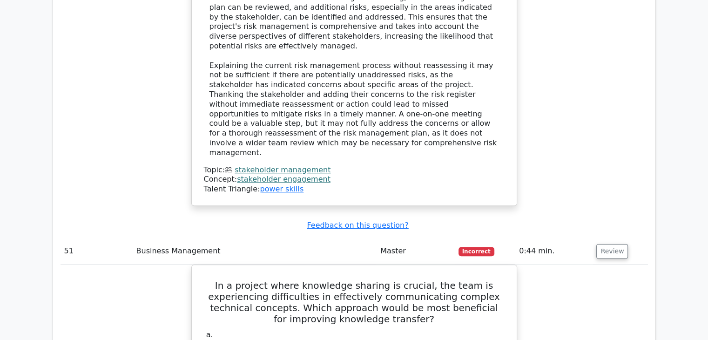
scroll to position [11653, 0]
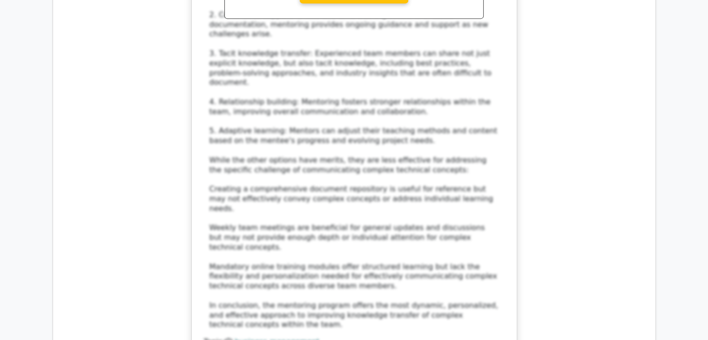
scroll to position [12248, 0]
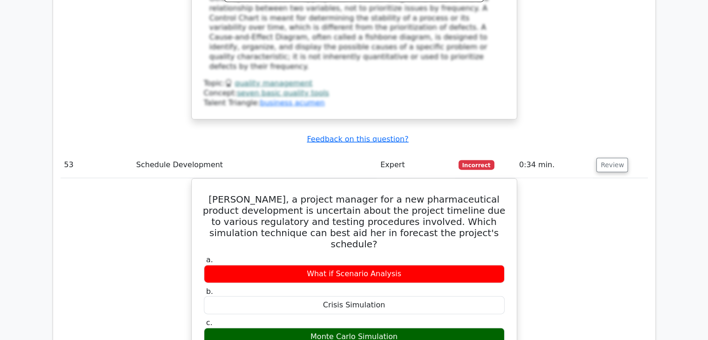
scroll to position [12687, 0]
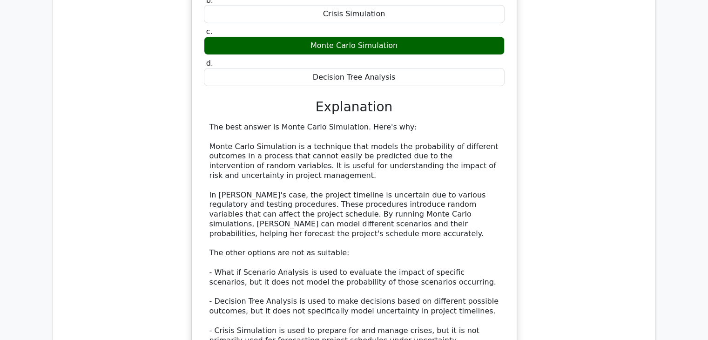
scroll to position [13282, 0]
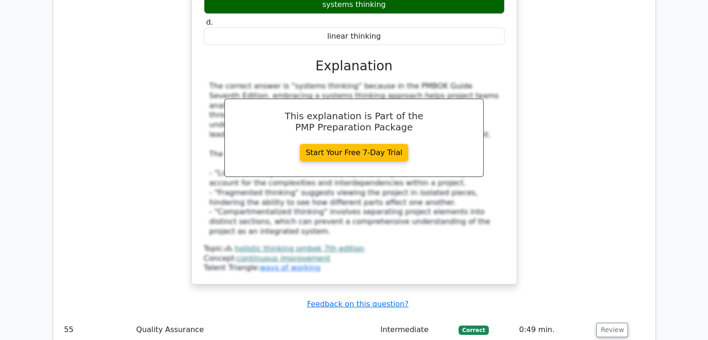
scroll to position [13876, 0]
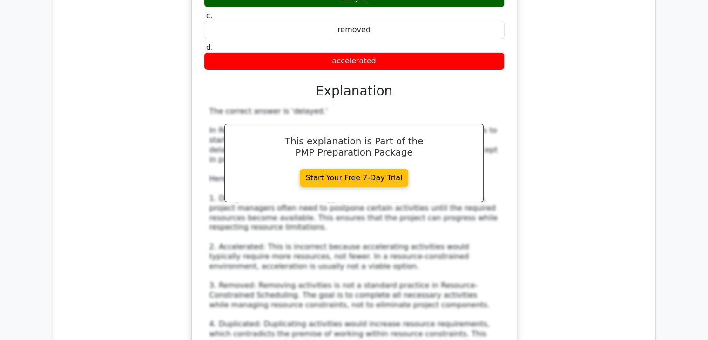
scroll to position [14471, 0]
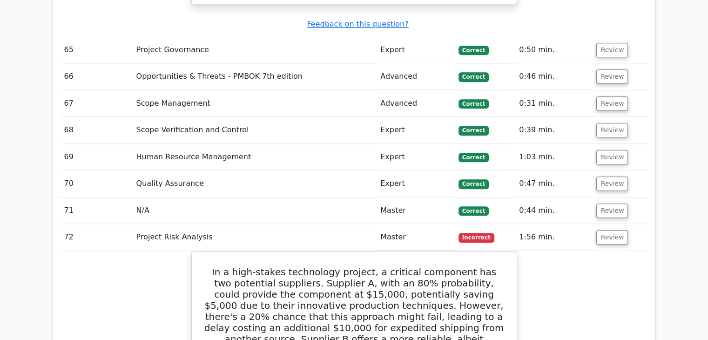
scroll to position [15203, 0]
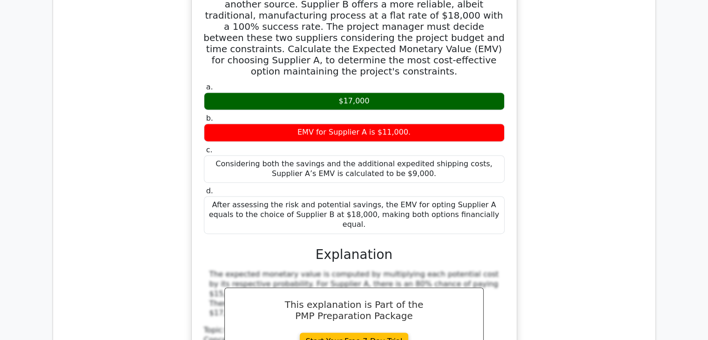
scroll to position [15798, 0]
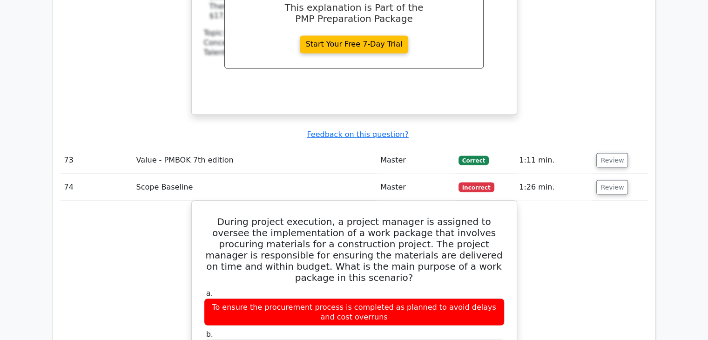
scroll to position [16095, 0]
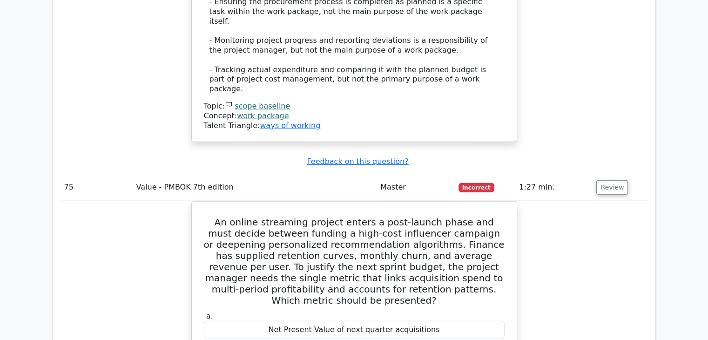
scroll to position [16690, 0]
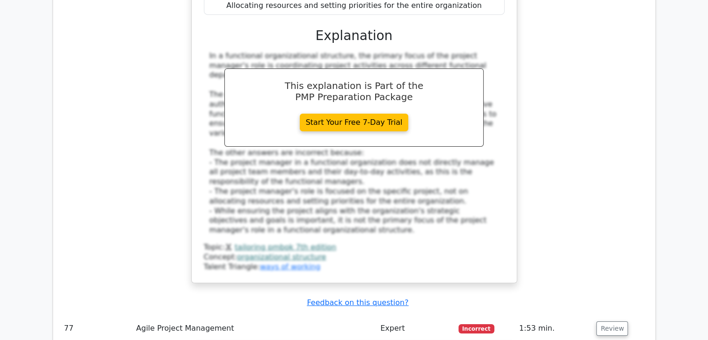
scroll to position [17582, 0]
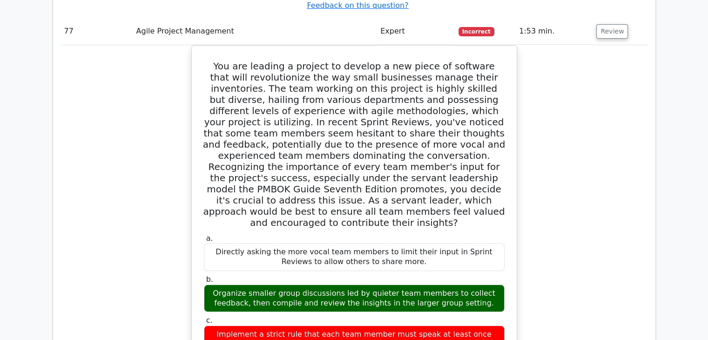
scroll to position [17879, 0]
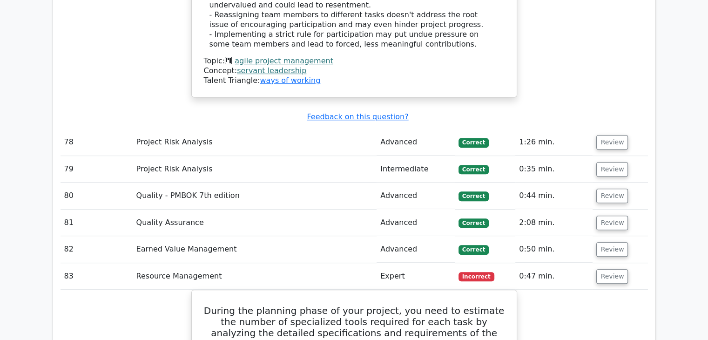
scroll to position [18474, 0]
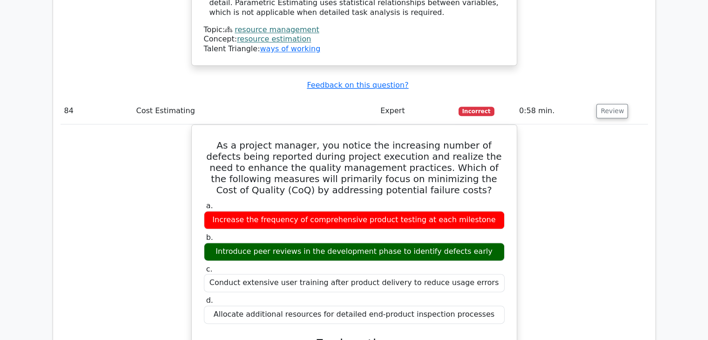
scroll to position [19068, 0]
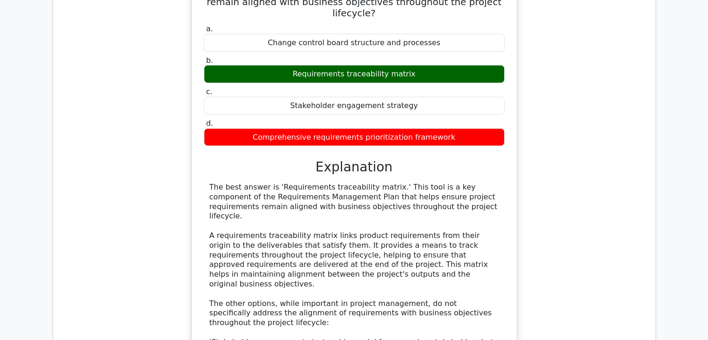
scroll to position [19509, 0]
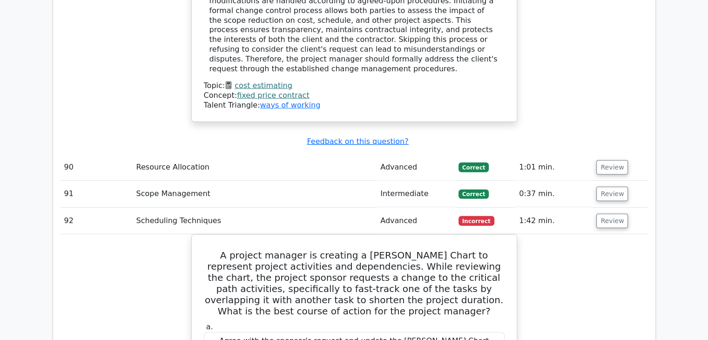
scroll to position [20396, 0]
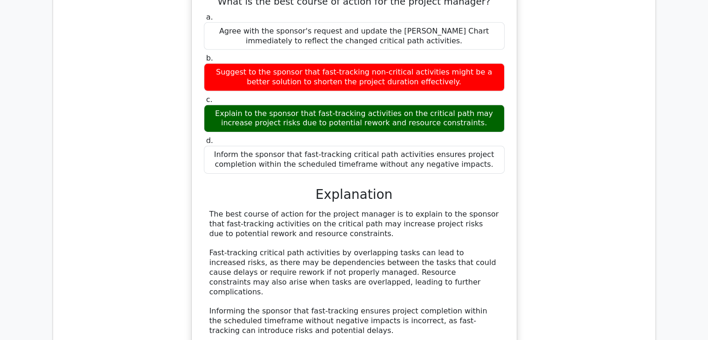
scroll to position [20991, 0]
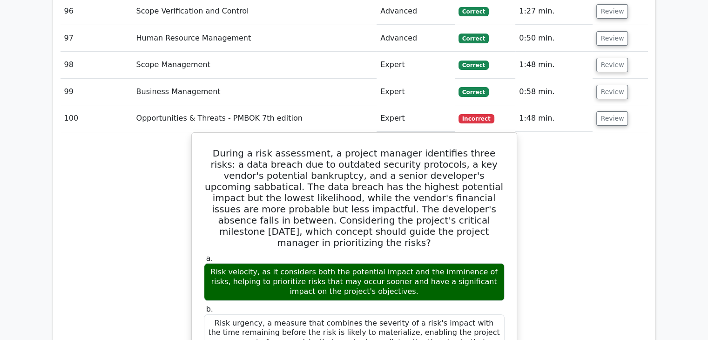
scroll to position [21585, 0]
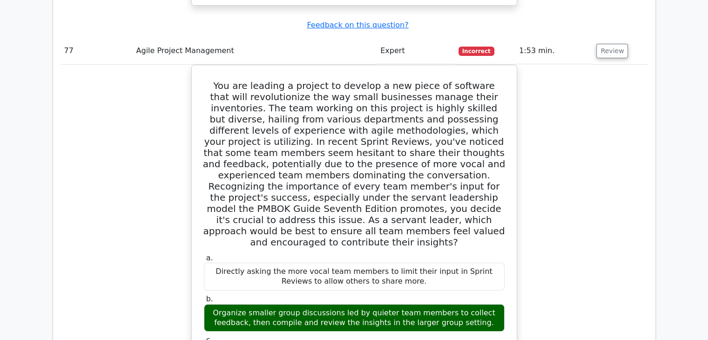
scroll to position [17494, 0]
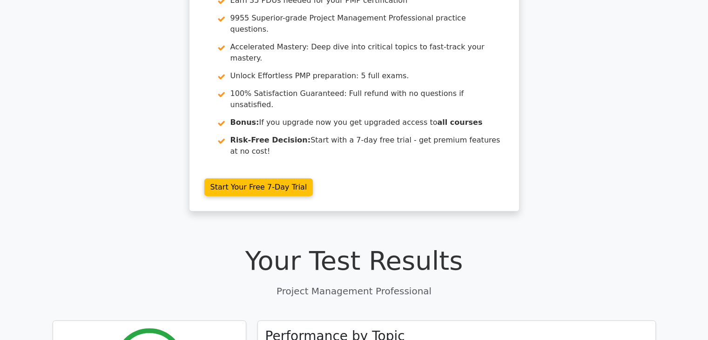
scroll to position [0, 0]
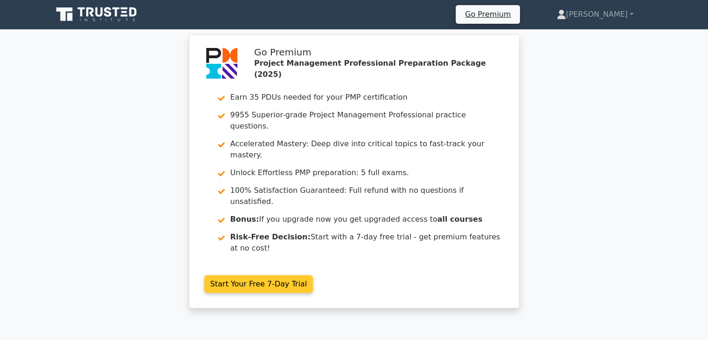
click at [244, 275] on link "Start Your Free 7-Day Trial" at bounding box center [258, 284] width 109 height 18
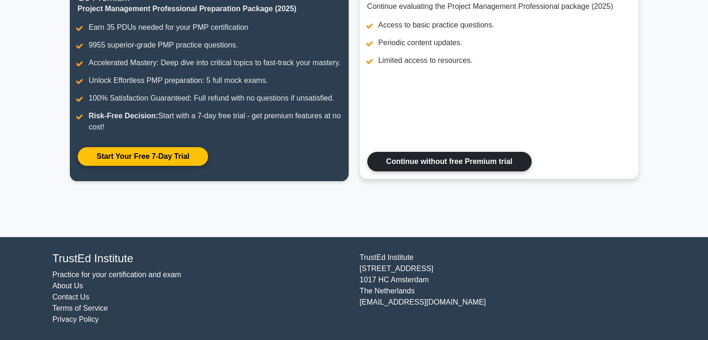
click at [440, 158] on link "Continue without free Premium trial" at bounding box center [449, 162] width 164 height 20
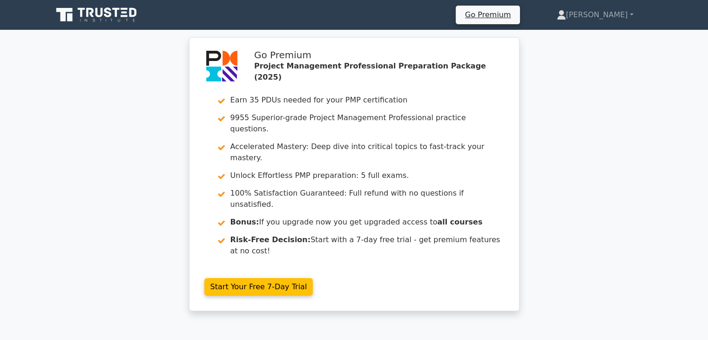
click at [611, 140] on div "Go Premium Project Management Professional Preparation Package (2025) Earn 35 P…" at bounding box center [354, 179] width 708 height 285
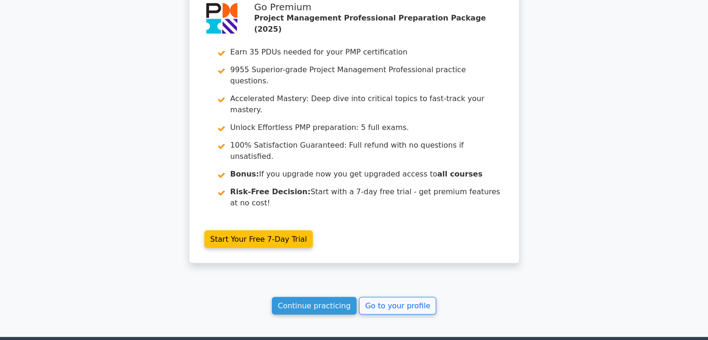
scroll to position [5103, 0]
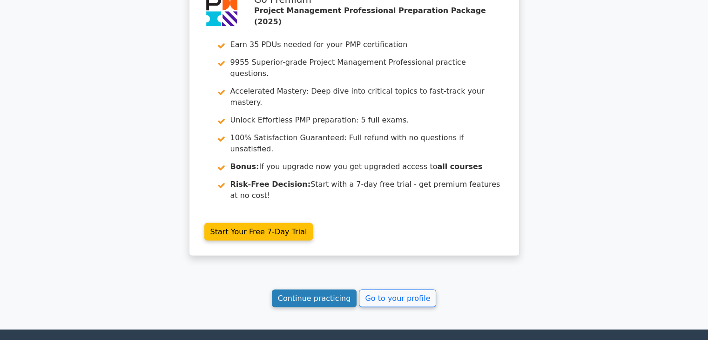
click at [319, 289] on link "Continue practicing" at bounding box center [314, 298] width 85 height 18
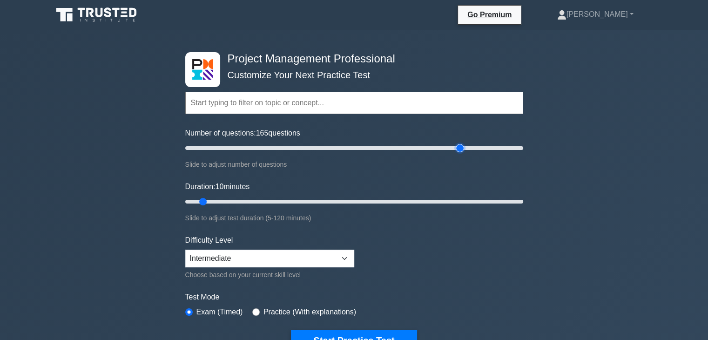
type input "165"
click at [457, 148] on input "Number of questions: 165 questions" at bounding box center [354, 148] width 338 height 11
type input "110"
click at [490, 200] on input "Duration: 110 minutes" at bounding box center [354, 201] width 338 height 11
type input "120"
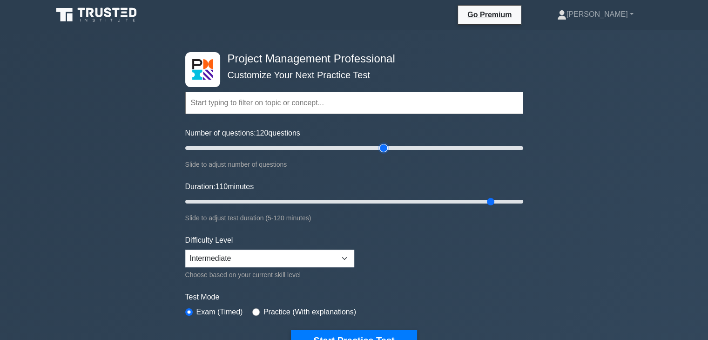
click at [386, 148] on input "Number of questions: 120 questions" at bounding box center [354, 148] width 338 height 11
click at [345, 259] on select "Beginner Intermediate Expert" at bounding box center [269, 259] width 169 height 18
select select "expert"
click at [185, 250] on select "Beginner Intermediate Expert" at bounding box center [269, 259] width 169 height 18
click at [367, 147] on input "Number of questions: 110 questions" at bounding box center [354, 148] width 338 height 11
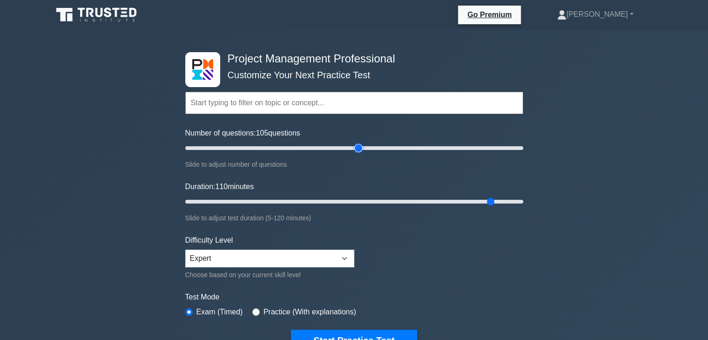
type input "105"
click at [358, 147] on input "Number of questions: 105 questions" at bounding box center [354, 148] width 338 height 11
type input "120"
click at [521, 201] on input "Duration: 120 minutes" at bounding box center [354, 201] width 338 height 11
click at [531, 263] on div "Project Management Professional Customize Your Next Practice Test Topics Scope …" at bounding box center [354, 323] width 708 height 586
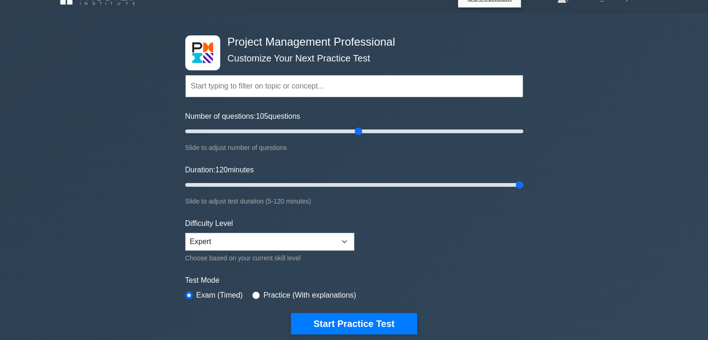
scroll to position [19, 0]
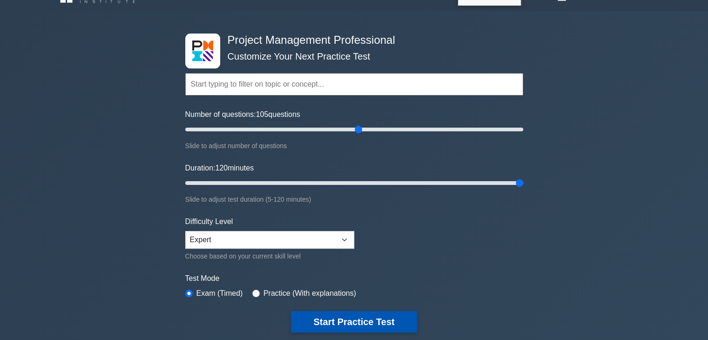
click at [361, 321] on button "Start Practice Test" at bounding box center [354, 321] width 126 height 21
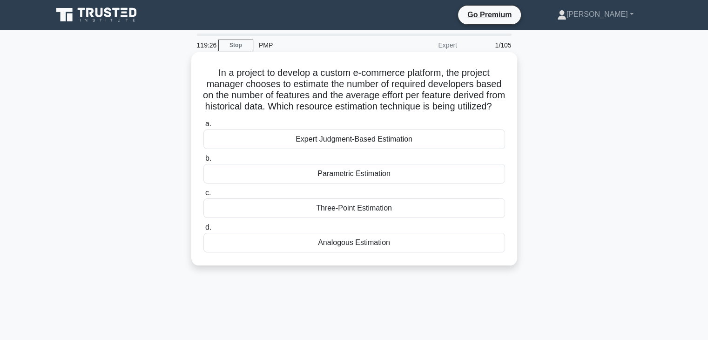
click at [368, 184] on div "Parametric Estimation" at bounding box center [355, 174] width 302 height 20
click at [204, 162] on input "b. Parametric Estimation" at bounding box center [204, 159] width 0 height 6
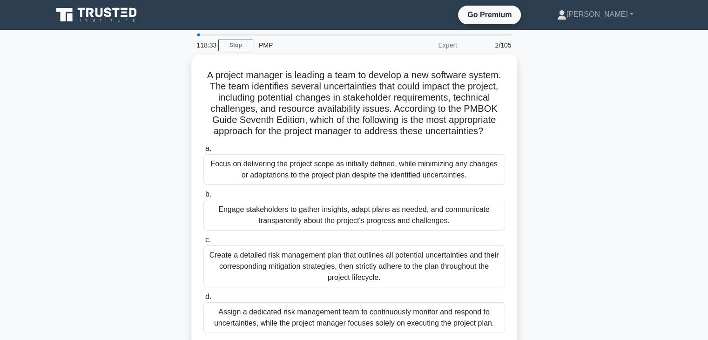
click at [560, 237] on div "A project manager is leading a team to develop a new software system. The team …" at bounding box center [354, 205] width 615 height 303
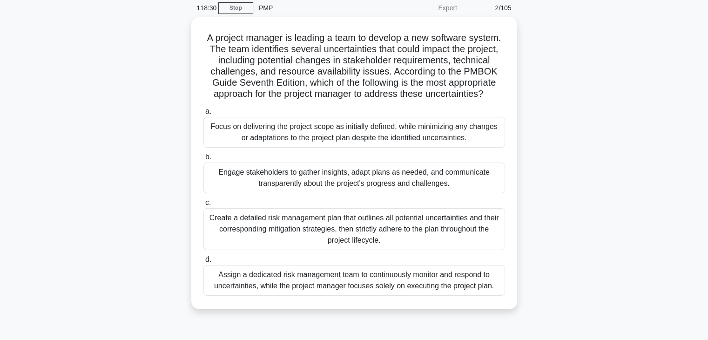
scroll to position [56, 0]
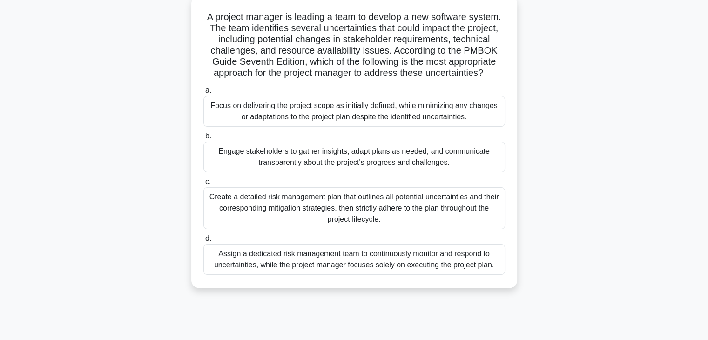
click at [389, 202] on div "Create a detailed risk management plan that outlines all potential uncertaintie…" at bounding box center [355, 208] width 302 height 42
click at [204, 185] on input "c. Create a detailed risk management plan that outlines all potential uncertain…" at bounding box center [204, 182] width 0 height 6
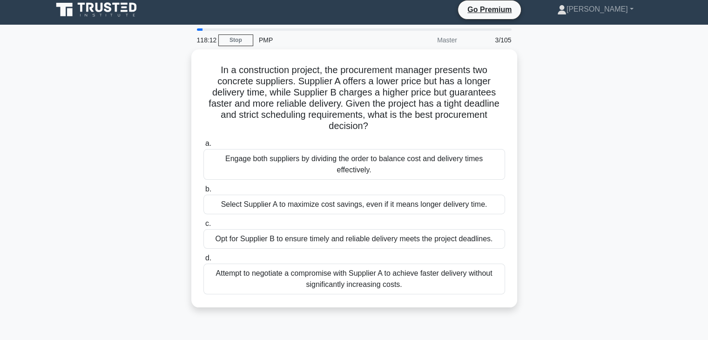
scroll to position [0, 0]
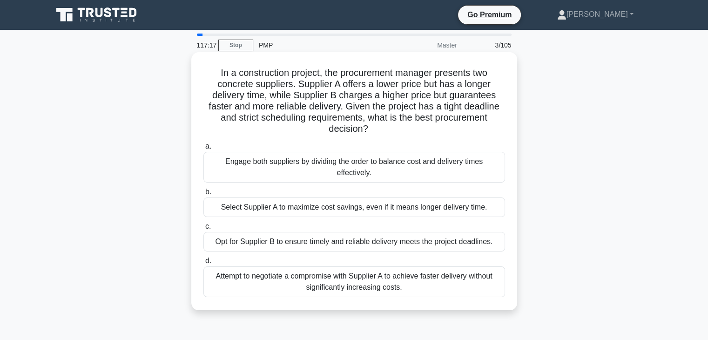
click at [337, 281] on div "Attempt to negotiate a compromise with Supplier A to achieve faster delivery wi…" at bounding box center [355, 281] width 302 height 31
click at [204, 264] on input "d. Attempt to negotiate a compromise with Supplier A to achieve faster delivery…" at bounding box center [204, 261] width 0 height 6
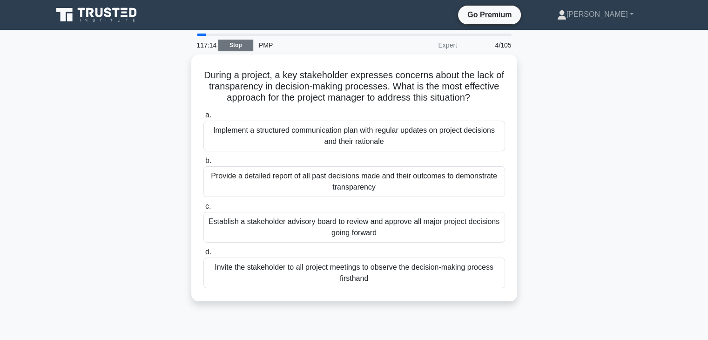
click at [234, 48] on link "Stop" at bounding box center [235, 46] width 35 height 12
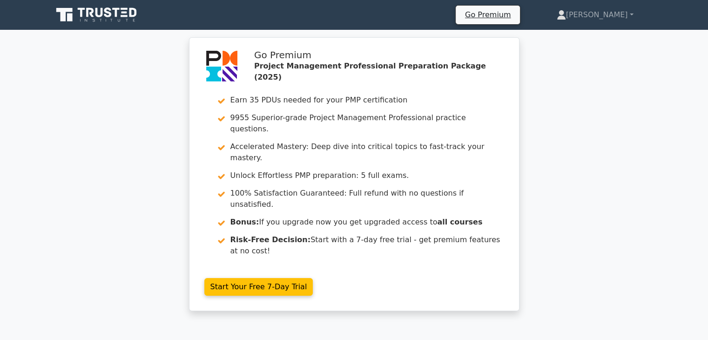
click at [137, 107] on div "Go Premium Project Management Professional Preparation Package (2025) Earn 35 P…" at bounding box center [354, 179] width 708 height 285
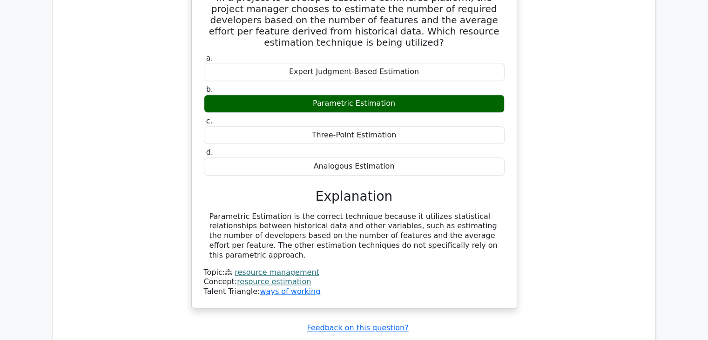
scroll to position [894, 0]
